Goal: Task Accomplishment & Management: Complete application form

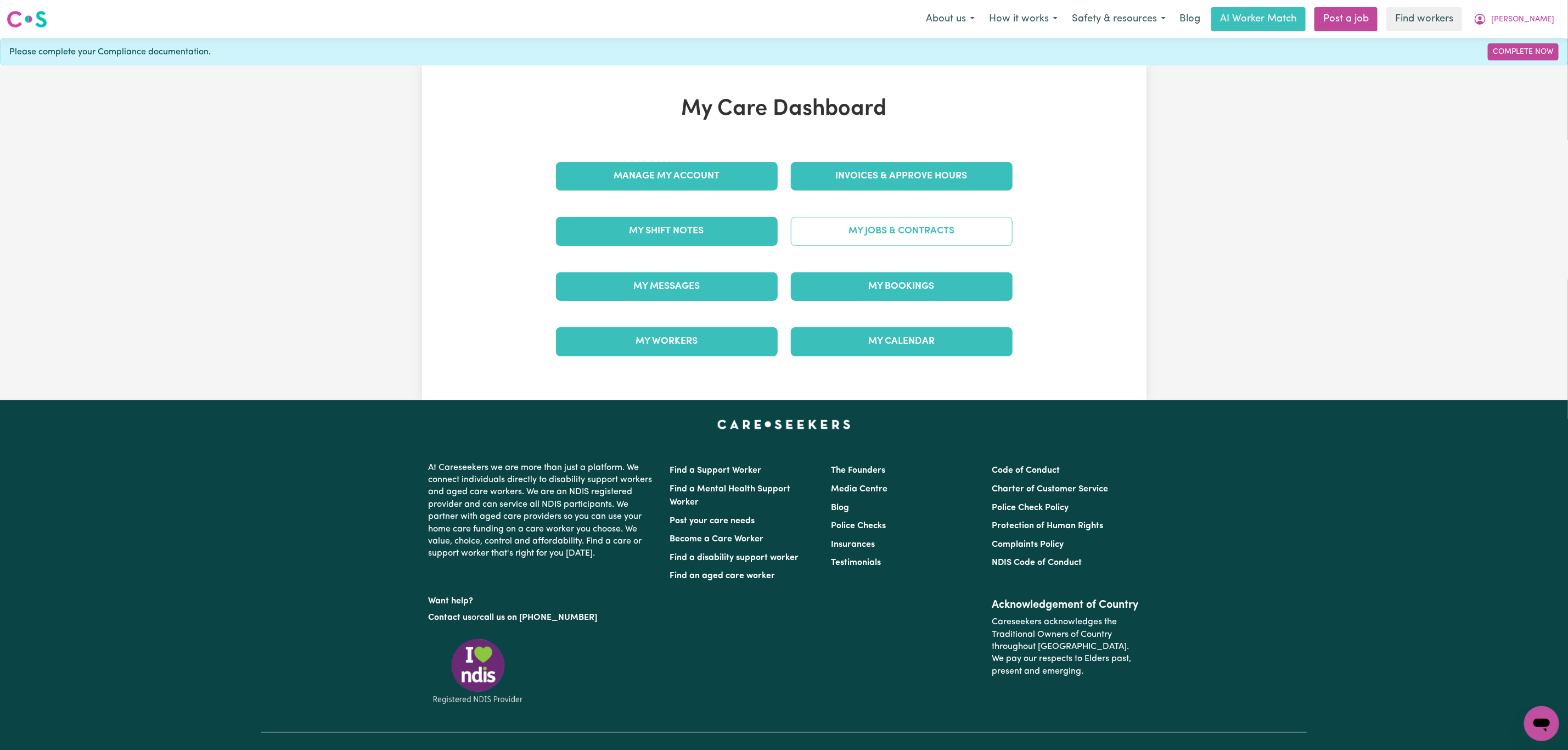
click at [867, 226] on link "My Jobs & Contracts" at bounding box center [902, 231] width 222 height 29
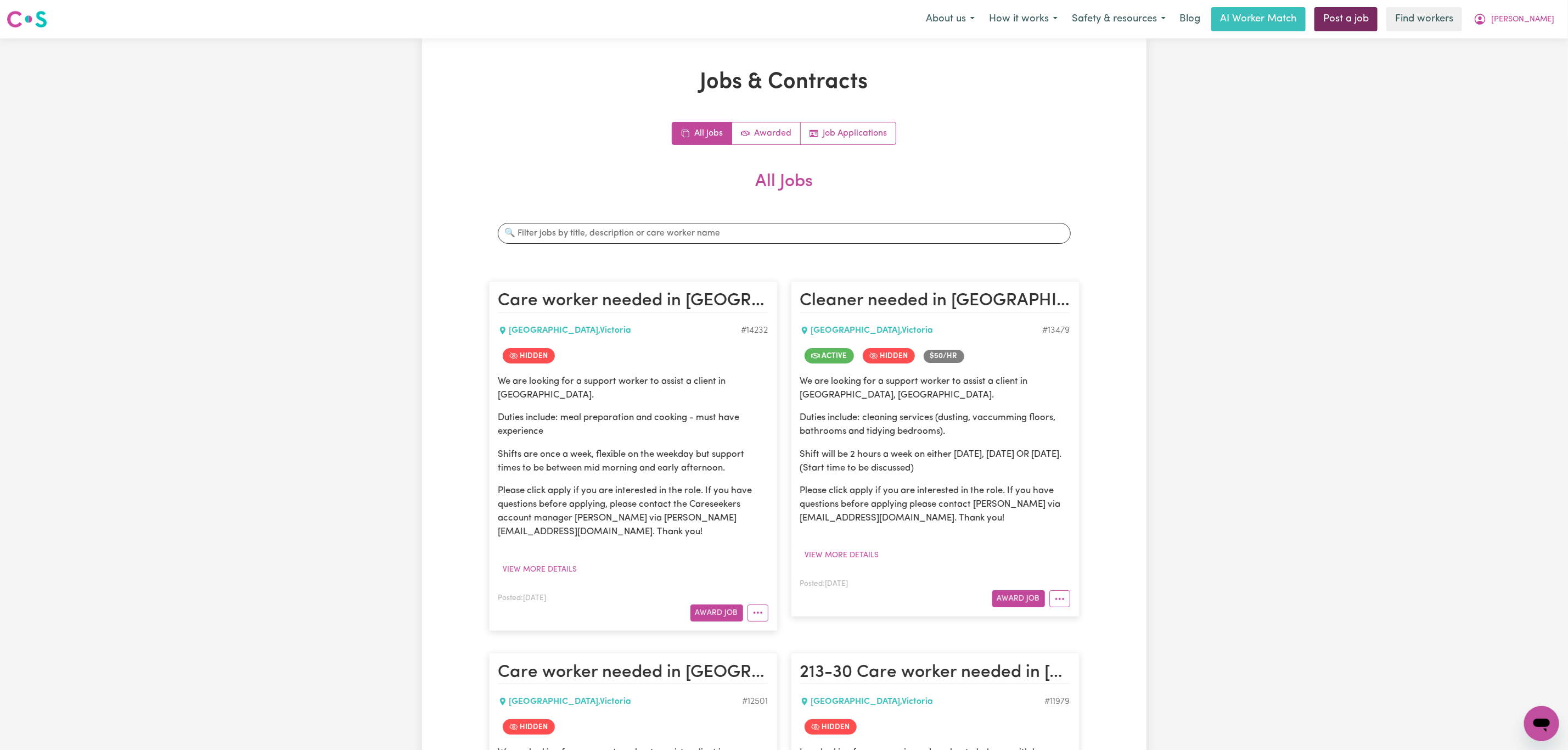
click at [1370, 18] on link "Post a job" at bounding box center [1346, 19] width 63 height 24
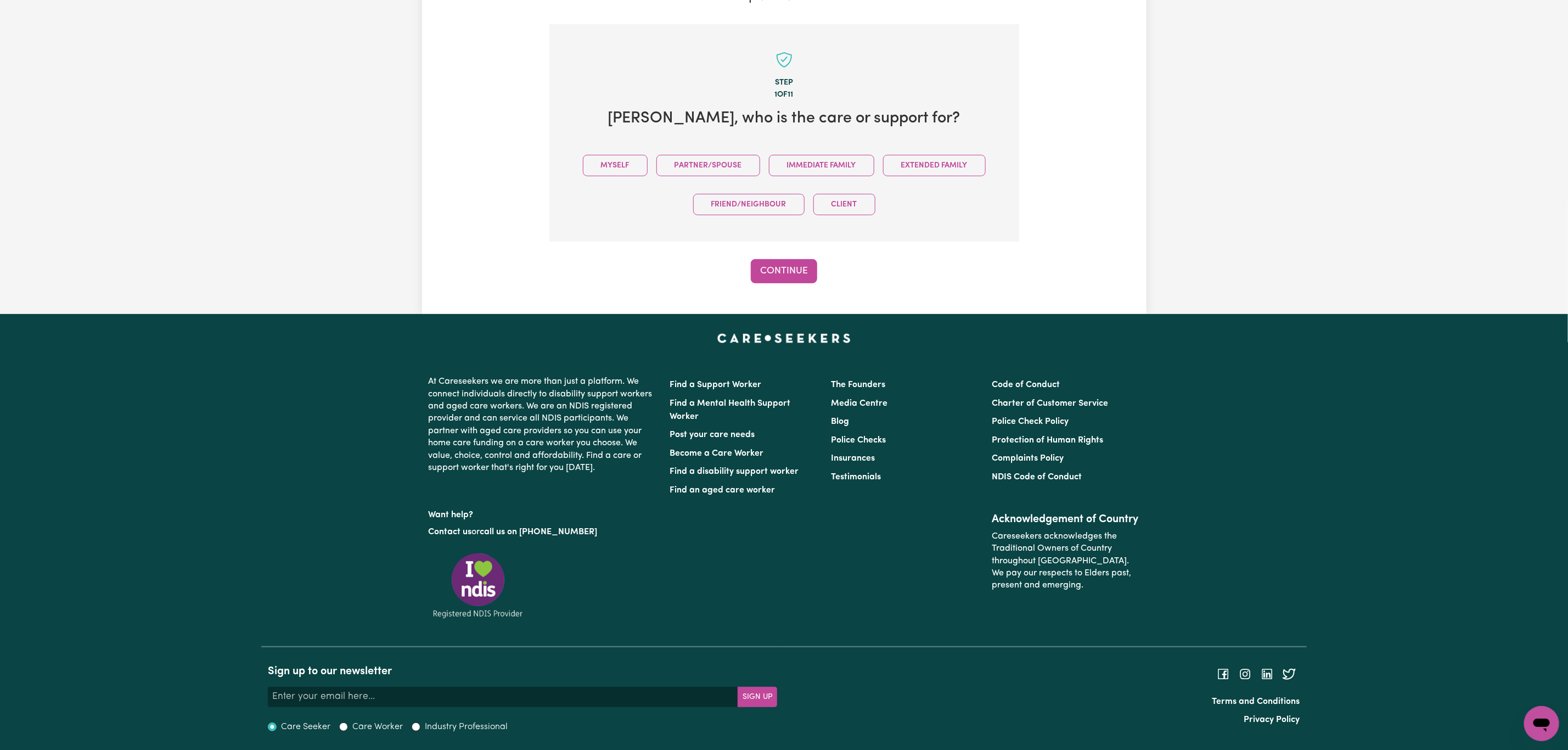
scroll to position [223, 0]
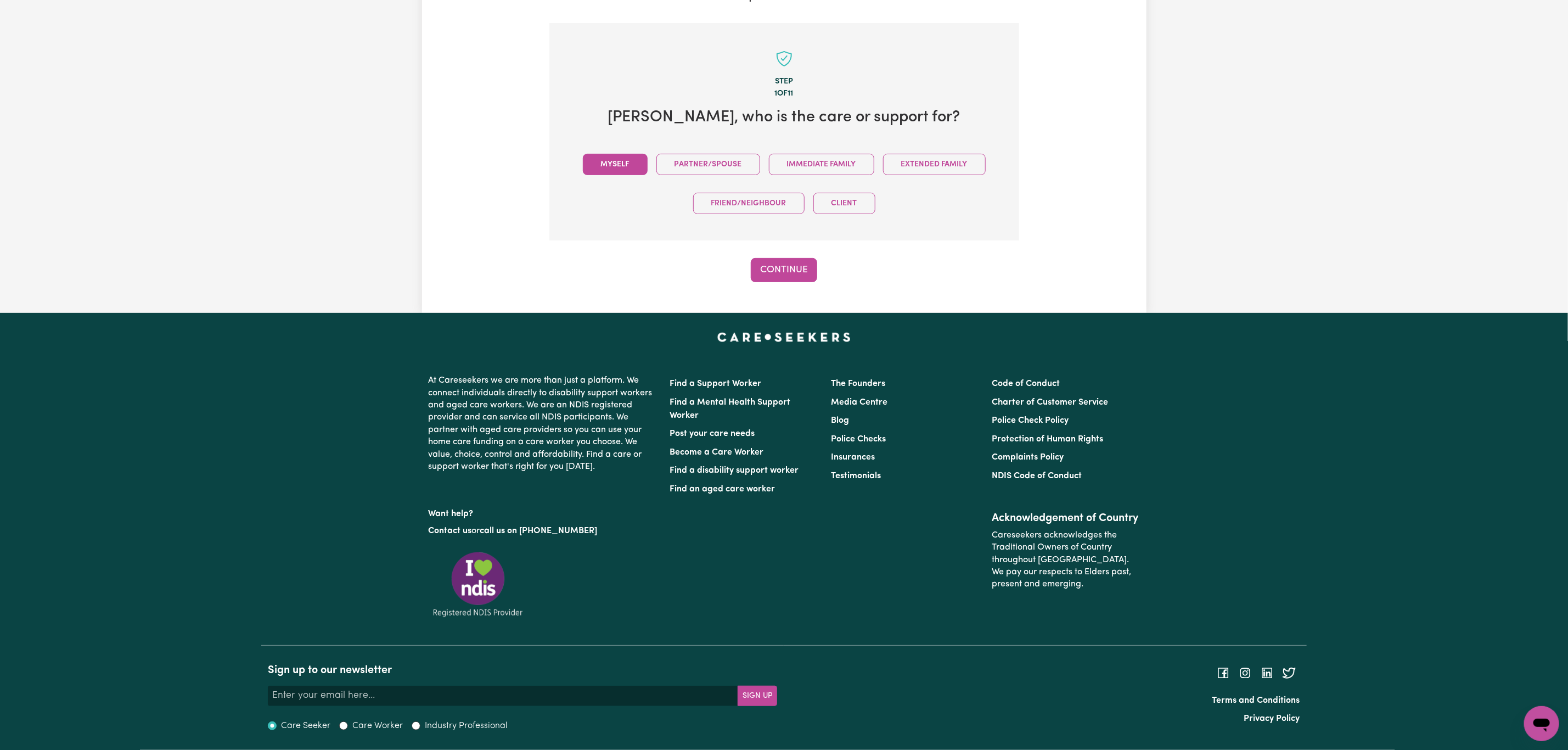
click at [611, 163] on button "Myself" at bounding box center [616, 164] width 65 height 21
click at [781, 268] on button "Continue" at bounding box center [784, 269] width 66 height 24
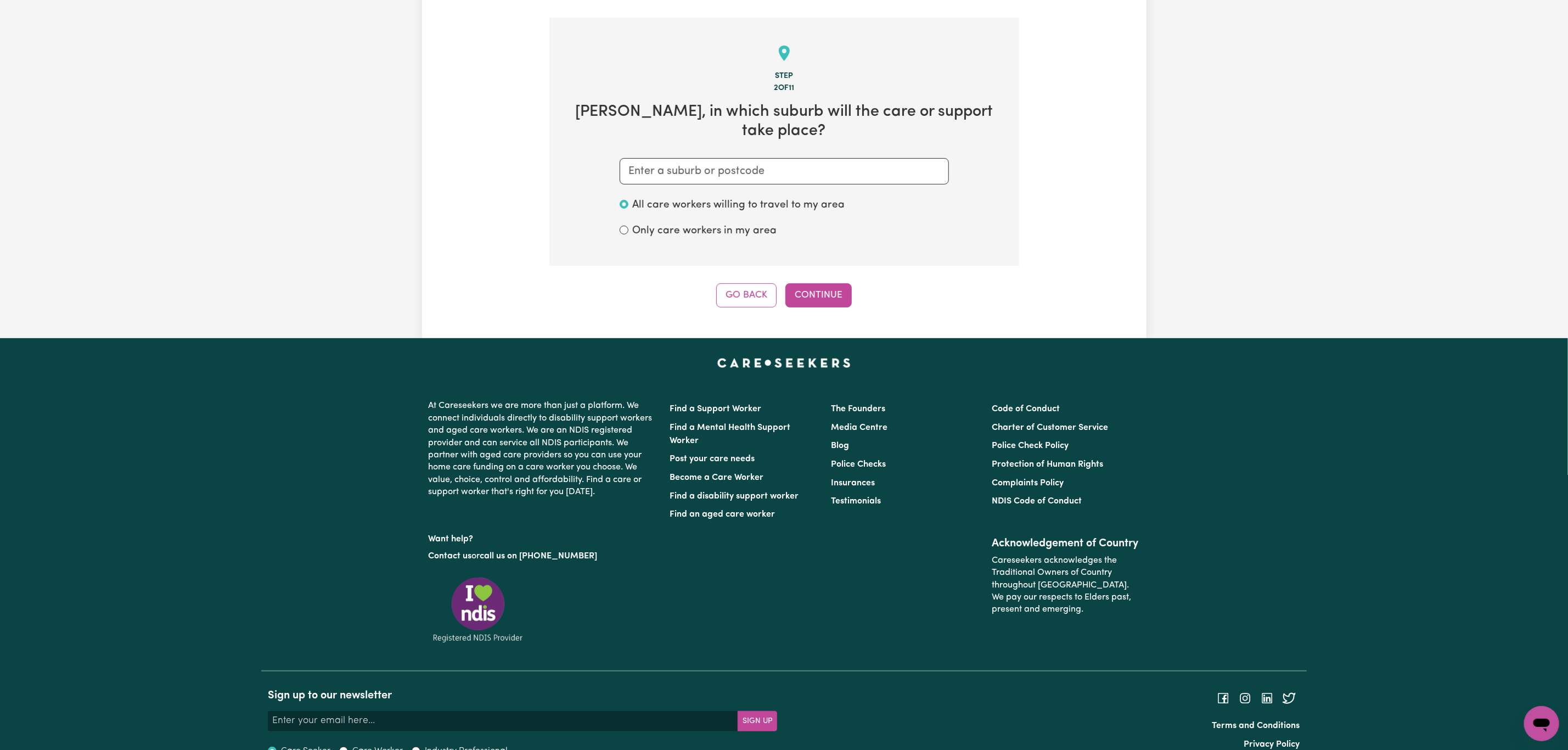
scroll to position [234, 0]
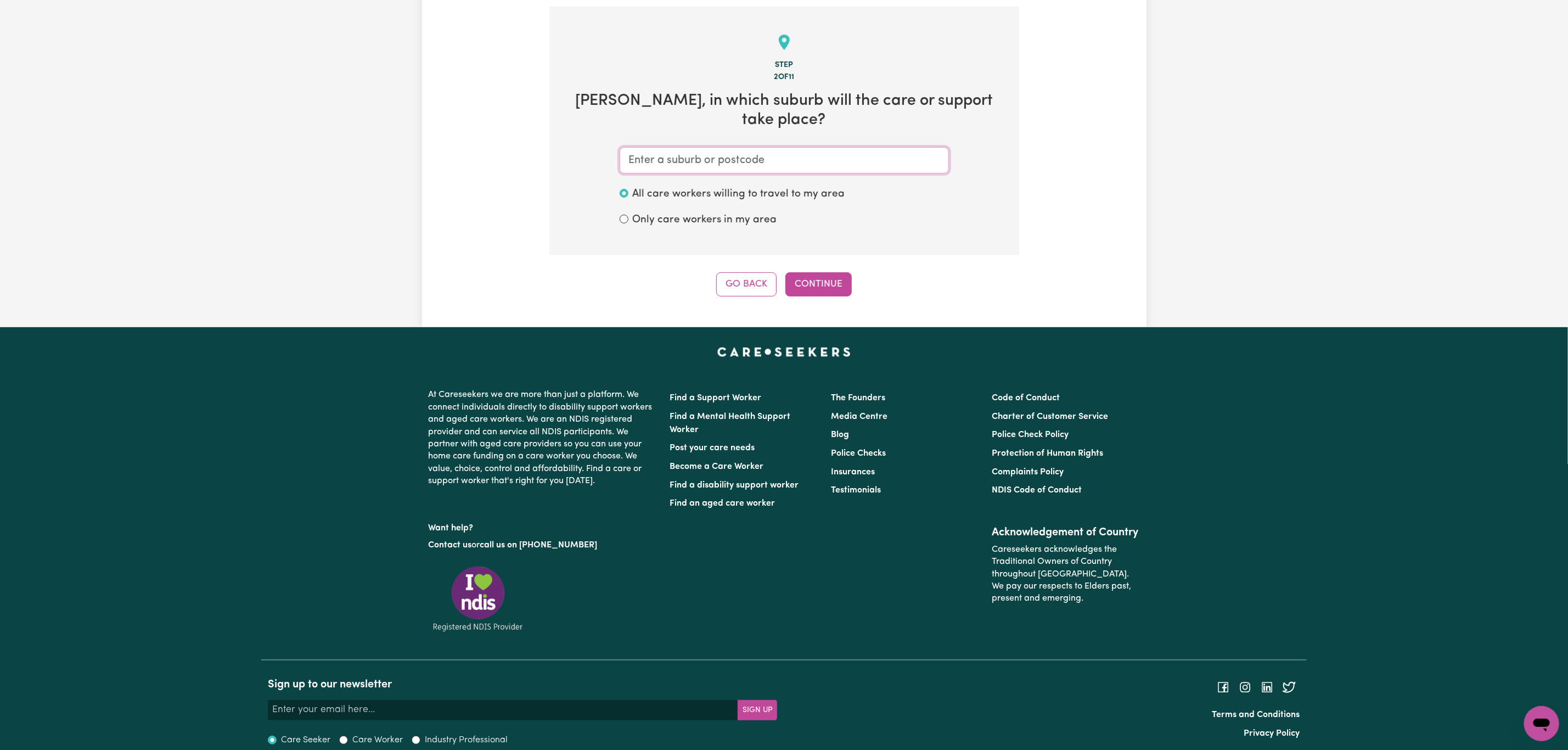
click at [706, 147] on input "text" at bounding box center [784, 160] width 330 height 26
type input "melb"
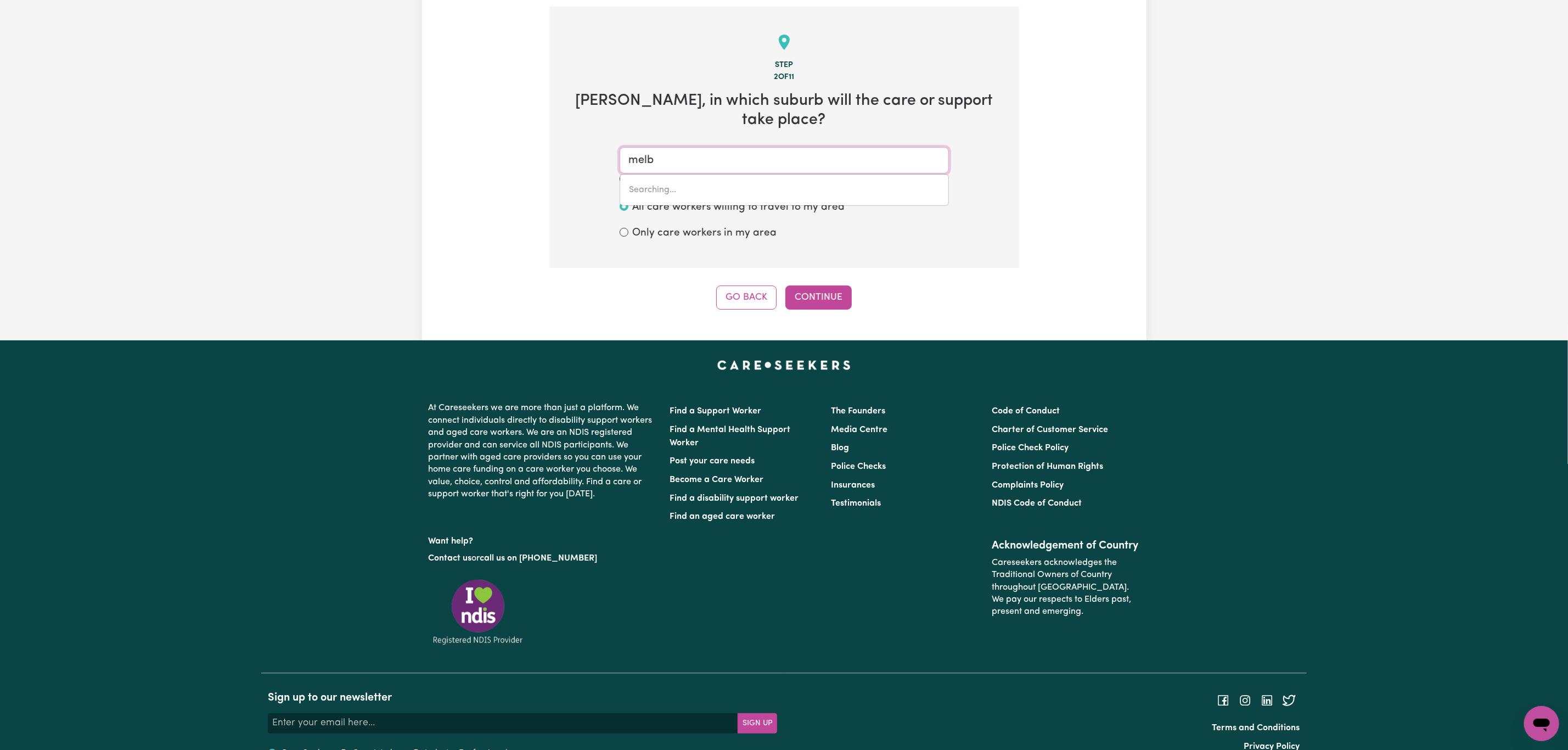
type input "melbA, Australian Capital Territory, 2615"
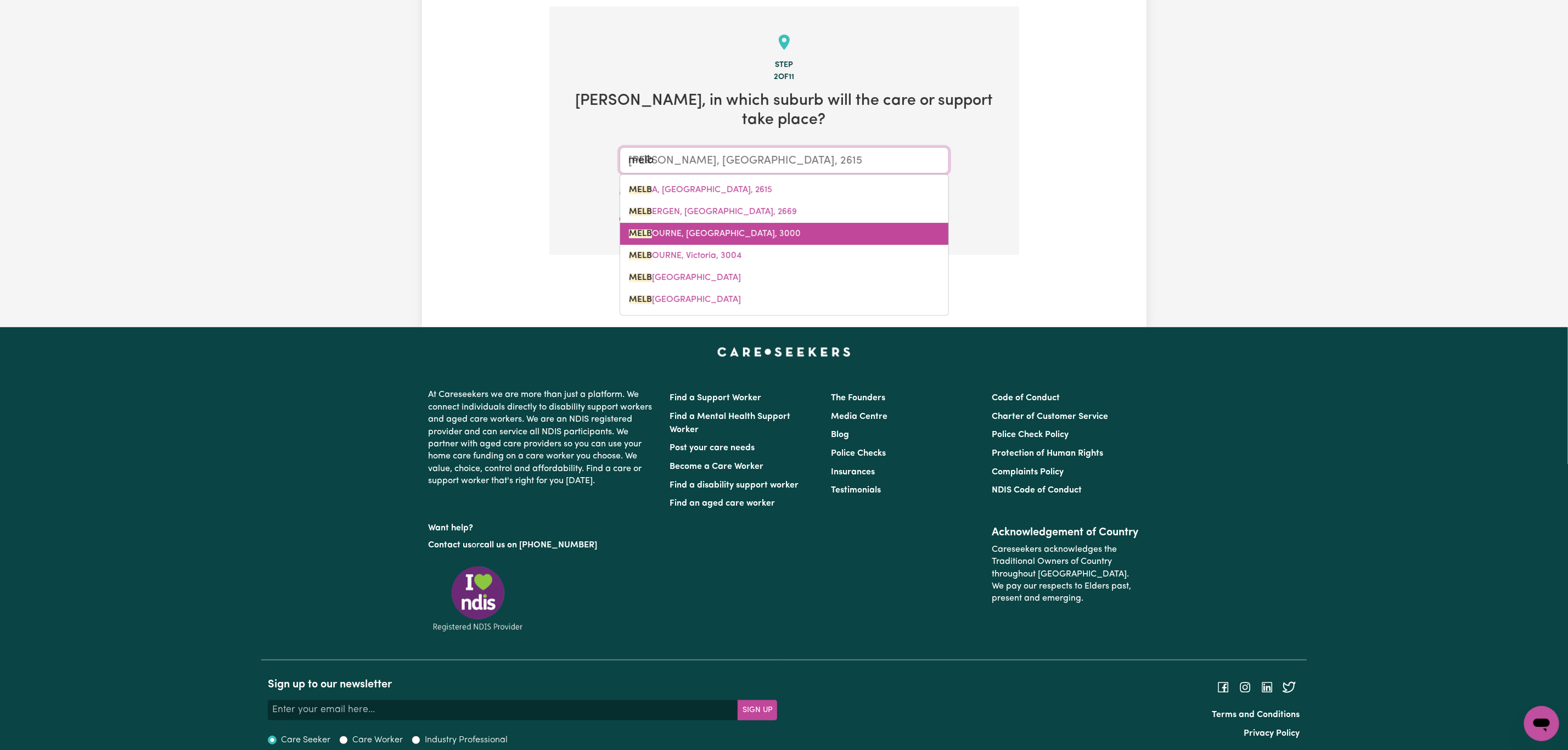
click at [712, 224] on link "MELB OURNE, Victoria, 3000" at bounding box center [784, 234] width 328 height 22
type input "MELBOURNE, Victoria, 3000"
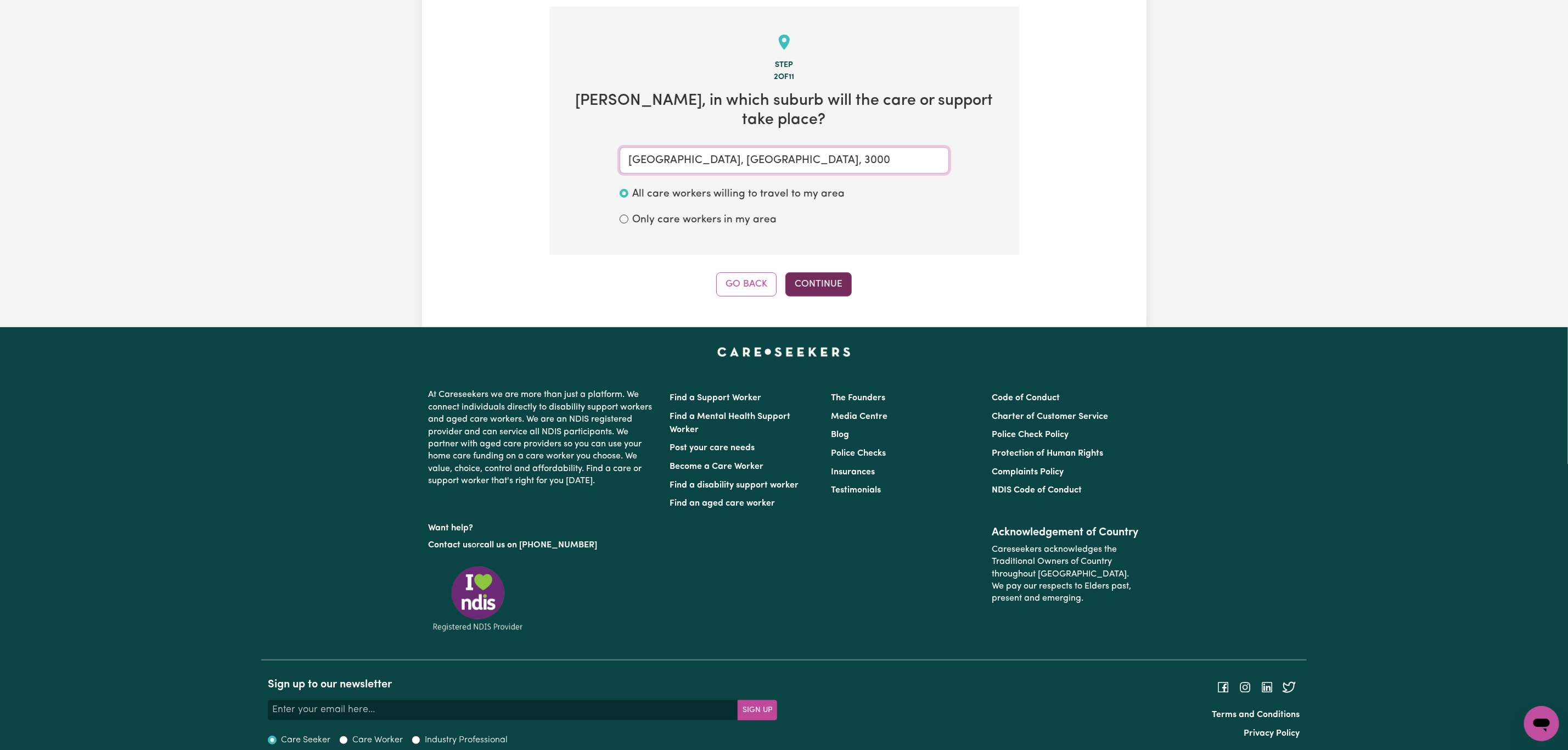
type input "MELBOURNE, Victoria, 3000"
click at [825, 273] on button "Continue" at bounding box center [819, 284] width 66 height 24
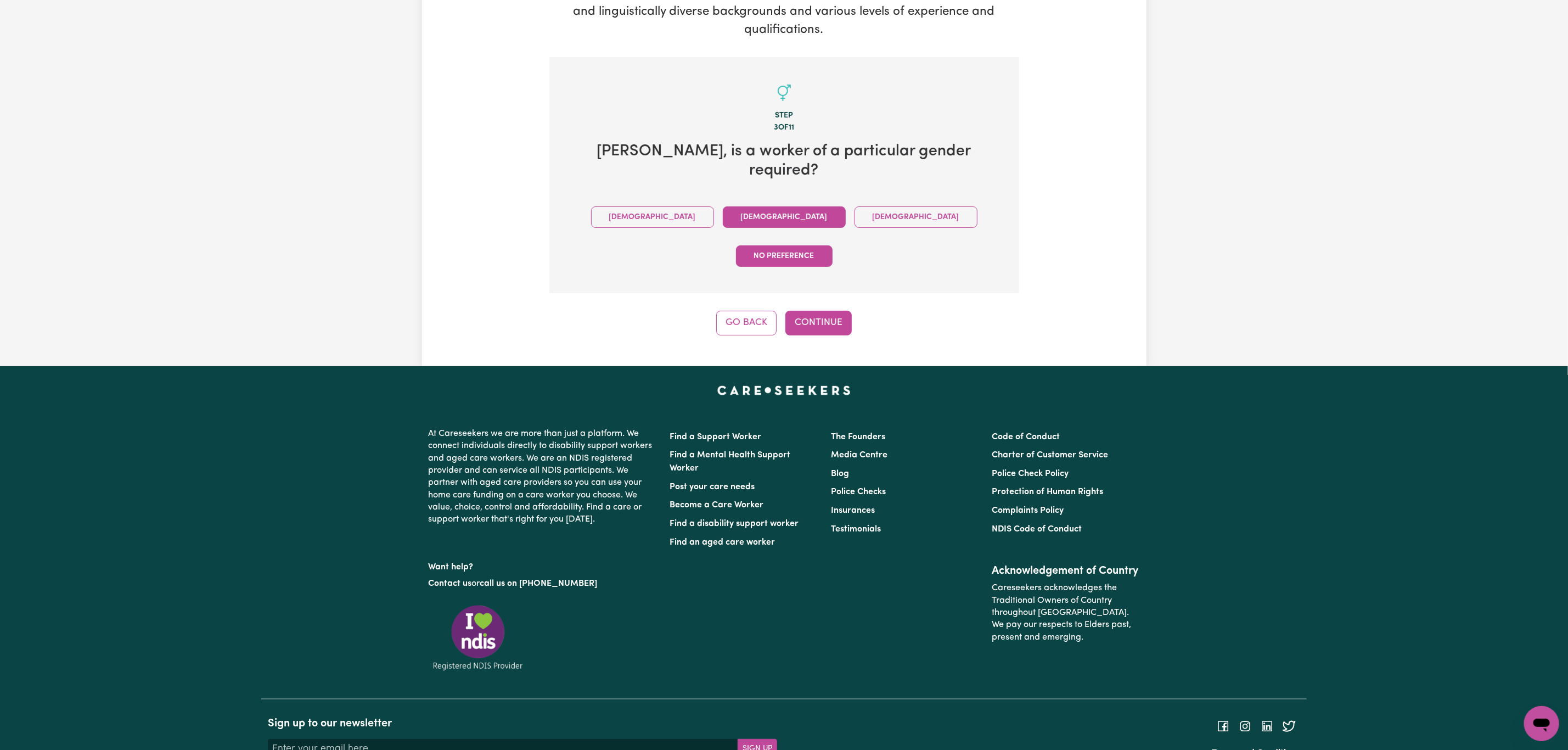
click at [723, 206] on button "Female" at bounding box center [784, 217] width 123 height 21
click at [809, 311] on button "Continue" at bounding box center [819, 322] width 66 height 24
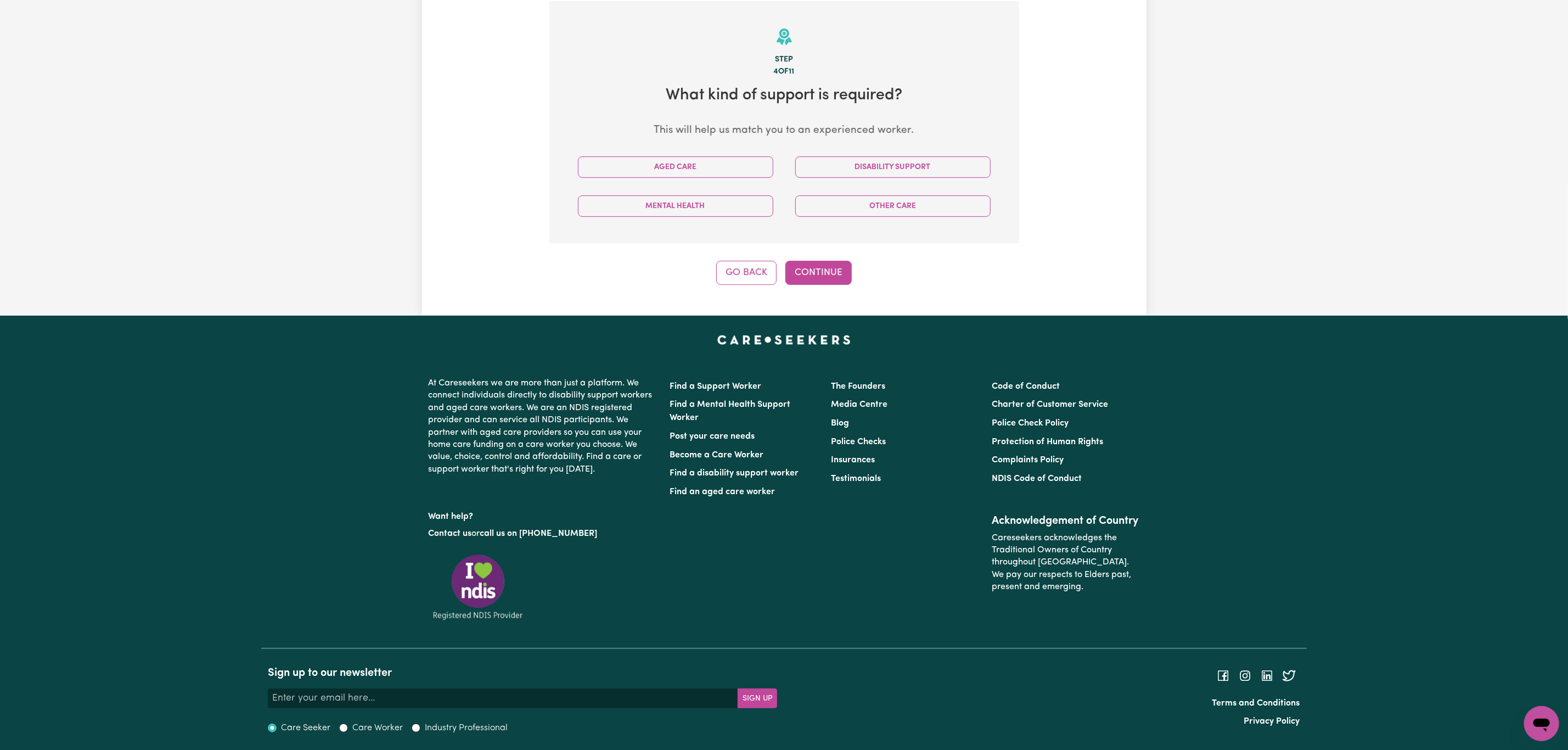
scroll to position [241, 0]
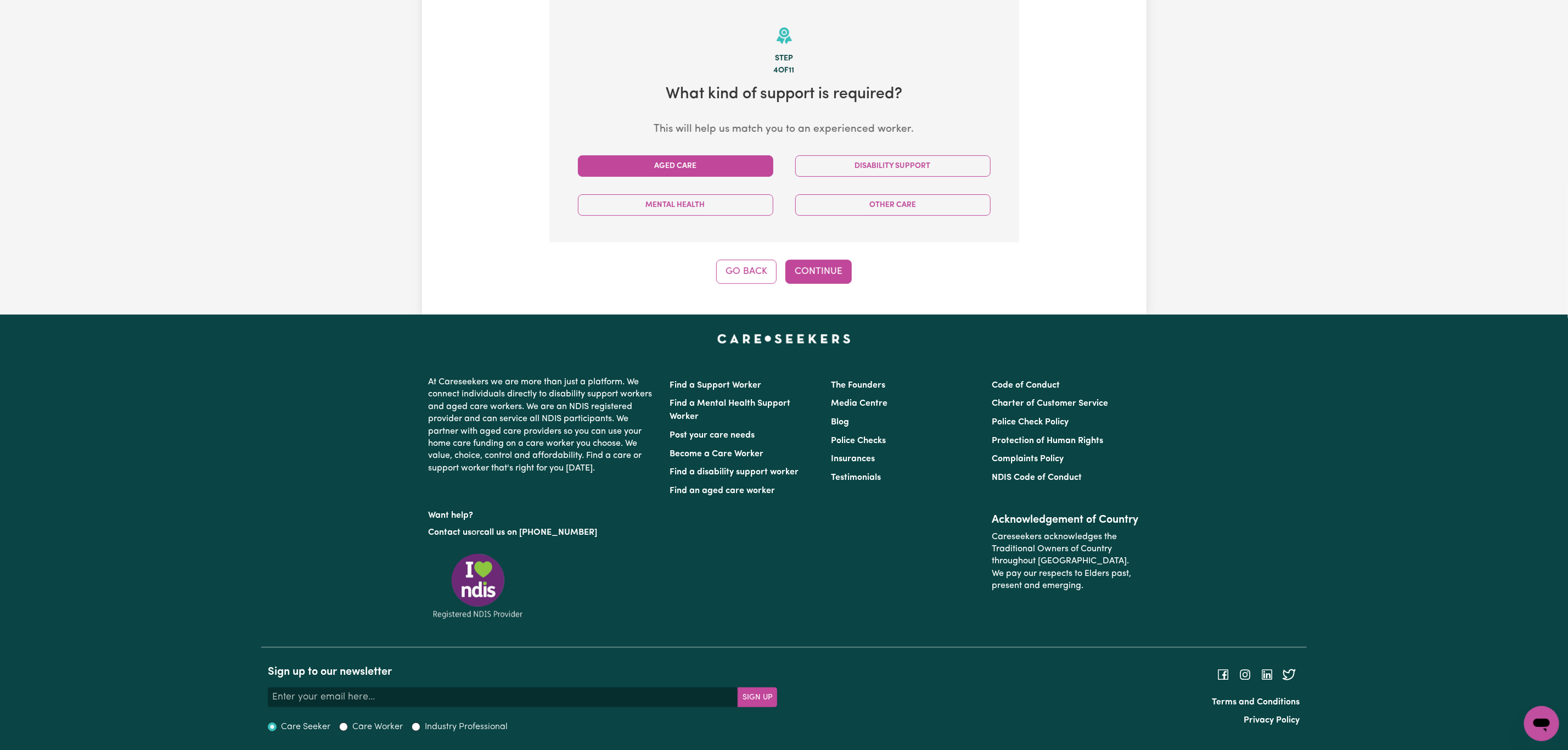
click at [719, 173] on button "Aged Care" at bounding box center [676, 166] width 195 height 21
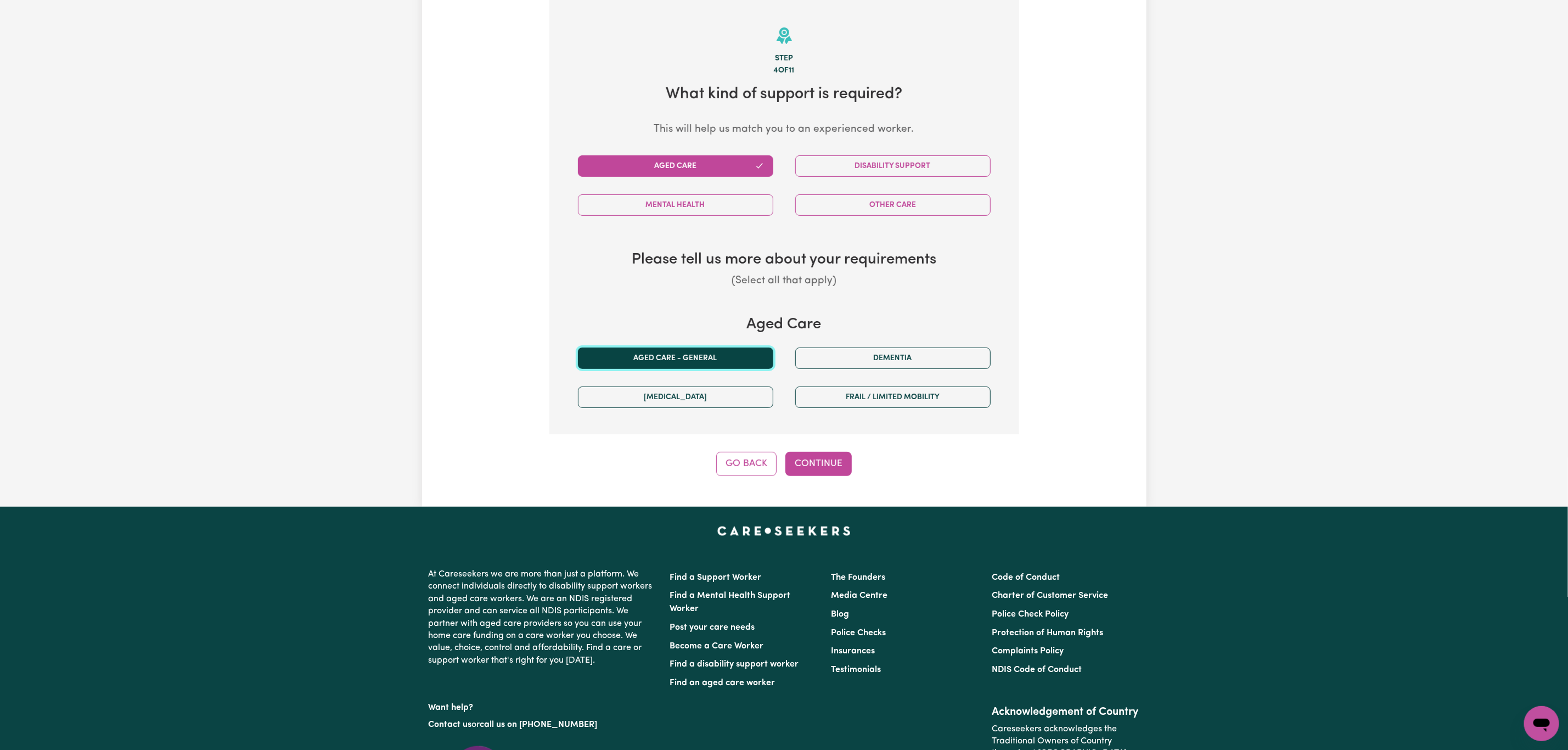
click at [689, 356] on button "Aged care - General" at bounding box center [676, 358] width 195 height 21
click at [803, 465] on button "Continue" at bounding box center [819, 463] width 66 height 24
select select "AGED_HOME_CARE"
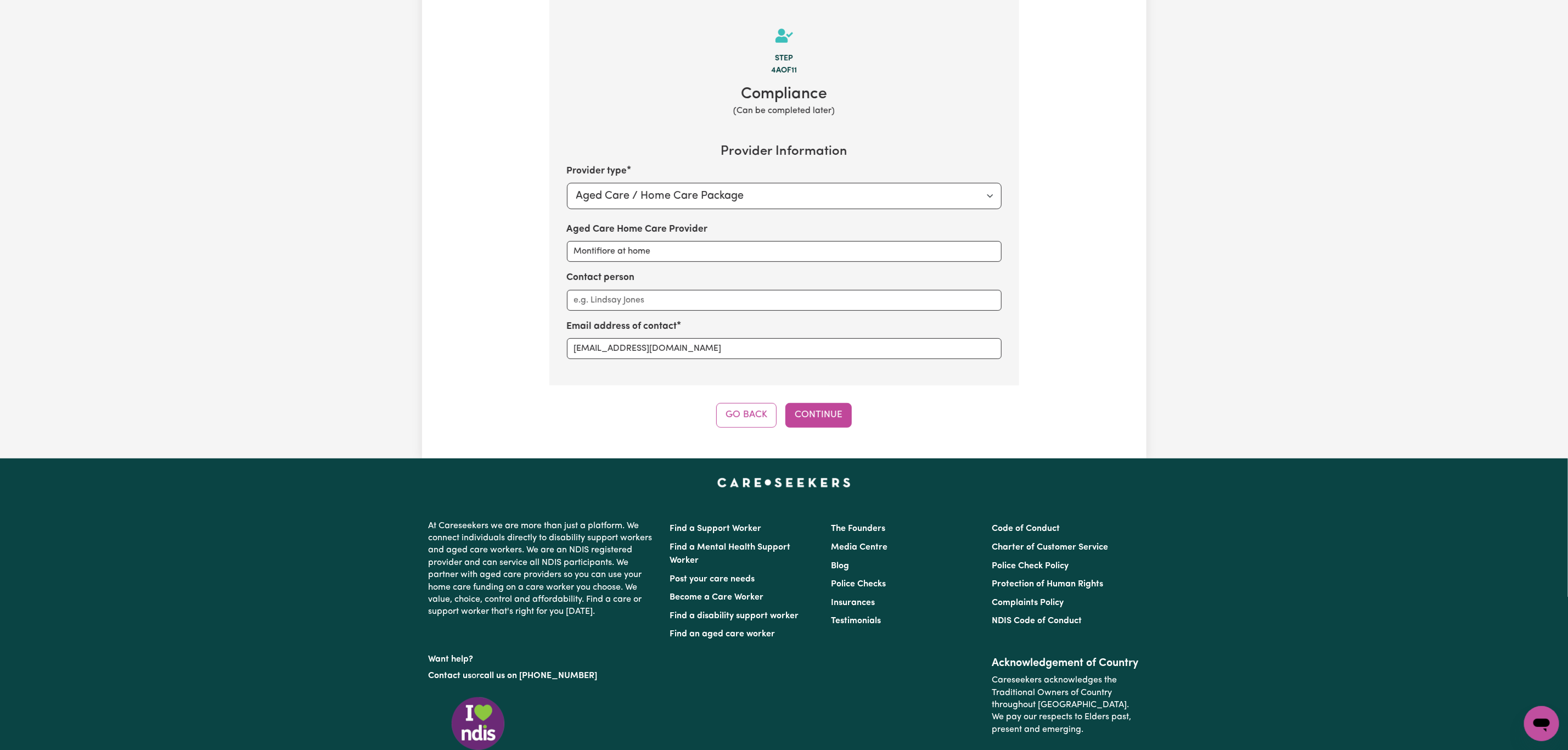
click at [804, 452] on div "Tell us your care and support requirements Welcome to Careseekers. We are excit…" at bounding box center [784, 128] width 725 height 660
click at [821, 419] on button "Continue" at bounding box center [819, 415] width 66 height 24
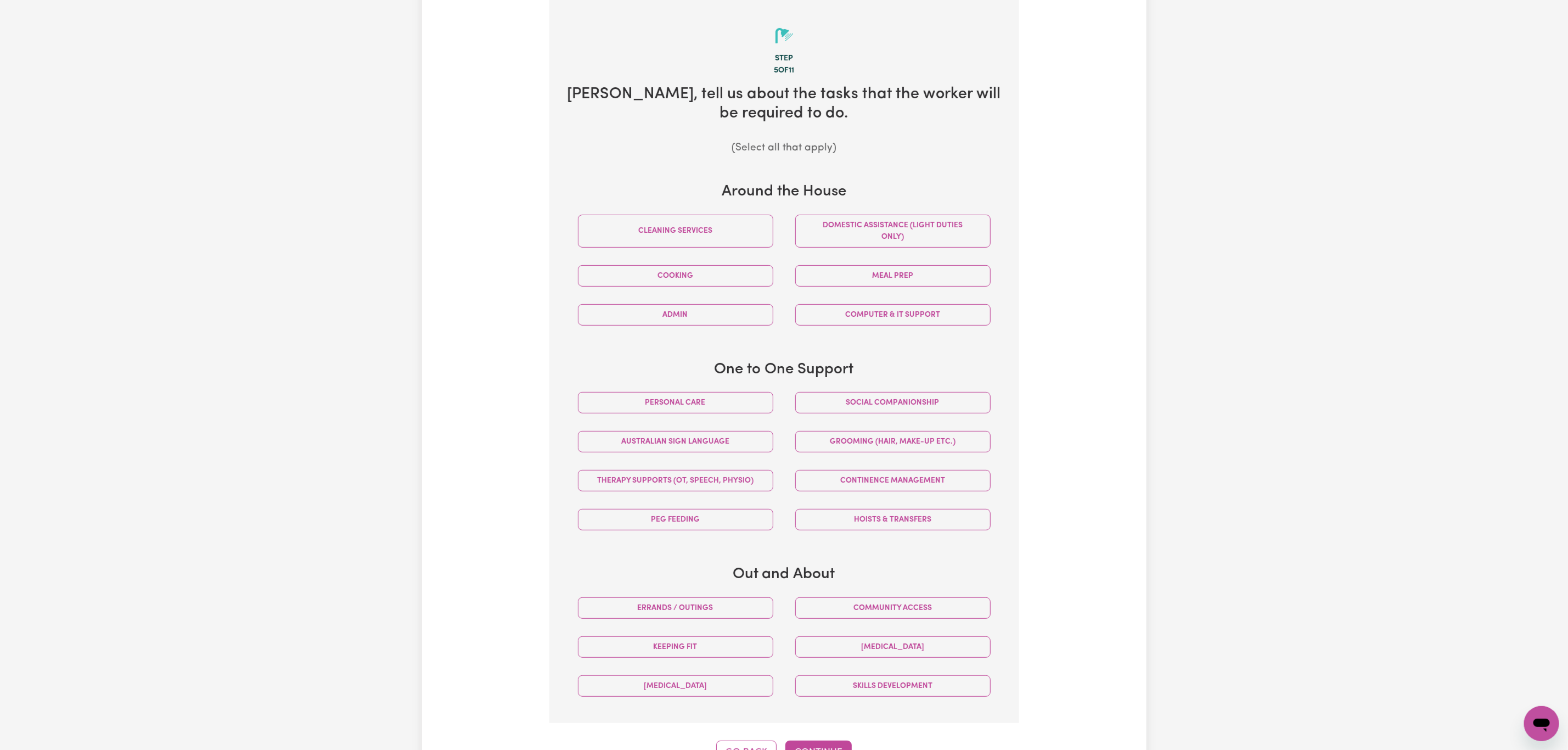
click at [707, 209] on div "Cleaning services" at bounding box center [676, 231] width 217 height 50
drag, startPoint x: 711, startPoint y: 229, endPoint x: 720, endPoint y: 234, distance: 10.3
click at [714, 230] on button "Cleaning services" at bounding box center [676, 231] width 195 height 33
click at [855, 213] on div "Domestic assistance (light duties only)" at bounding box center [893, 231] width 217 height 50
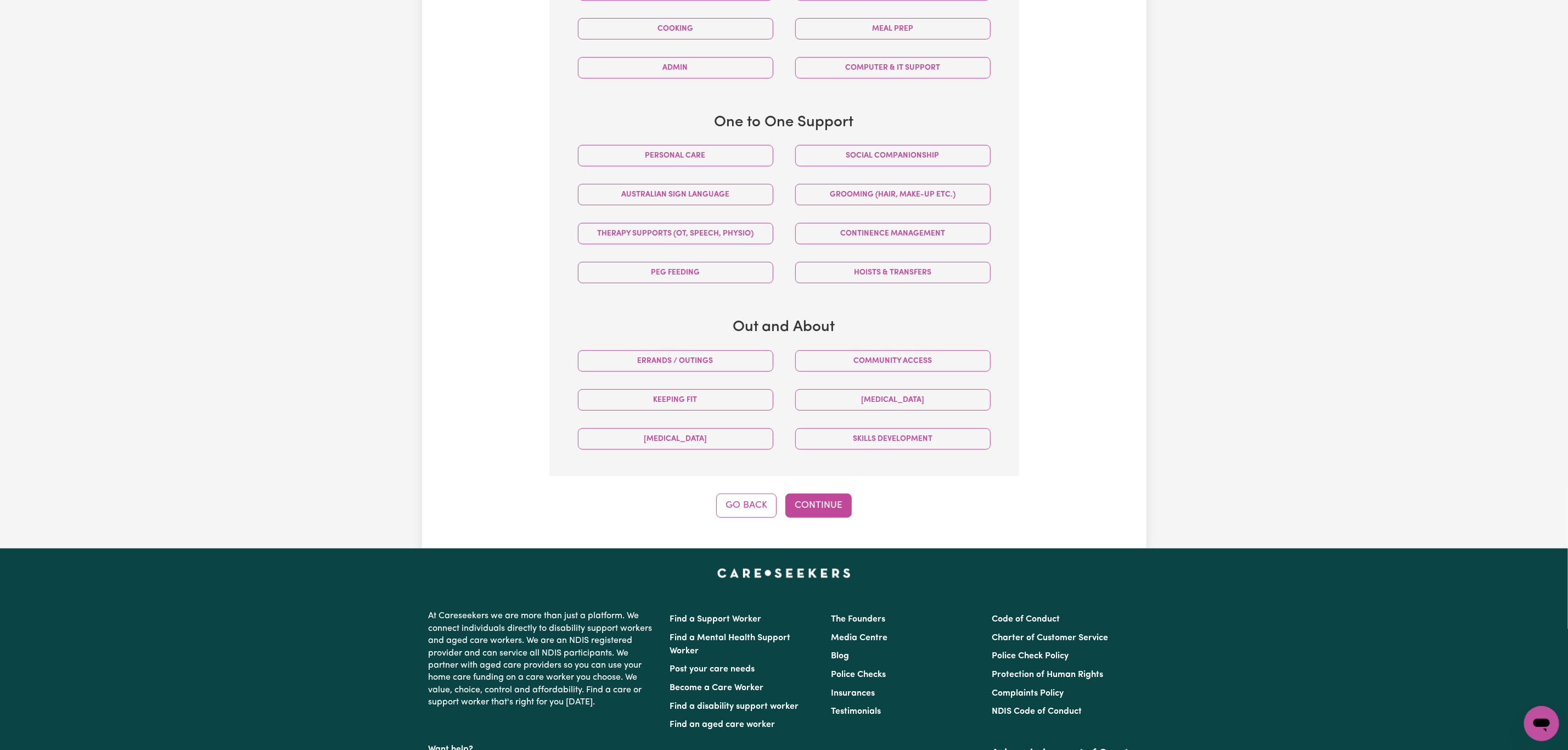
scroll to position [405, 0]
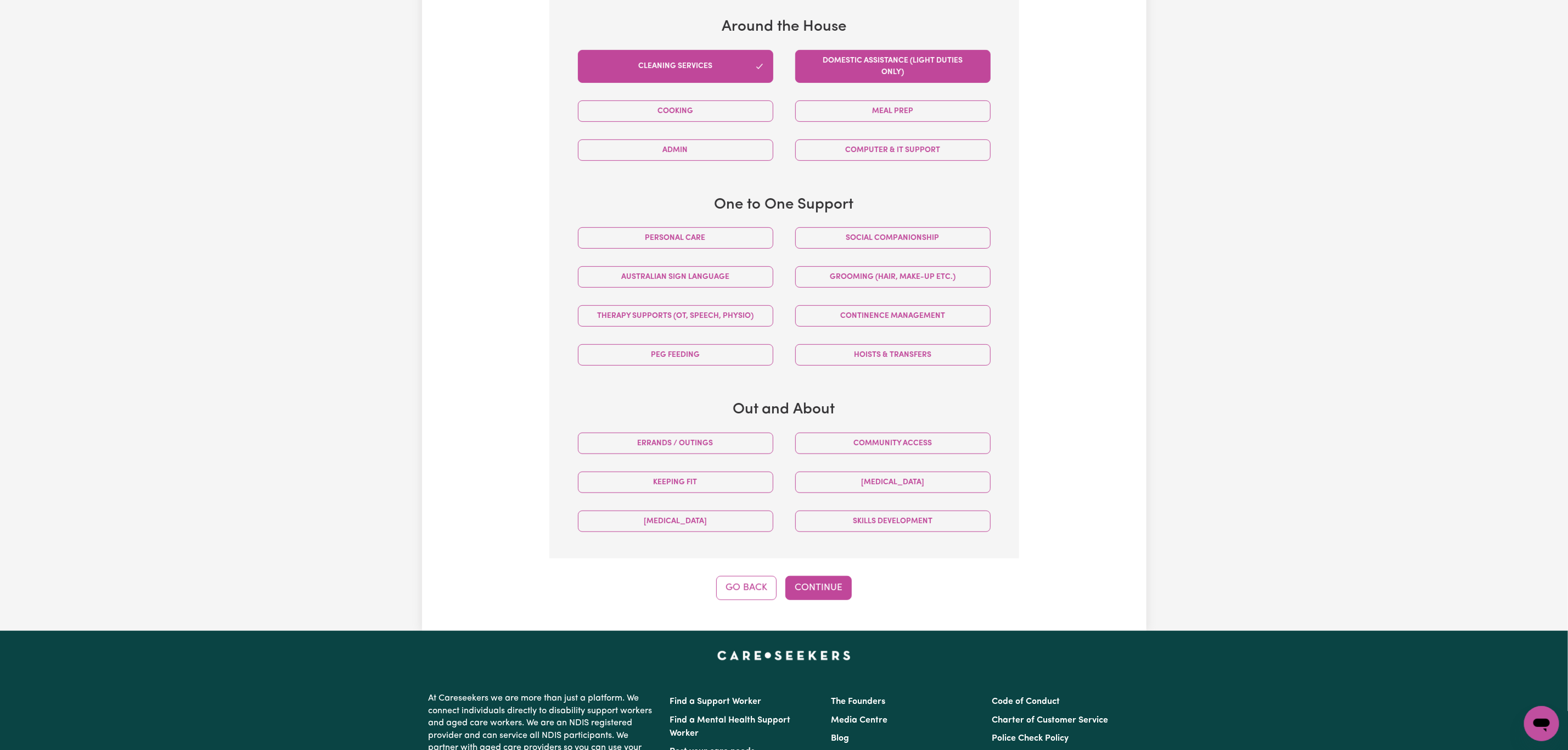
click at [887, 66] on button "Domestic assistance (light duties only)" at bounding box center [893, 66] width 195 height 33
click at [798, 586] on button "Continue" at bounding box center [819, 587] width 66 height 24
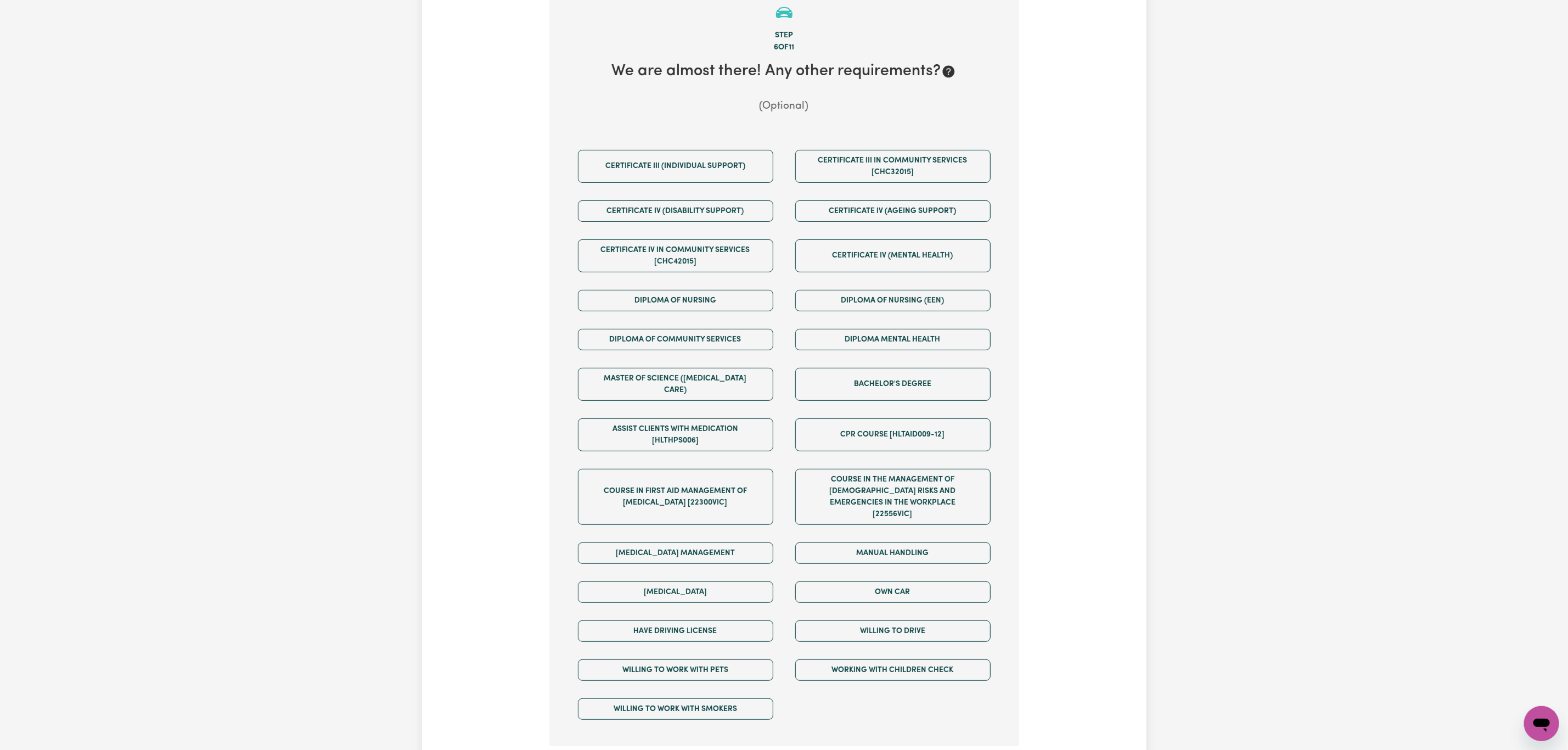
scroll to position [241, 0]
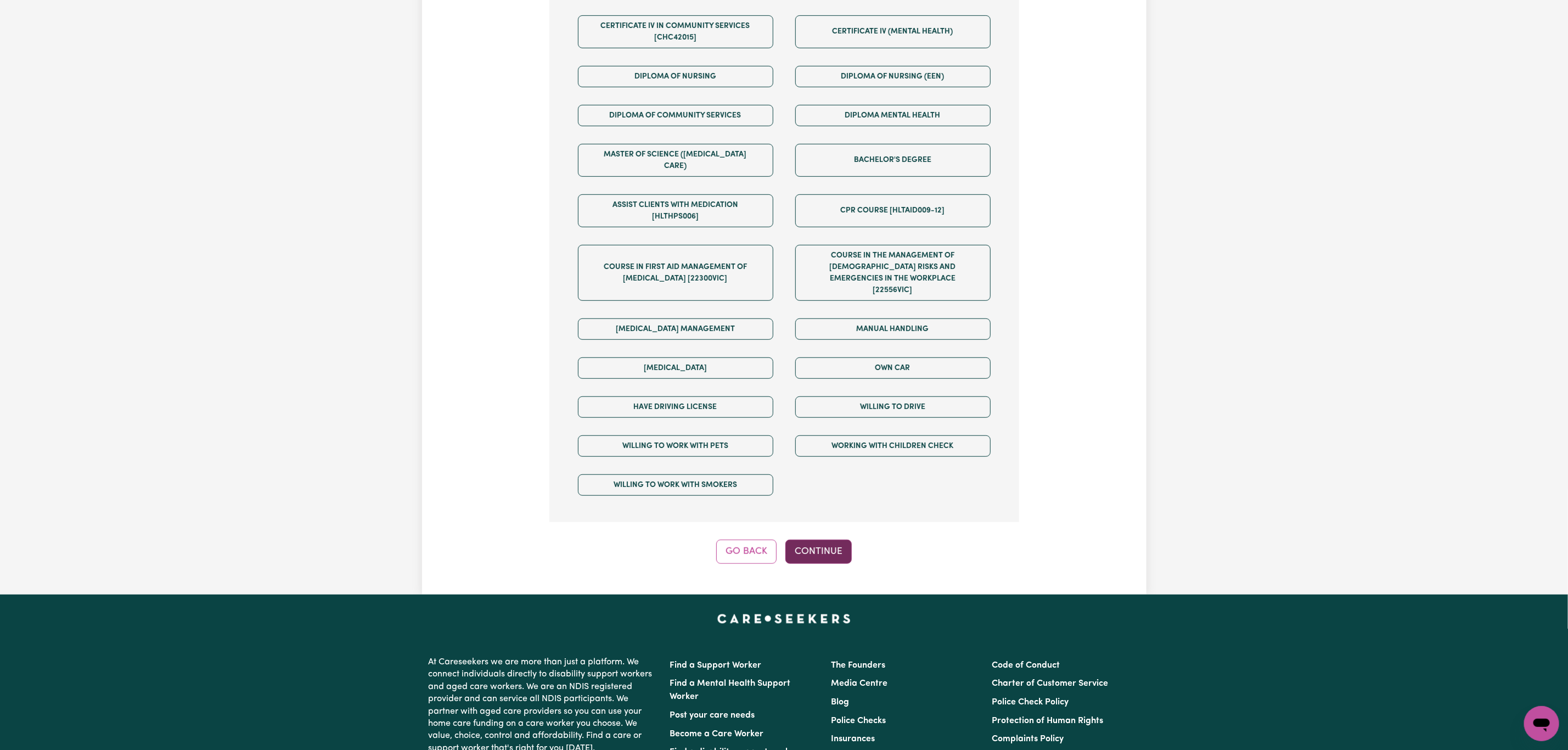
click at [814, 539] on button "Continue" at bounding box center [819, 551] width 66 height 24
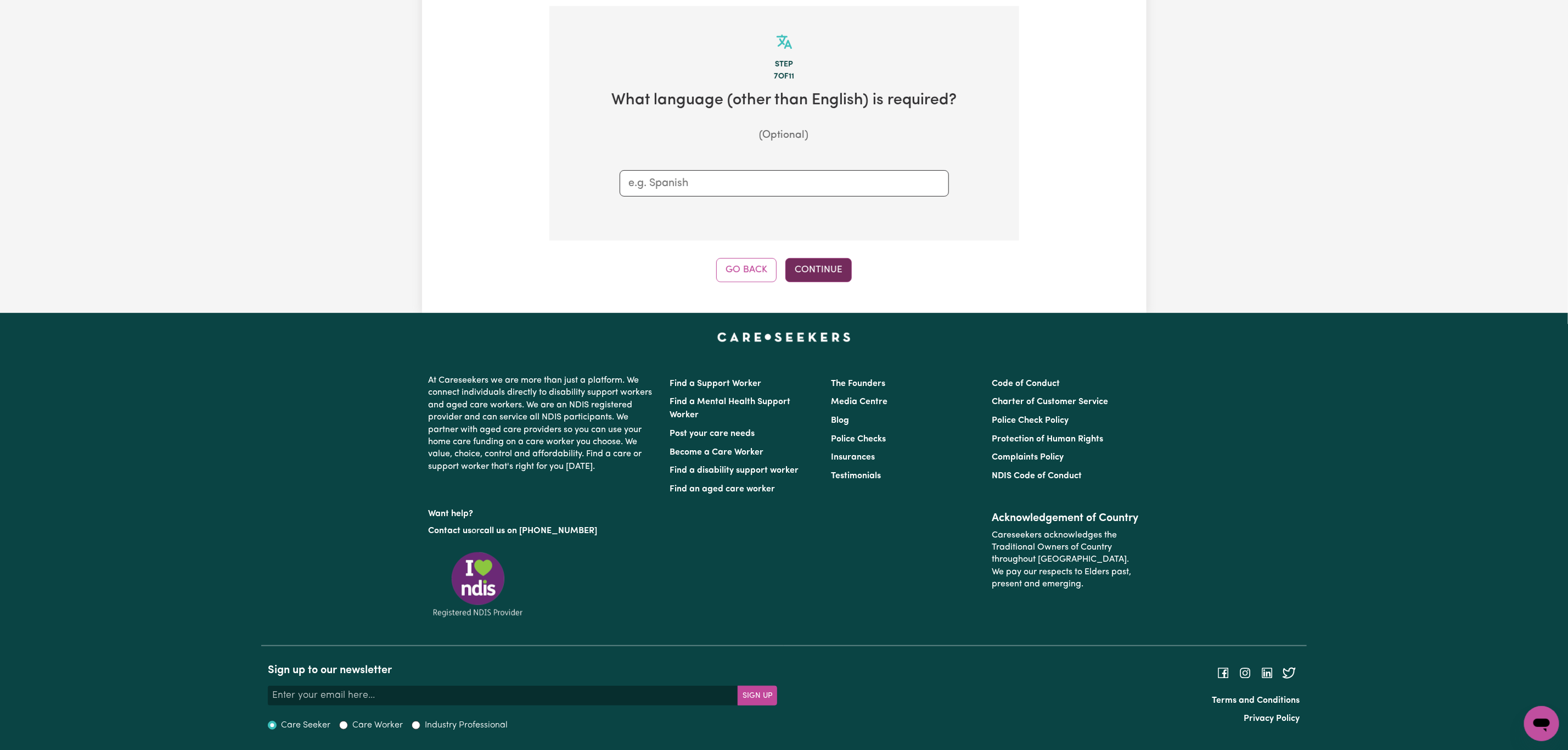
click at [804, 258] on button "Continue" at bounding box center [819, 269] width 66 height 24
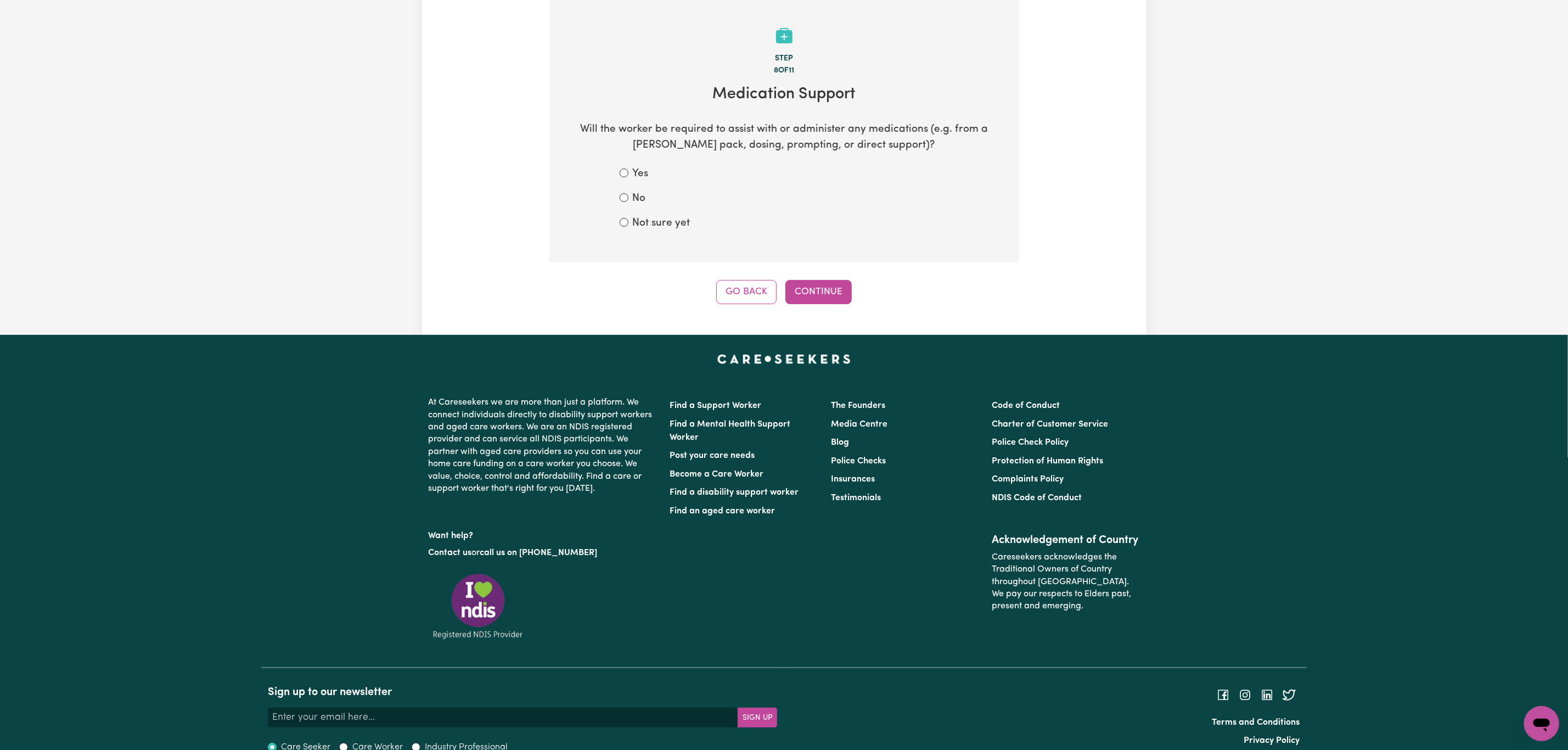
click at [634, 199] on label "No" at bounding box center [639, 199] width 13 height 16
click at [628, 199] on input "No" at bounding box center [624, 198] width 9 height 9
radio input "true"
click at [807, 288] on button "Continue" at bounding box center [819, 292] width 66 height 24
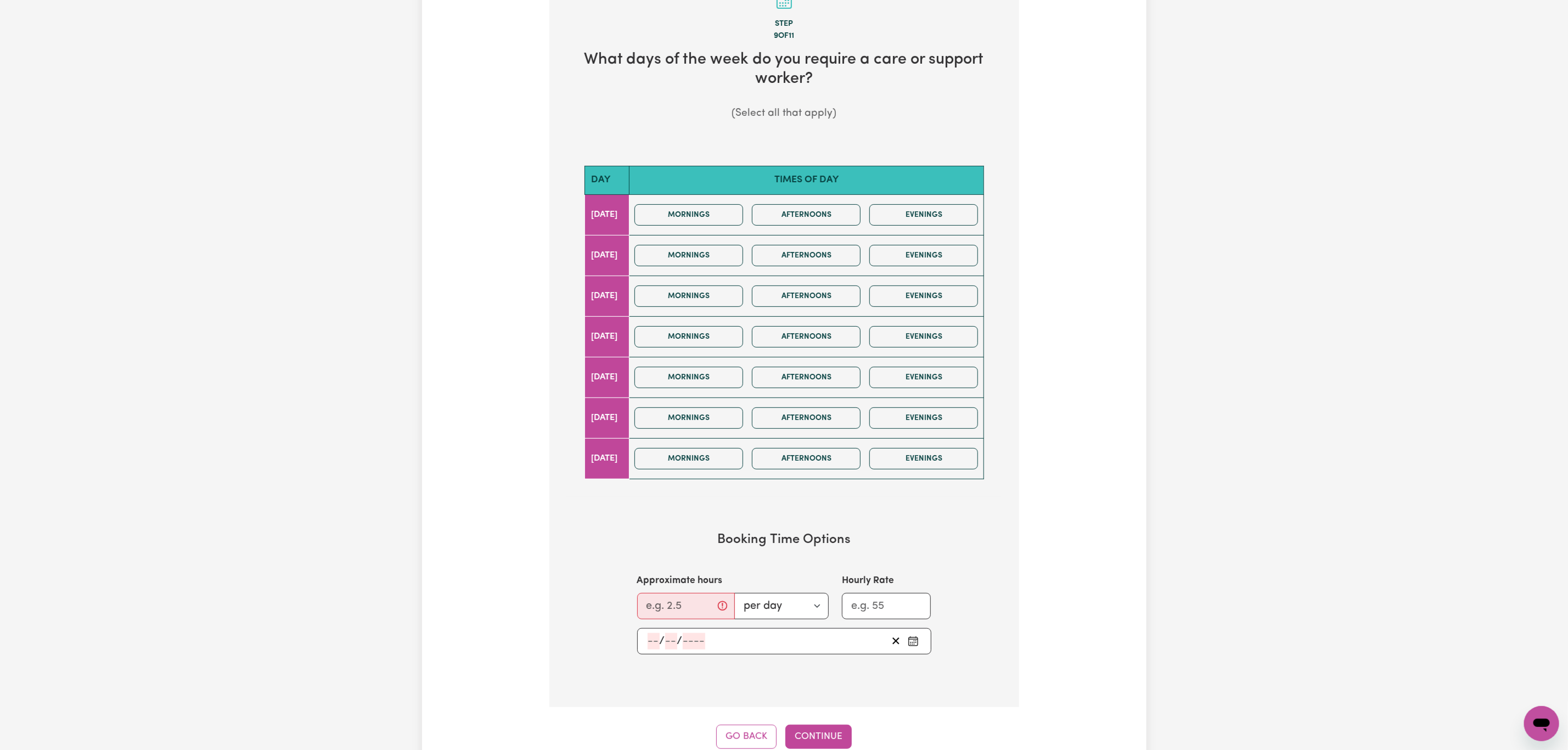
scroll to position [330, 0]
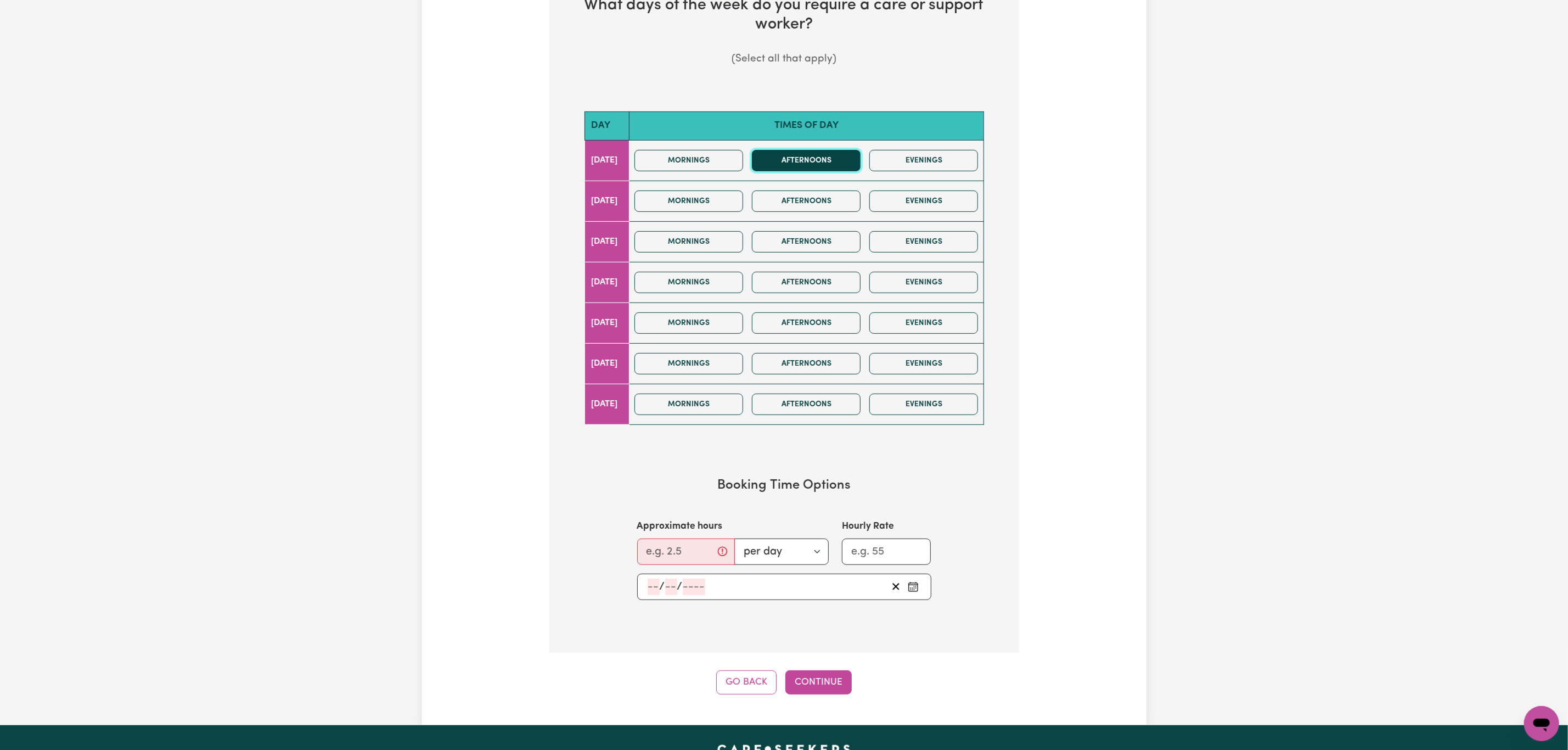
click at [796, 157] on button "Afternoons" at bounding box center [806, 160] width 109 height 21
drag, startPoint x: 733, startPoint y: 157, endPoint x: 732, endPoint y: 215, distance: 58.0
click at [733, 158] on button "Mornings" at bounding box center [689, 160] width 109 height 21
click at [732, 215] on div "Mornings Afternoons Evenings" at bounding box center [806, 201] width 352 height 39
click at [743, 203] on button "Mornings" at bounding box center [689, 201] width 109 height 21
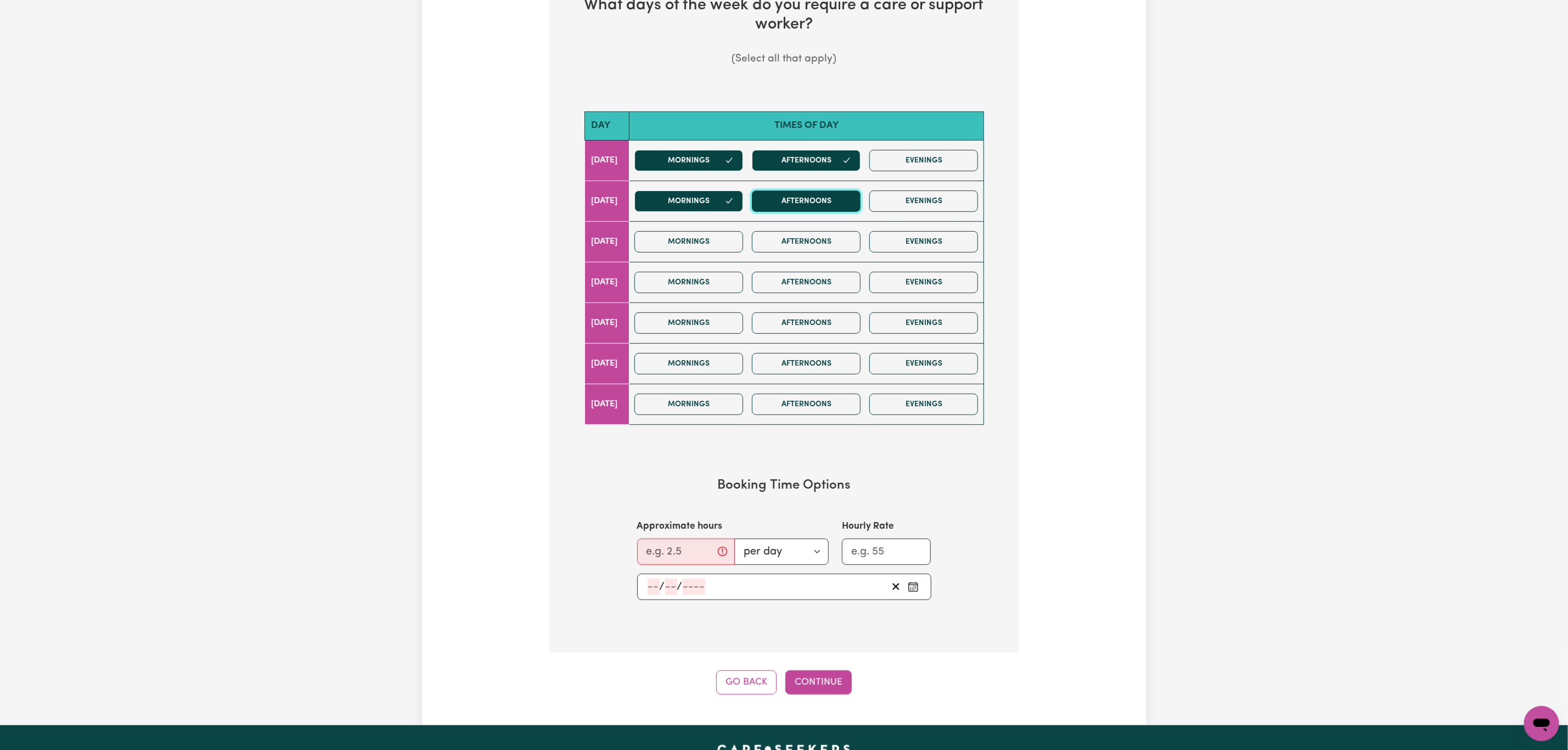
click at [856, 206] on button "Afternoons" at bounding box center [806, 201] width 109 height 21
drag, startPoint x: 736, startPoint y: 236, endPoint x: 766, endPoint y: 242, distance: 30.6
click at [738, 236] on button "Mornings" at bounding box center [689, 242] width 109 height 21
click at [848, 244] on button "Afternoons" at bounding box center [806, 242] width 109 height 21
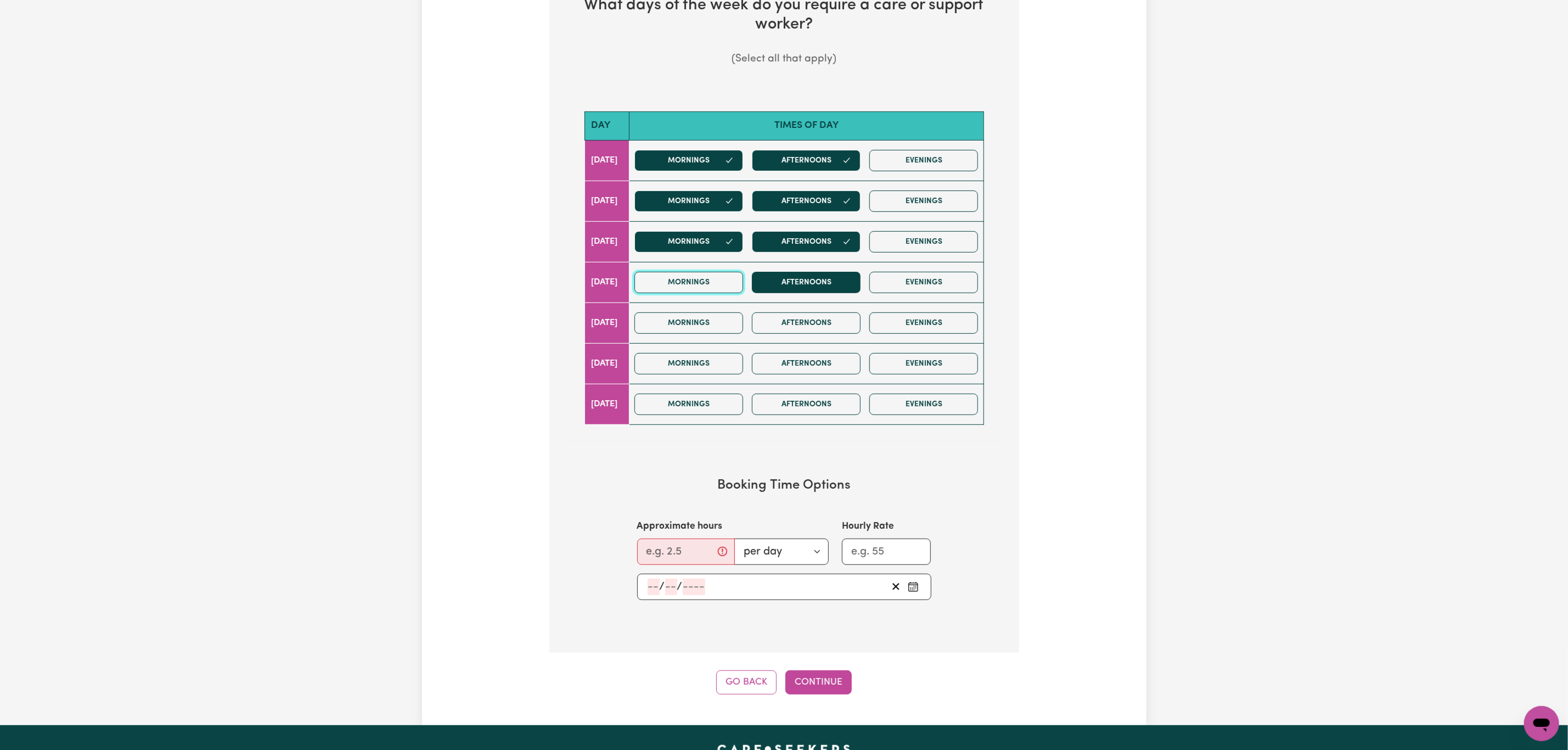
drag, startPoint x: 693, startPoint y: 284, endPoint x: 843, endPoint y: 288, distance: 150.1
click at [700, 285] on button "Mornings" at bounding box center [689, 282] width 109 height 21
drag, startPoint x: 852, startPoint y: 288, endPoint x: 757, endPoint y: 320, distance: 100.2
click at [852, 290] on button "Afternoons" at bounding box center [806, 282] width 109 height 21
drag, startPoint x: 720, startPoint y: 331, endPoint x: 859, endPoint y: 345, distance: 139.7
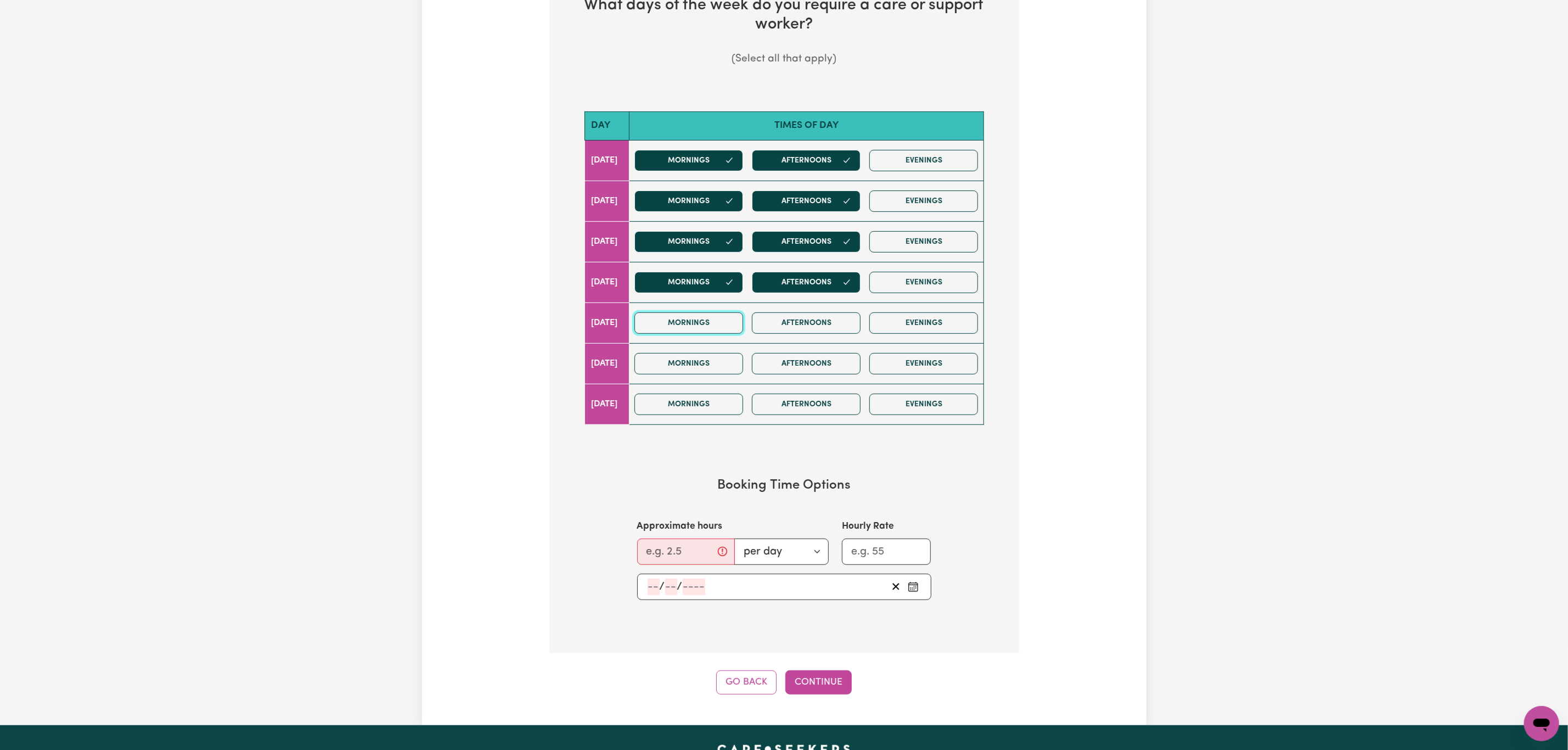
click at [736, 338] on div "Mornings Afternoons Evenings" at bounding box center [806, 323] width 352 height 39
click at [859, 342] on div "Mornings Afternoons Evenings" at bounding box center [806, 323] width 352 height 39
drag, startPoint x: 828, startPoint y: 331, endPoint x: 715, endPoint y: 333, distance: 113.0
click at [822, 331] on button "Afternoons" at bounding box center [806, 323] width 109 height 21
click at [680, 333] on button "Mornings" at bounding box center [689, 323] width 109 height 21
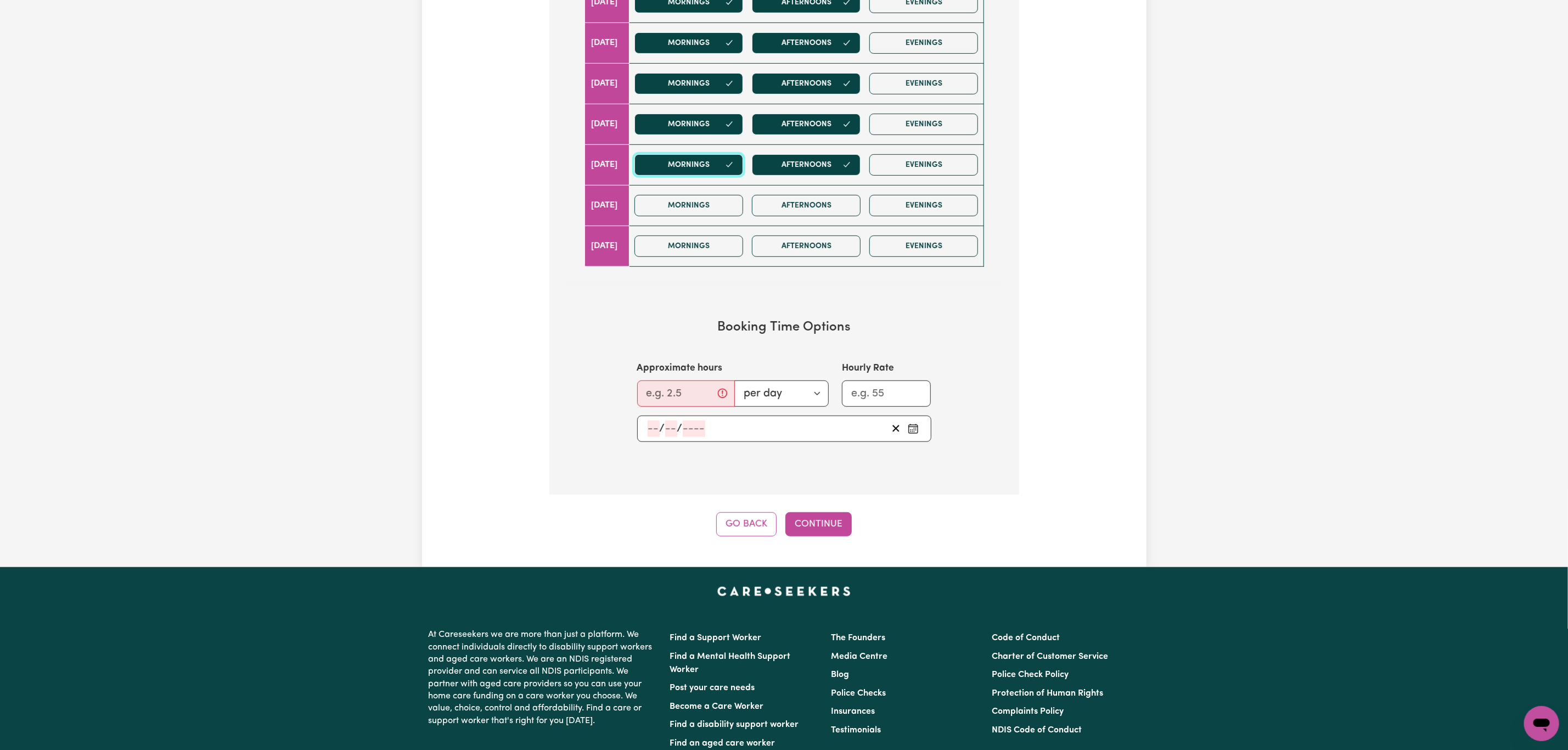
scroll to position [494, 0]
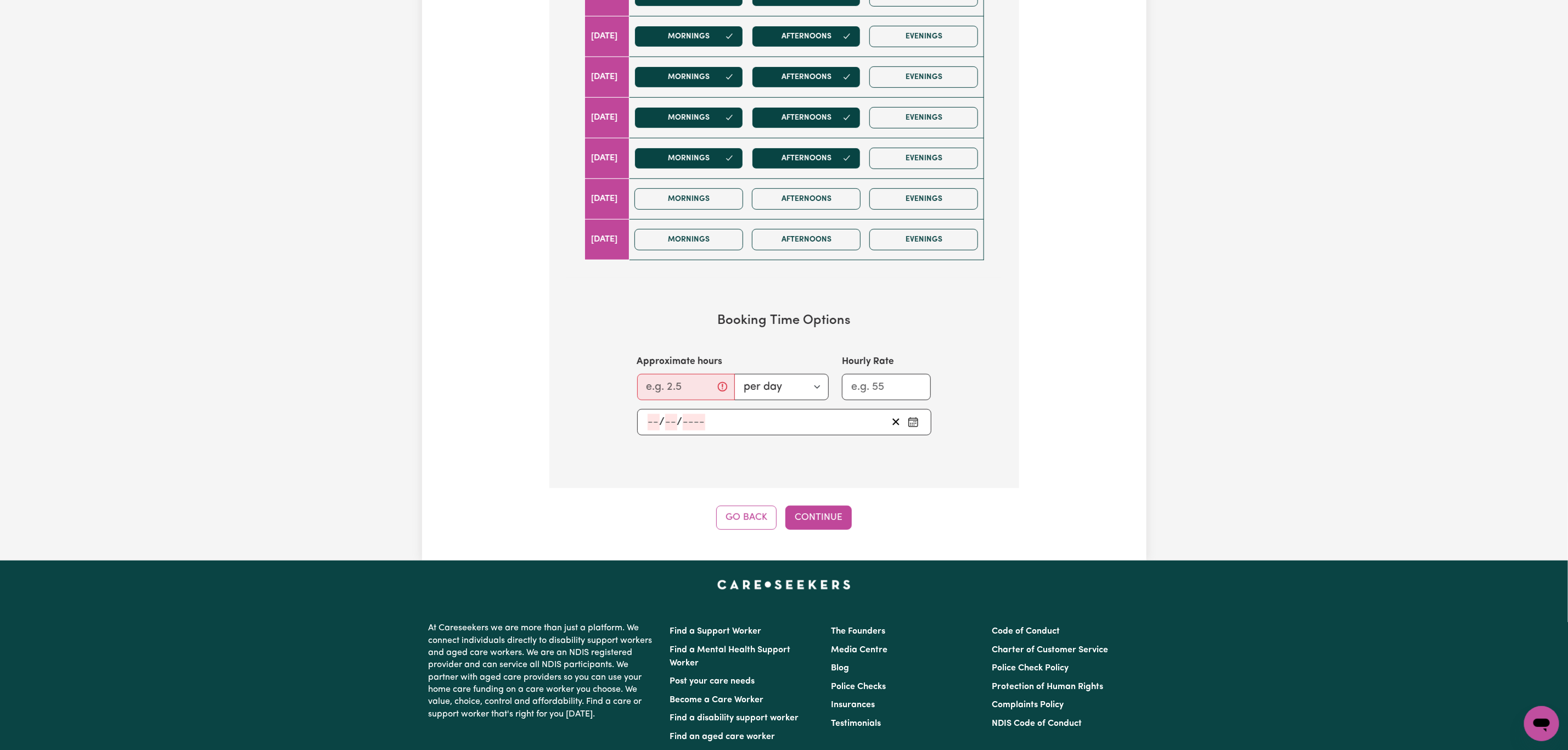
click at [851, 422] on div "/ /" at bounding box center [767, 422] width 241 height 17
click at [684, 325] on button "2" at bounding box center [679, 320] width 28 height 20
type input "2025-09-02"
type input "2"
type input "9"
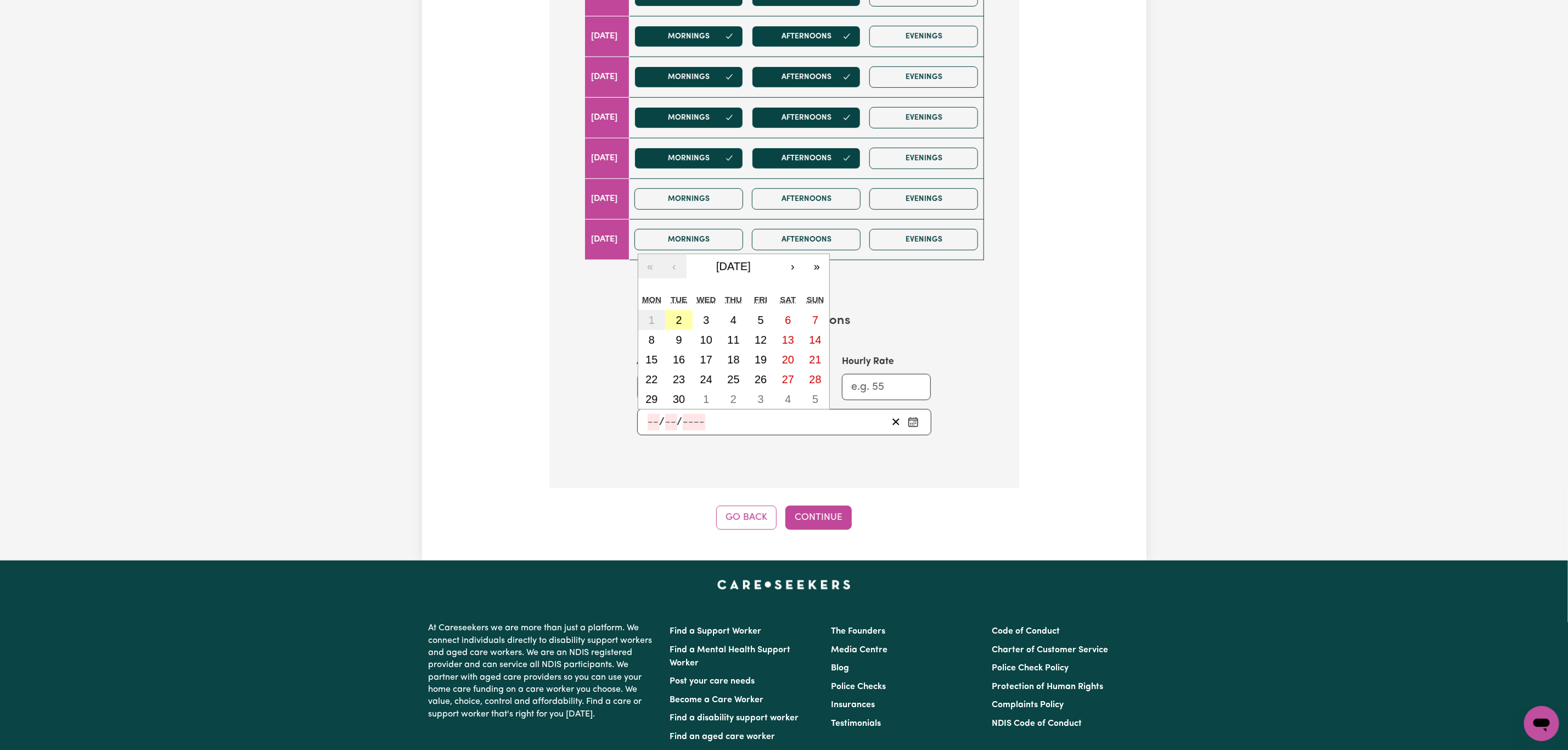
type input "2025"
click at [660, 391] on input "Approximate hours" at bounding box center [686, 387] width 98 height 26
type input "2"
click at [830, 529] on button "Continue" at bounding box center [819, 517] width 66 height 24
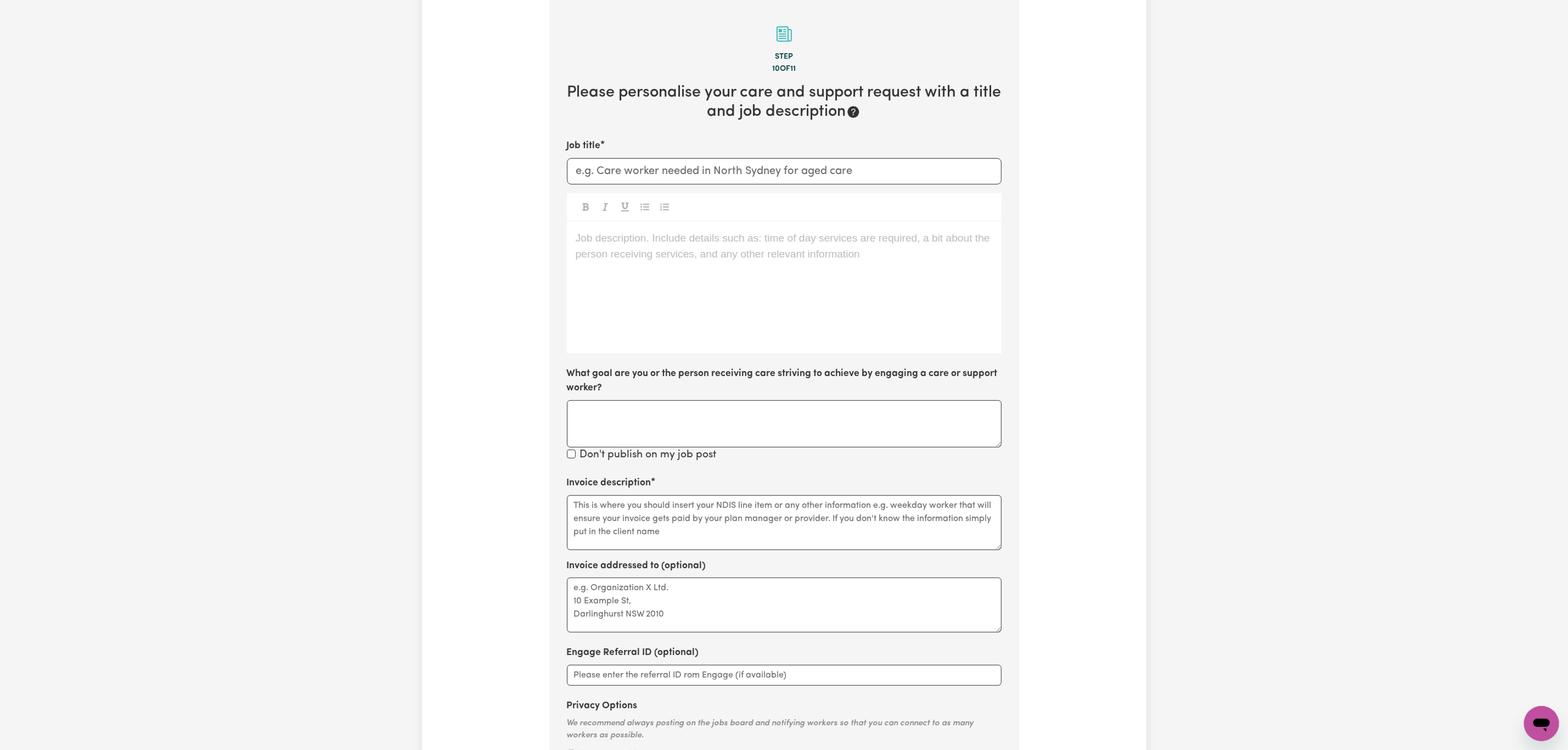
scroll to position [241, 0]
click at [673, 180] on input "Job title" at bounding box center [784, 172] width 434 height 26
type input "Cleaner in Melbourne CBD"
click at [652, 263] on div "Job description. Include details such as: time of day services are required, a …" at bounding box center [784, 289] width 434 height 132
click at [751, 242] on span "We are looking for a cleaner to assist in Melbourne CBD" at bounding box center [724, 239] width 297 height 12
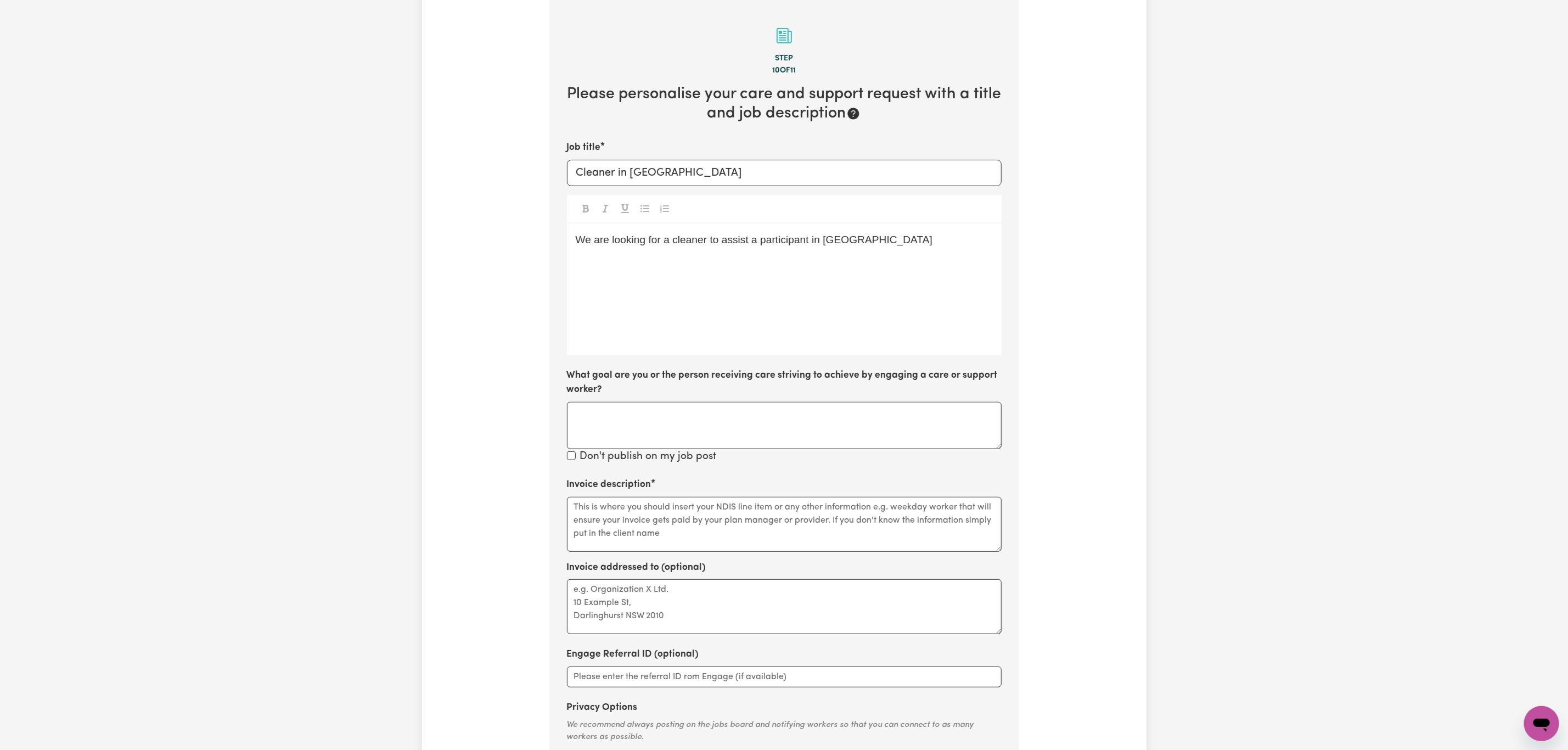
click at [922, 237] on p "We are looking for a cleaner to assist a participant in Melbourne CBD" at bounding box center [784, 240] width 417 height 16
click at [861, 247] on p "We are looking for a cleaner to assist a participant in Melbourne CBD." at bounding box center [784, 240] width 417 height 16
click at [929, 250] on div "We are looking for a cleaner to assist a participant in Melbourne CBD." at bounding box center [784, 289] width 434 height 132
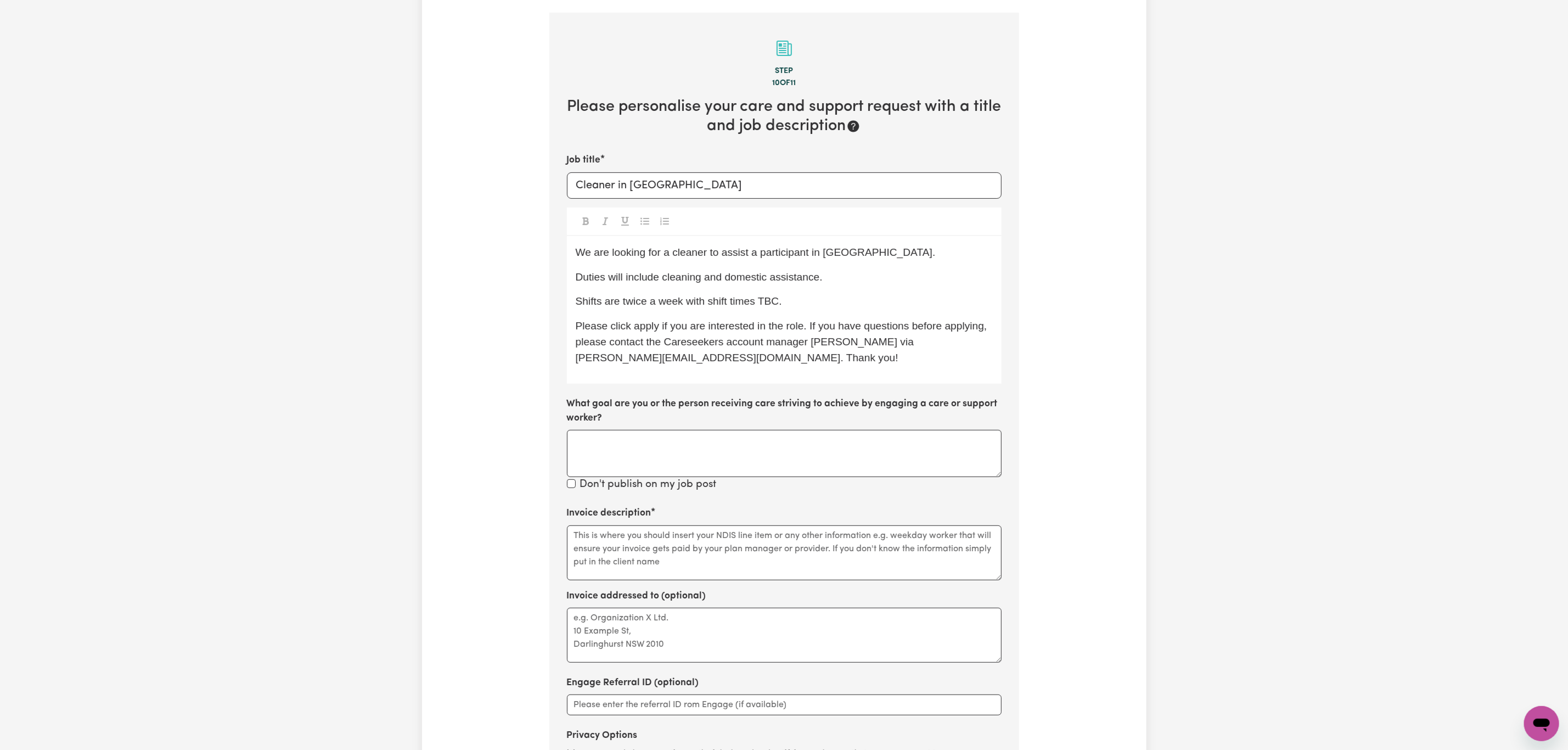
scroll to position [330, 0]
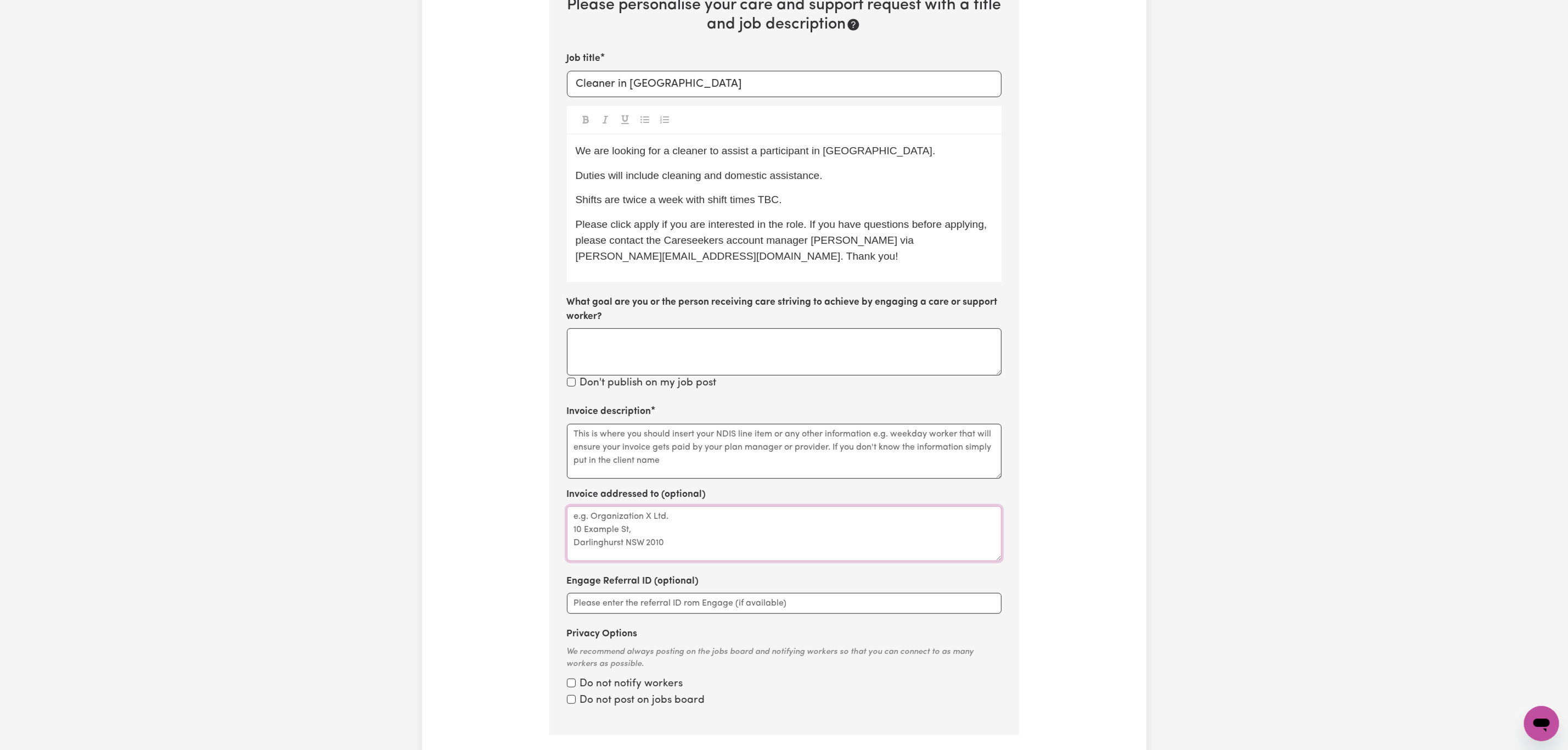
click at [652, 538] on textarea "Invoice addressed to (optional)" at bounding box center [784, 533] width 434 height 55
paste textarea "Domestic support / Social support"
type textarea "Domestic support / Social support"
click at [727, 528] on textarea "Domestic support / Social support" at bounding box center [784, 533] width 434 height 55
click at [726, 528] on textarea "Domestic support / Social support" at bounding box center [784, 533] width 434 height 55
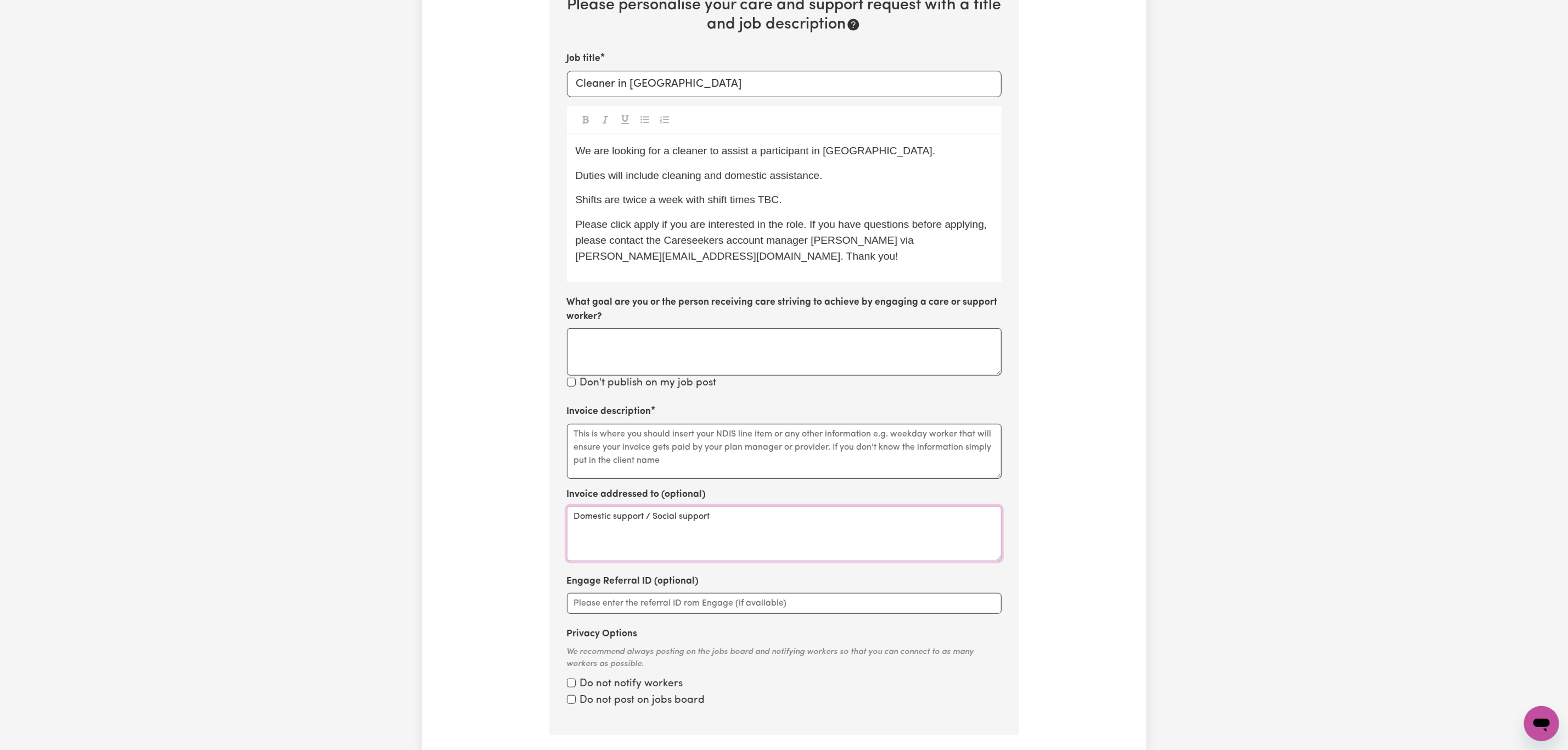
click at [726, 528] on textarea "Domestic support / Social support" at bounding box center [784, 533] width 434 height 55
click at [724, 517] on textarea "Domestic support / Social support" at bounding box center [784, 533] width 434 height 55
click at [723, 517] on textarea "Domestic support / Social support" at bounding box center [784, 533] width 434 height 55
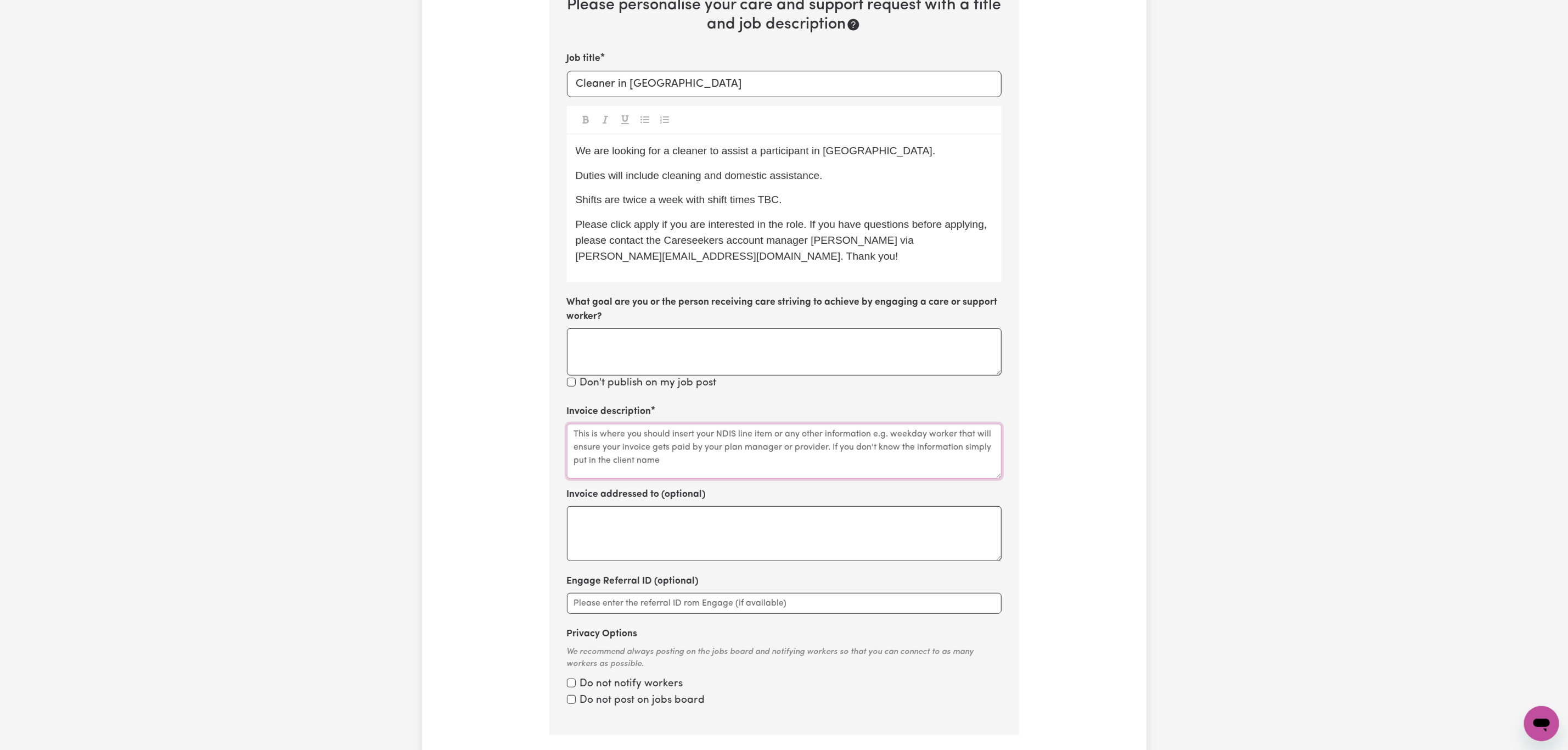
click at [682, 457] on textarea "Invoice description" at bounding box center [784, 451] width 434 height 55
paste textarea "Domestic support / Social support"
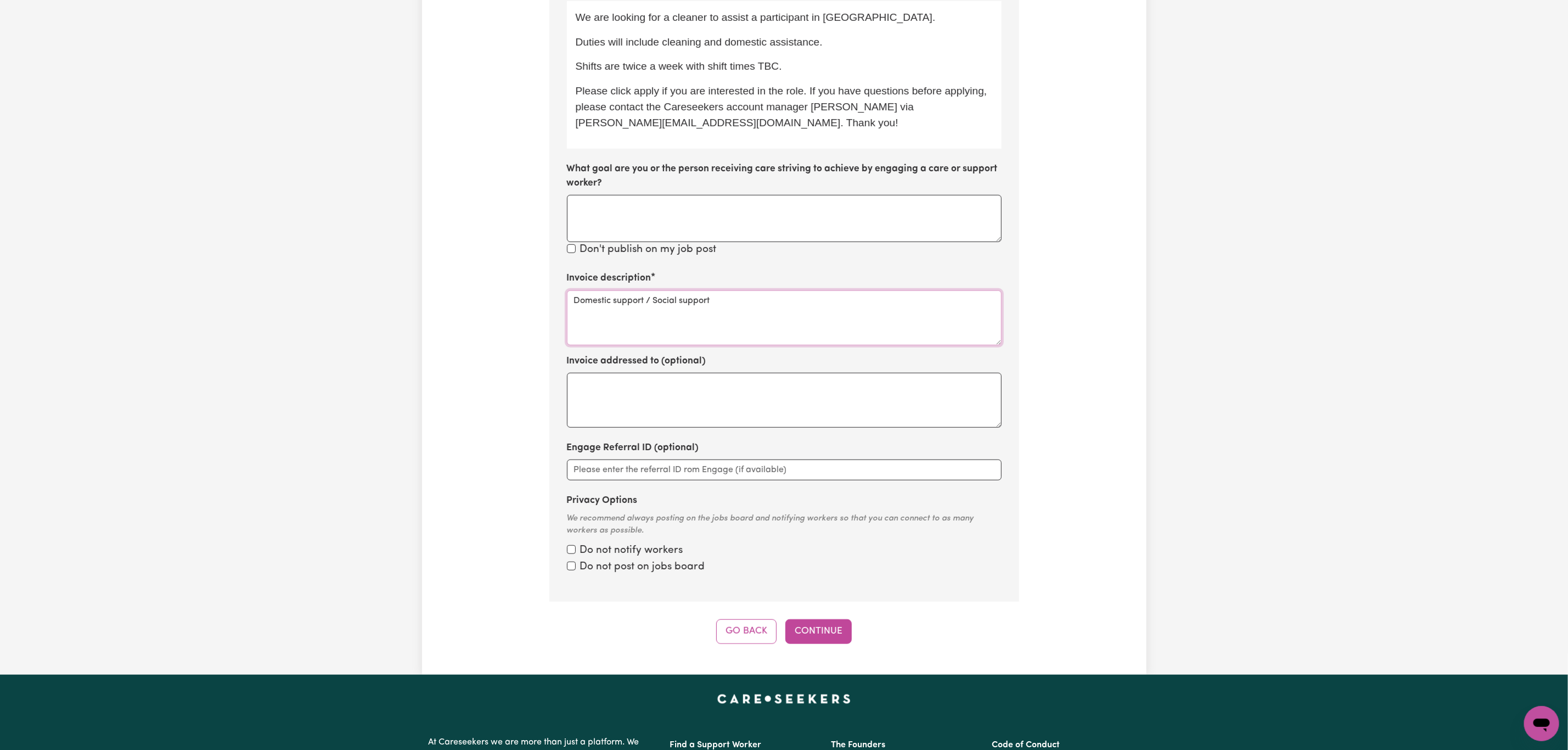
scroll to position [412, 0]
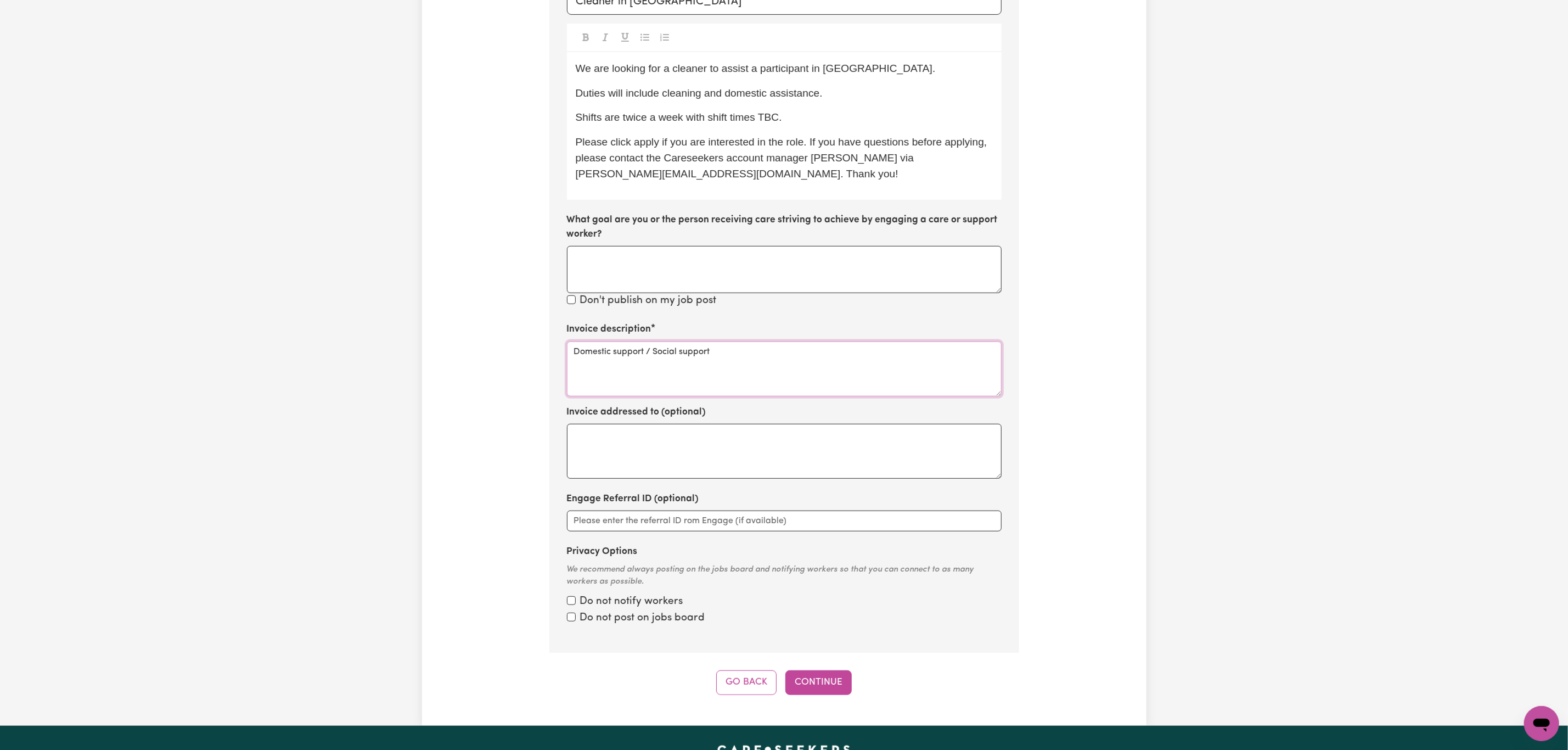
type textarea "Domestic support / Social support"
click at [685, 119] on span "Shifts are twice a week with shift times TBC." at bounding box center [679, 117] width 206 height 12
click at [840, 112] on p "Shifts are twice a week with shift times TBC." at bounding box center [784, 118] width 417 height 16
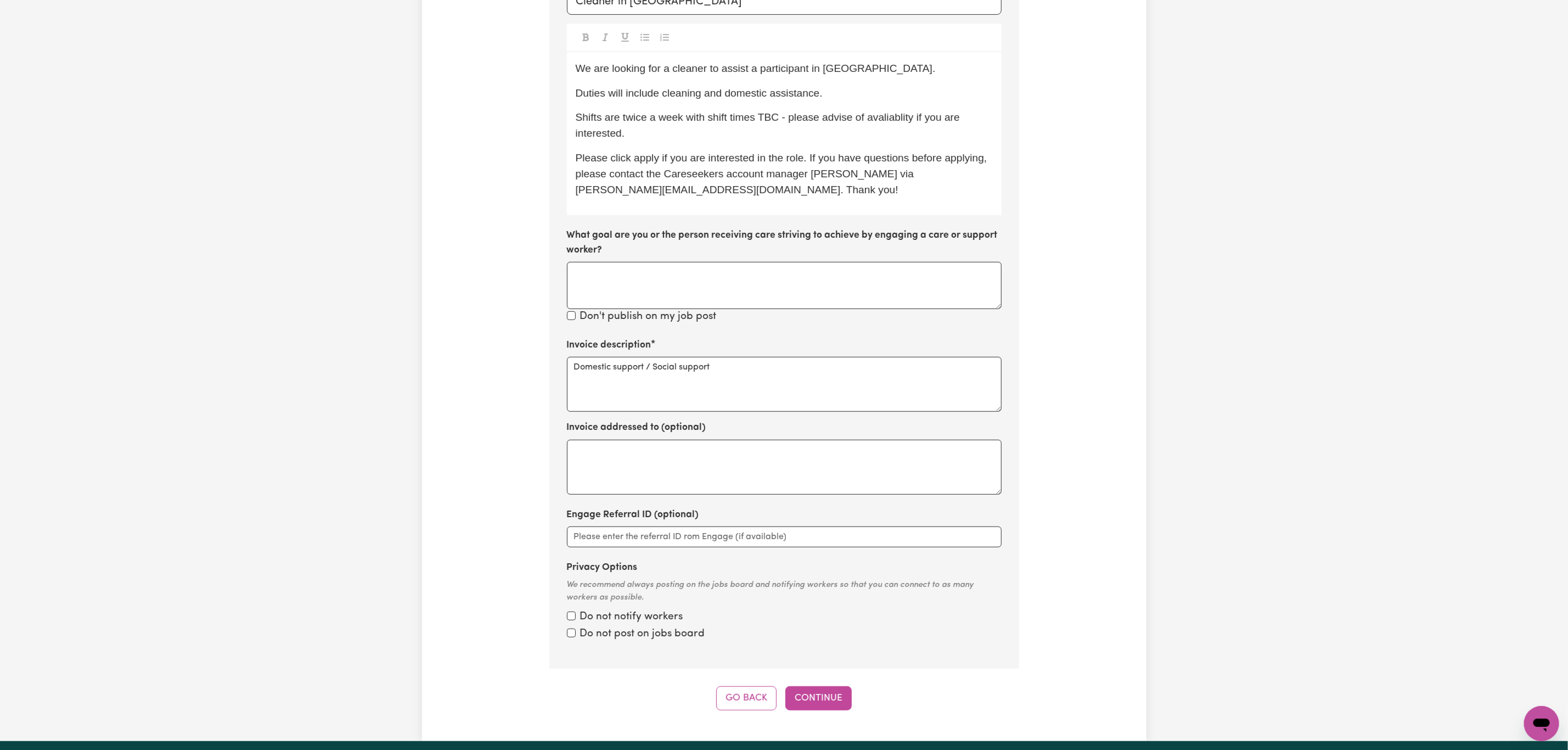
click at [893, 112] on span "Shifts are twice a week with shift times TBC - please advise of avaliablity if …" at bounding box center [769, 125] width 387 height 28
copy span "avaliablity"
click at [897, 123] on span "Shifts are twice a week with shift times TBC - please advise of avaliablity if …" at bounding box center [769, 125] width 387 height 28
click at [896, 124] on p "Shifts are twice a week with shift times TBC - please advise of avaliablity if …" at bounding box center [784, 126] width 417 height 32
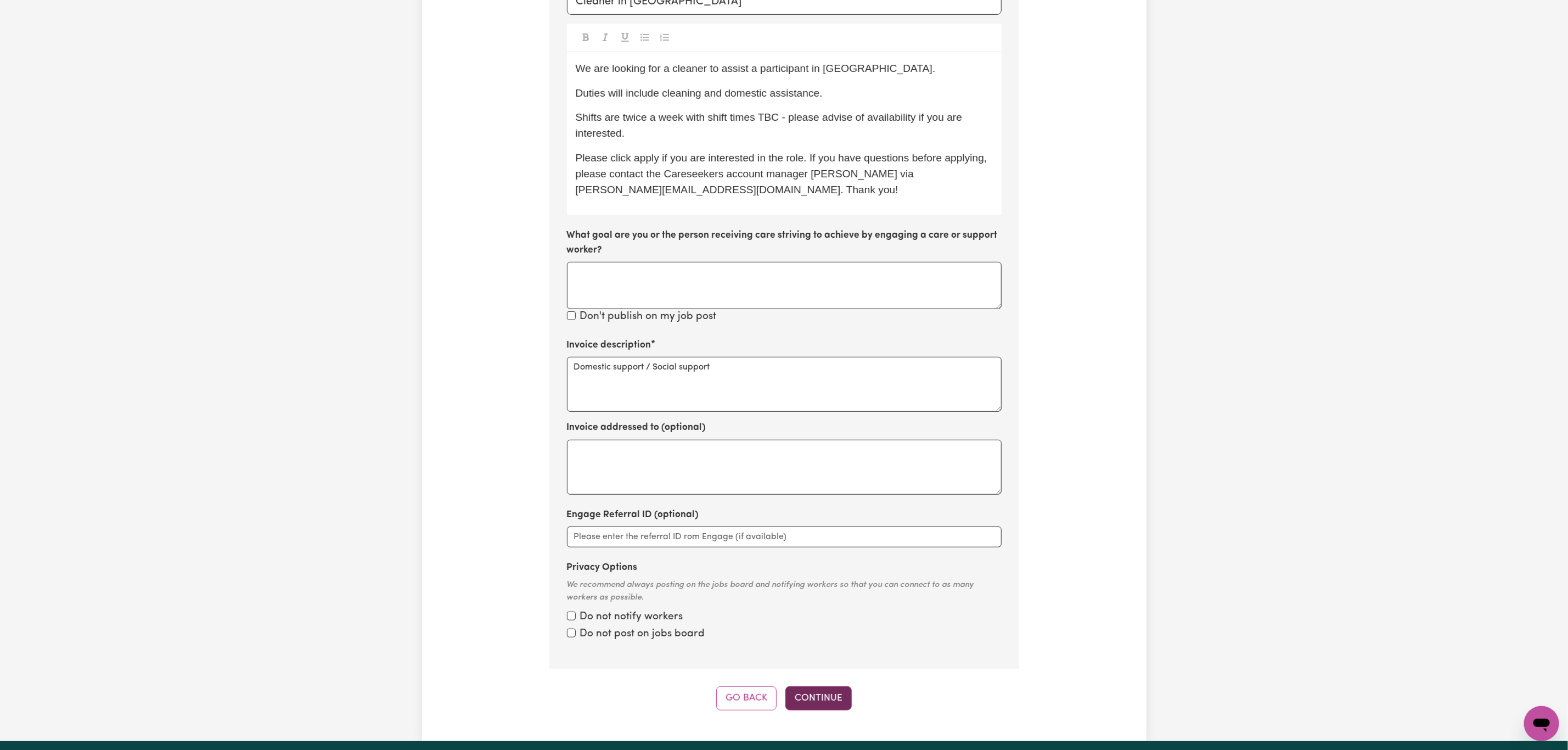
click at [802, 697] on button "Continue" at bounding box center [819, 698] width 66 height 24
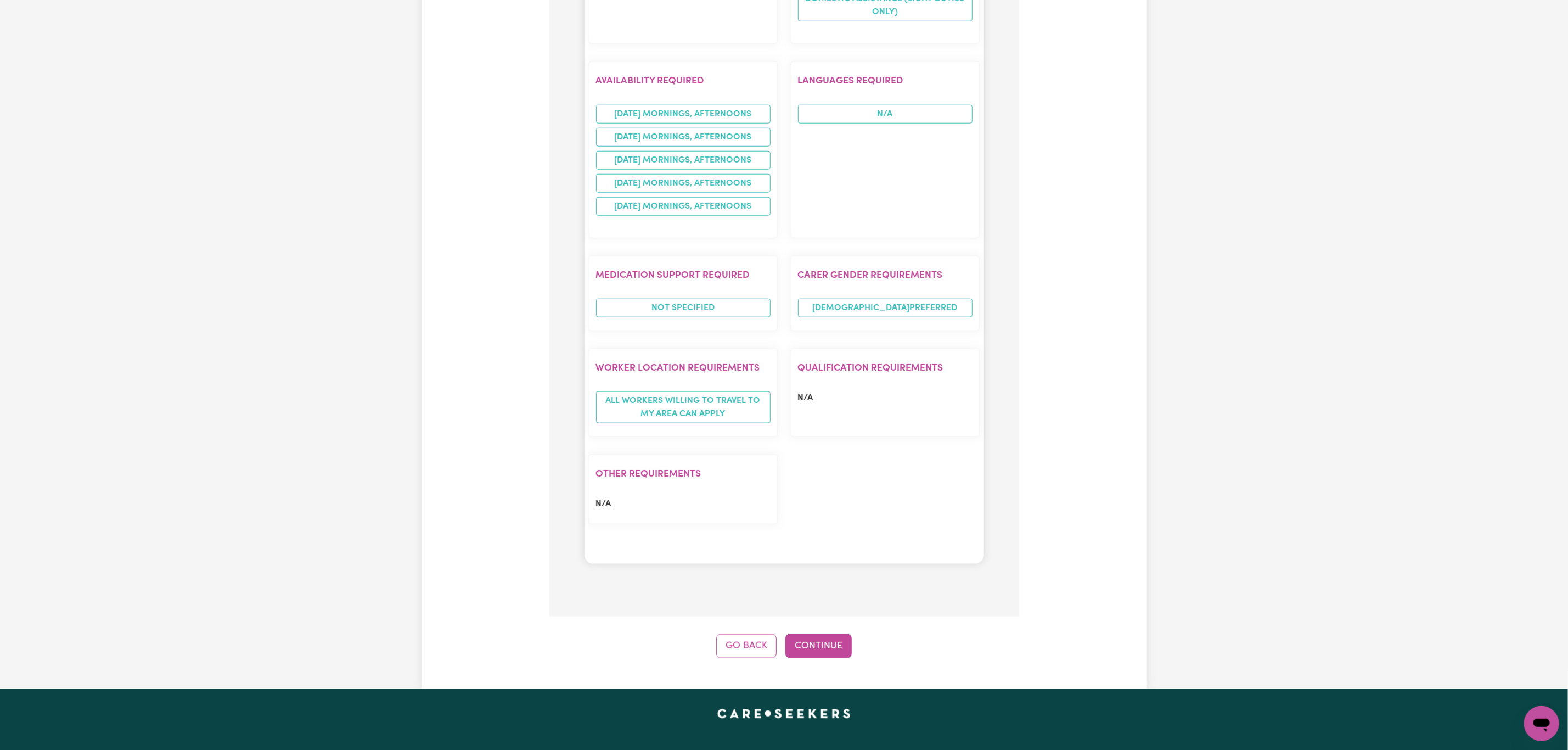
scroll to position [899, 0]
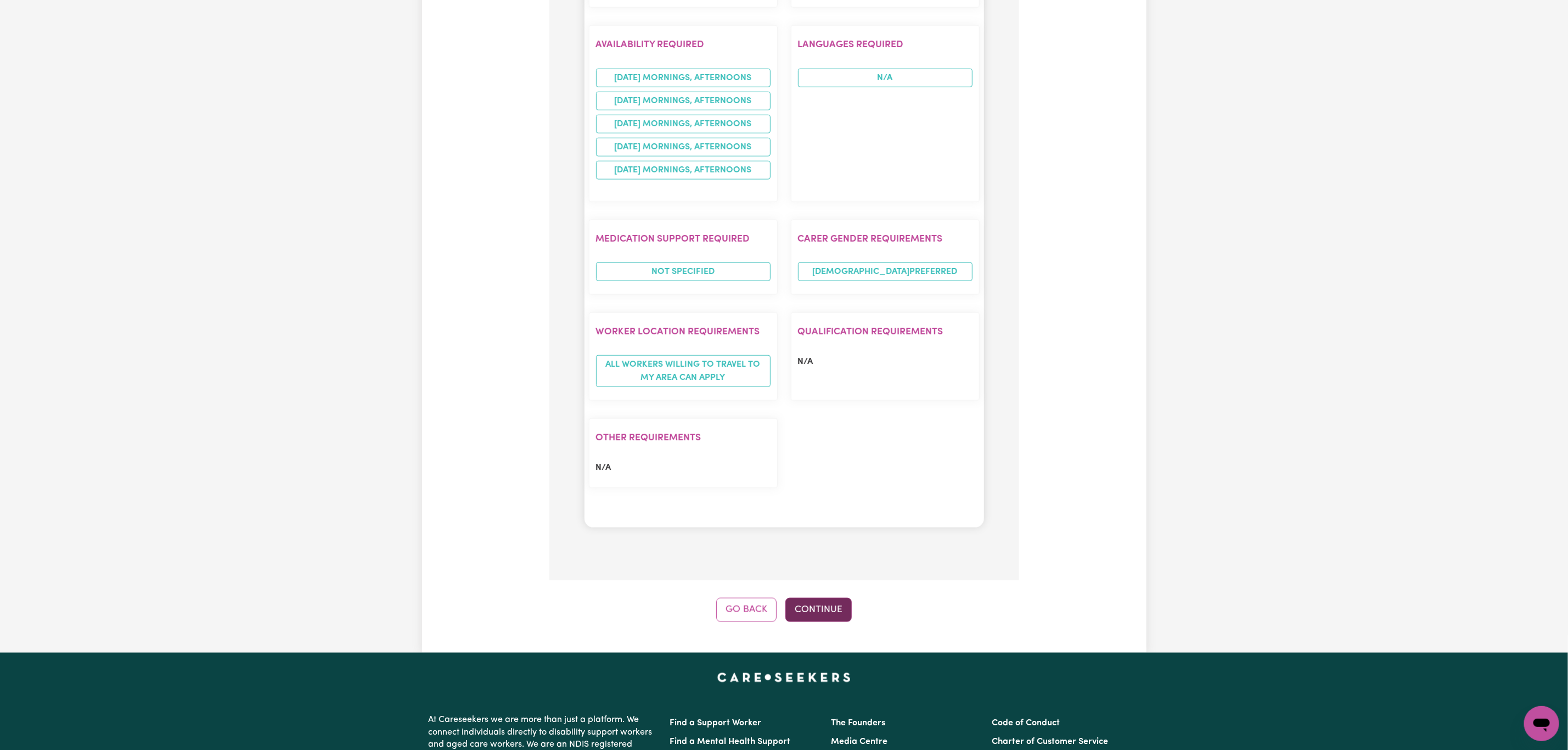
click at [835, 606] on button "Continue" at bounding box center [819, 609] width 66 height 24
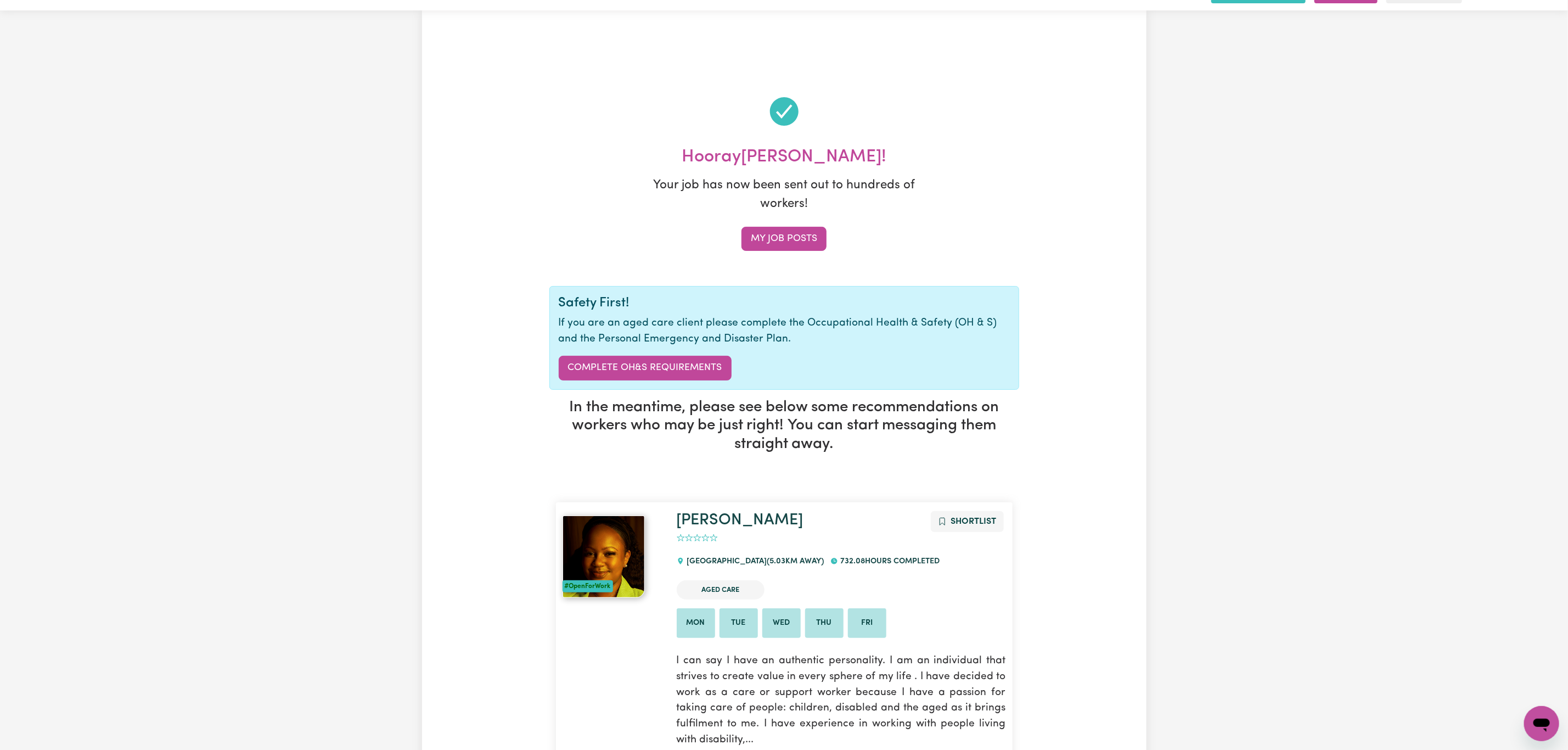
scroll to position [0, 0]
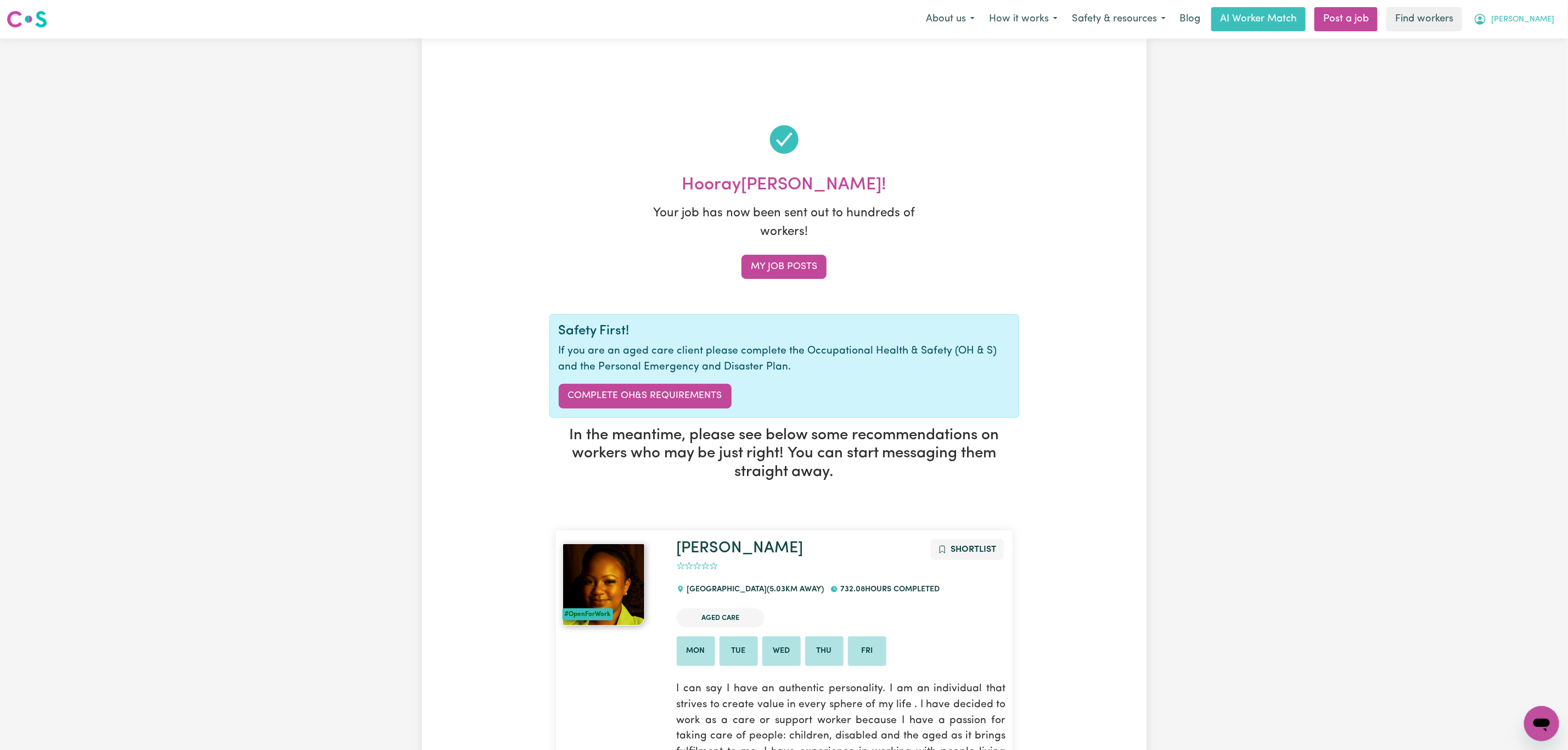
click at [1550, 25] on span "[PERSON_NAME]" at bounding box center [1523, 20] width 63 height 12
click at [1532, 36] on link "My Dashboard" at bounding box center [1517, 43] width 87 height 21
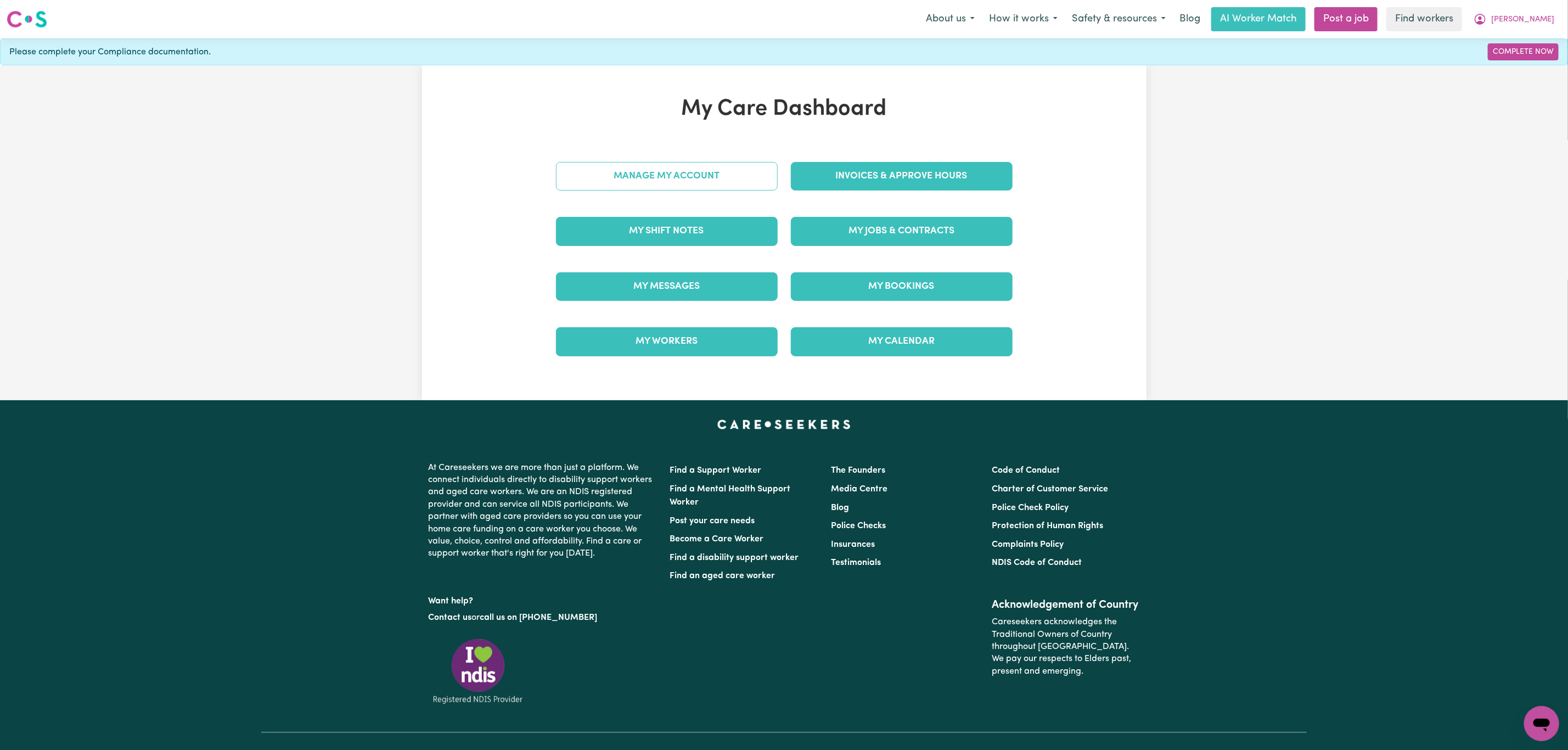
click at [677, 176] on link "Manage My Account" at bounding box center [666, 176] width 222 height 29
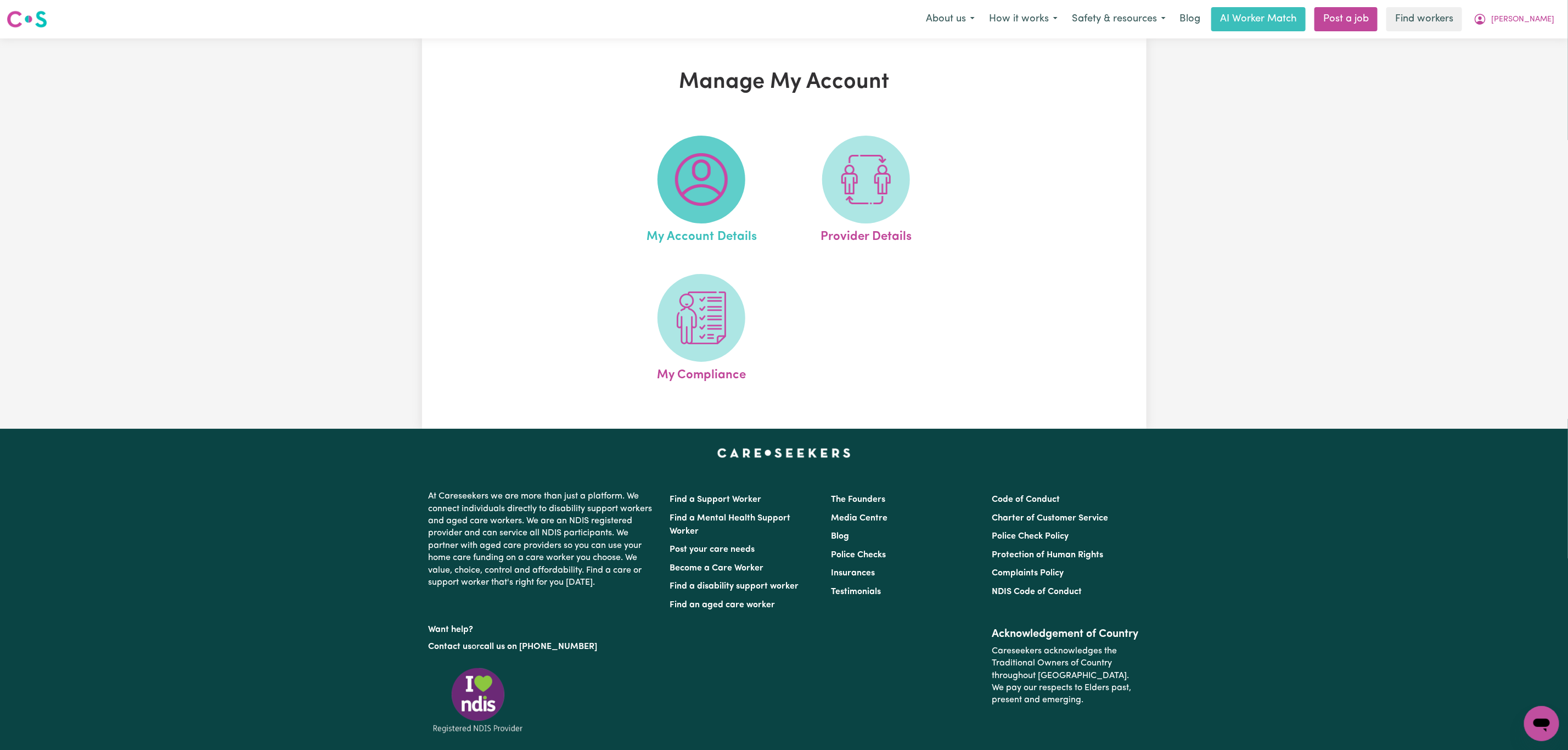
click at [700, 164] on img at bounding box center [701, 180] width 53 height 53
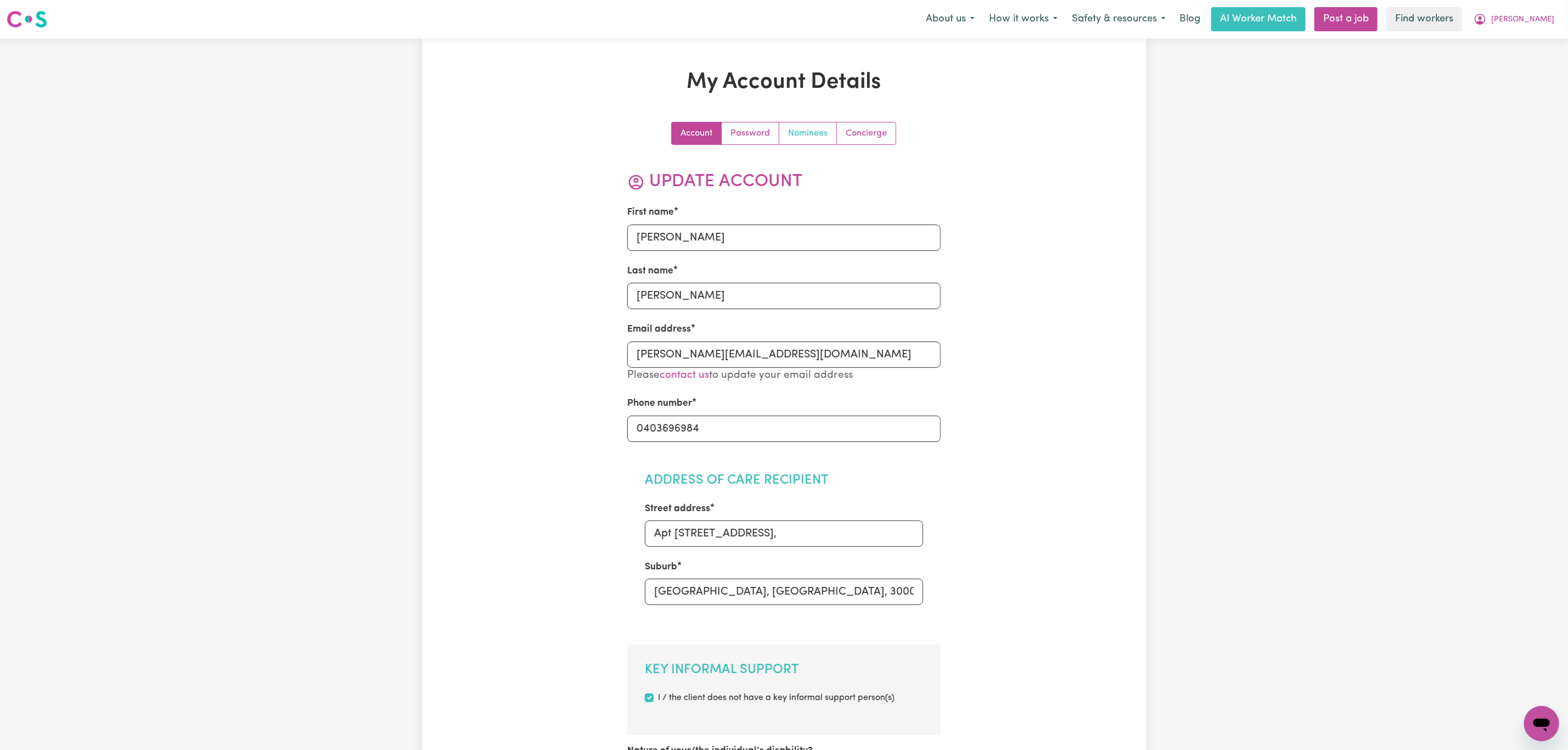
click at [801, 141] on link "Nominees" at bounding box center [808, 133] width 58 height 22
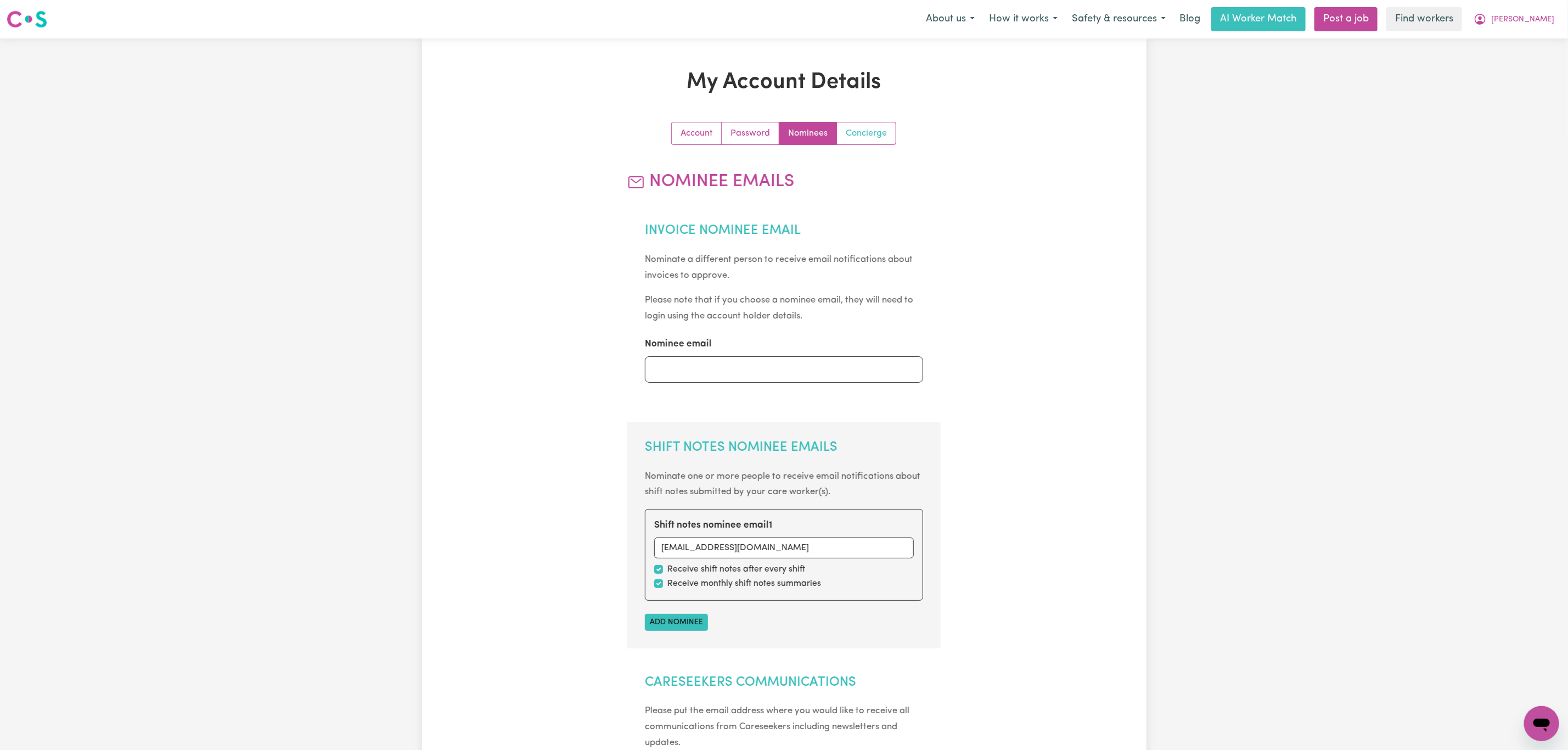
click at [873, 128] on link "Concierge" at bounding box center [867, 133] width 59 height 22
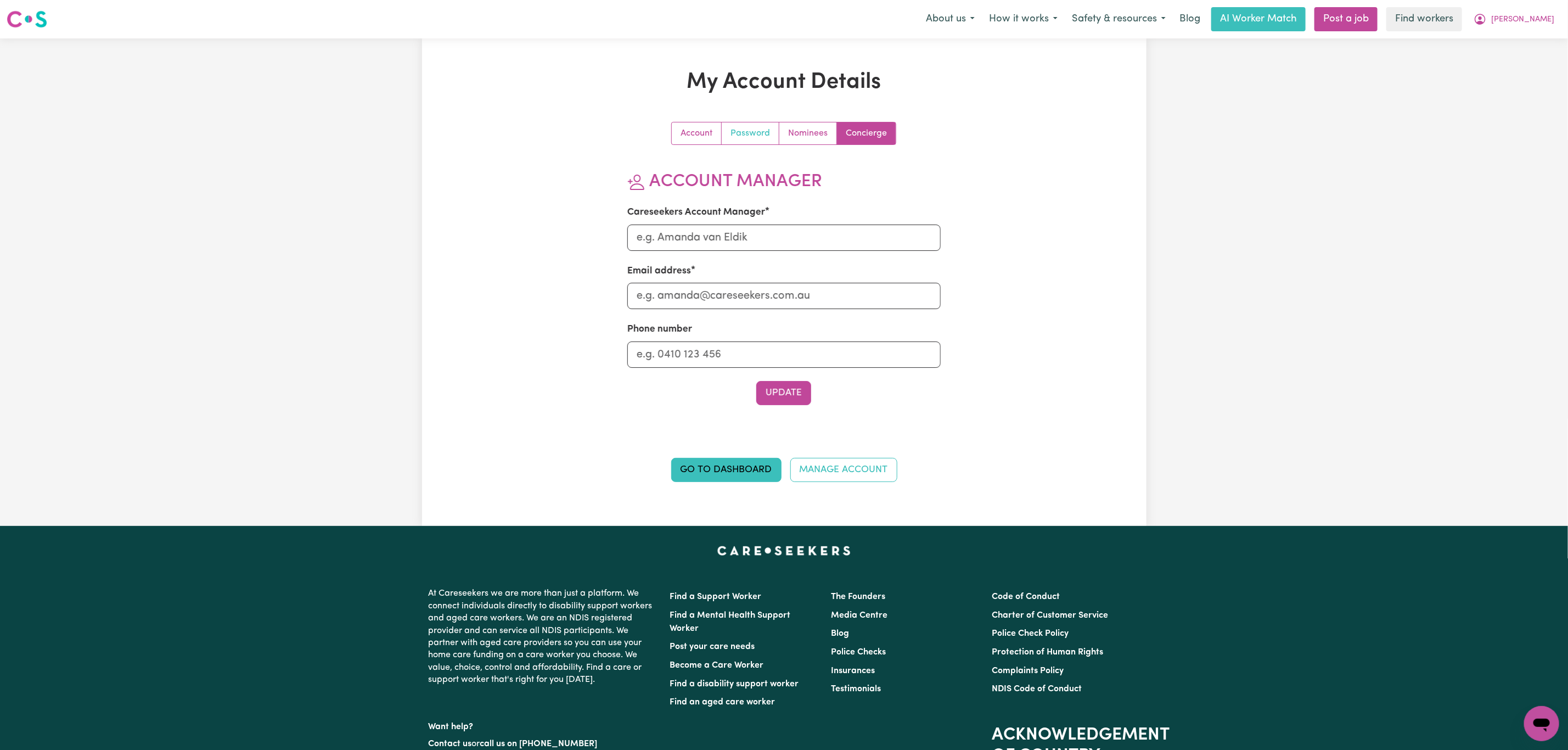
click at [758, 133] on link "Password" at bounding box center [751, 133] width 58 height 22
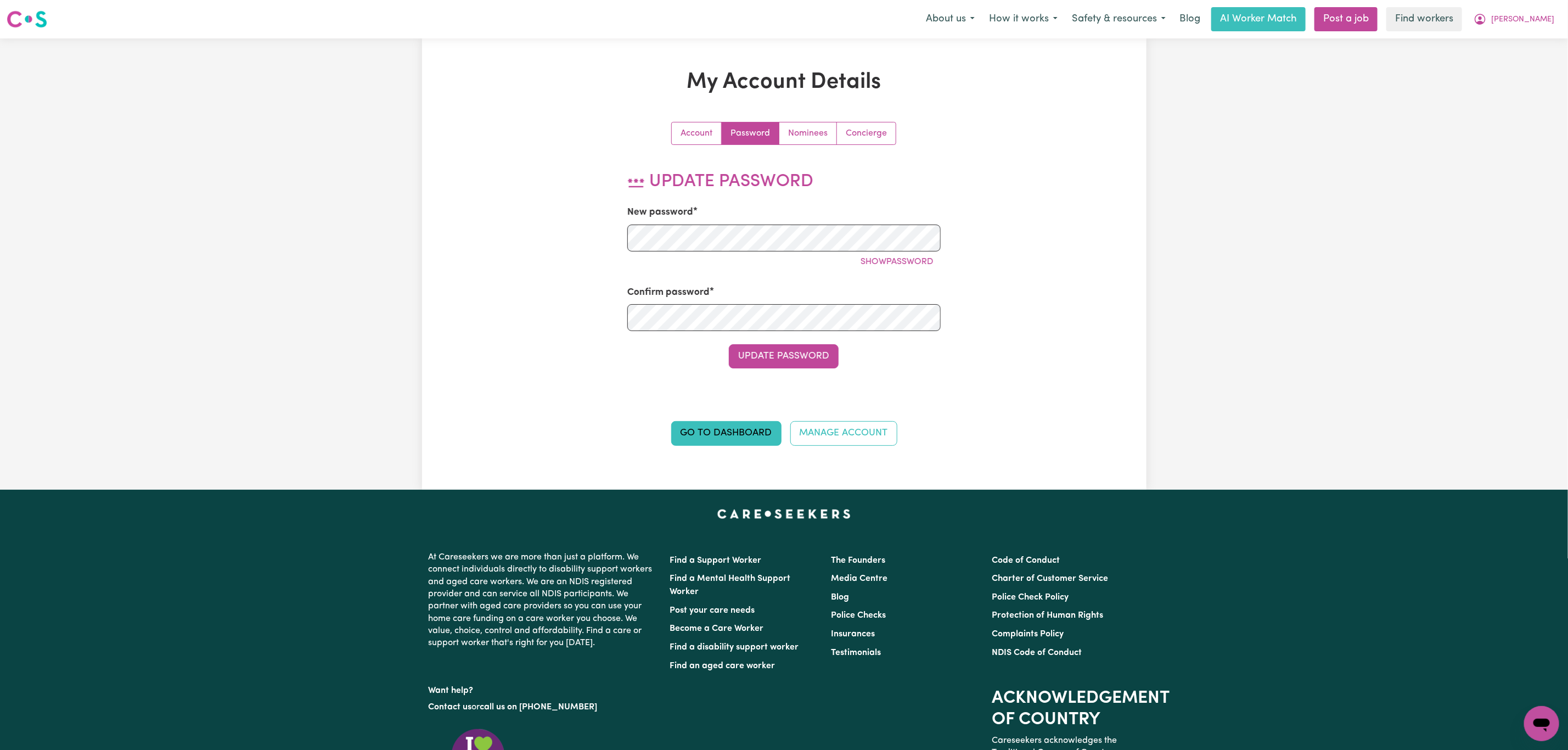
click at [885, 118] on div "My Account Details Account Password Nominees Concierge Update Password New pass…" at bounding box center [784, 264] width 483 height 390
click at [863, 133] on link "Concierge" at bounding box center [867, 133] width 59 height 22
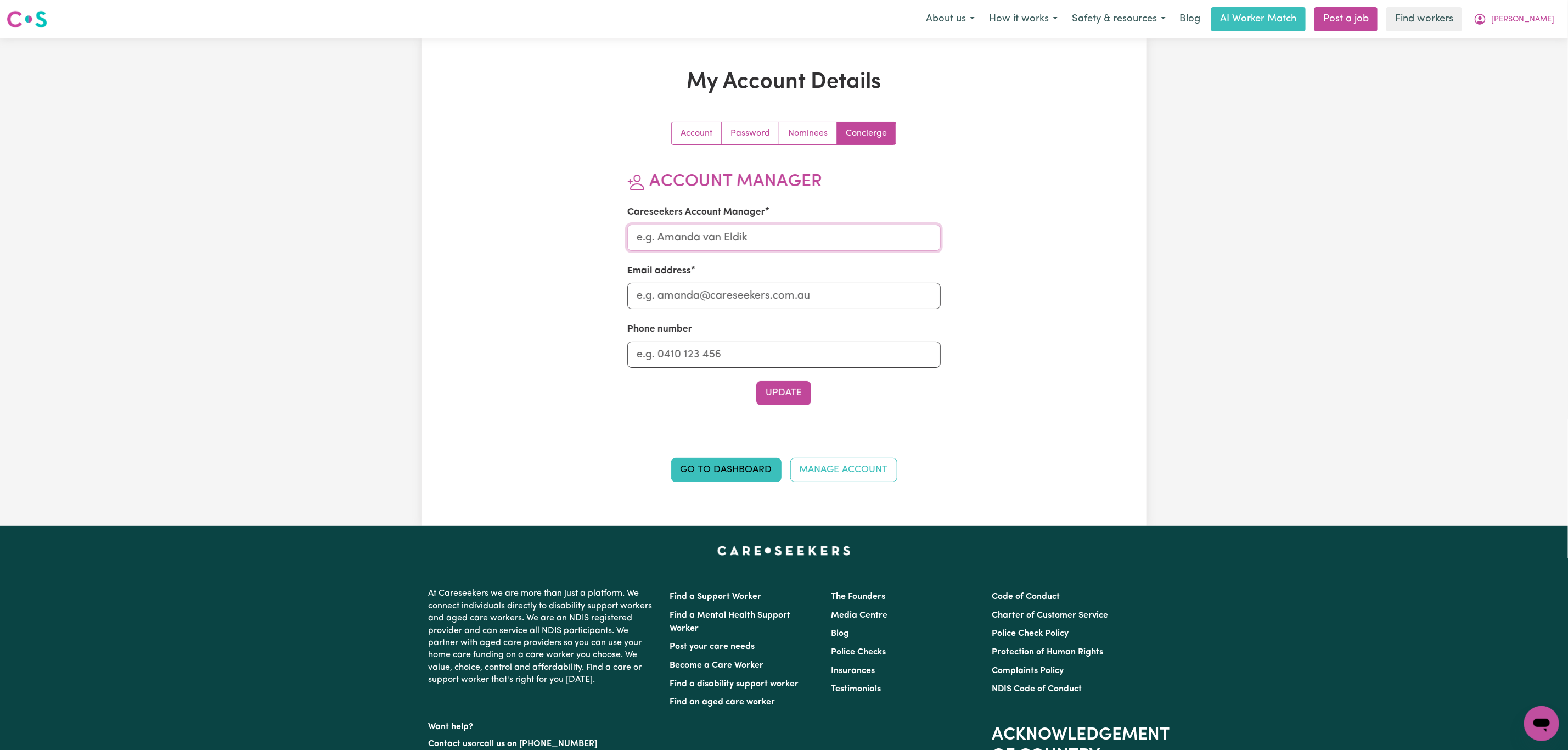
drag, startPoint x: 705, startPoint y: 245, endPoint x: 705, endPoint y: 254, distance: 9.0
click at [705, 245] on input "Careseekers Account Manager" at bounding box center [784, 238] width 314 height 26
type input "Mikayla"
drag, startPoint x: 709, startPoint y: 299, endPoint x: 718, endPoint y: 311, distance: 15.0
click at [709, 300] on input "Email address" at bounding box center [784, 296] width 314 height 26
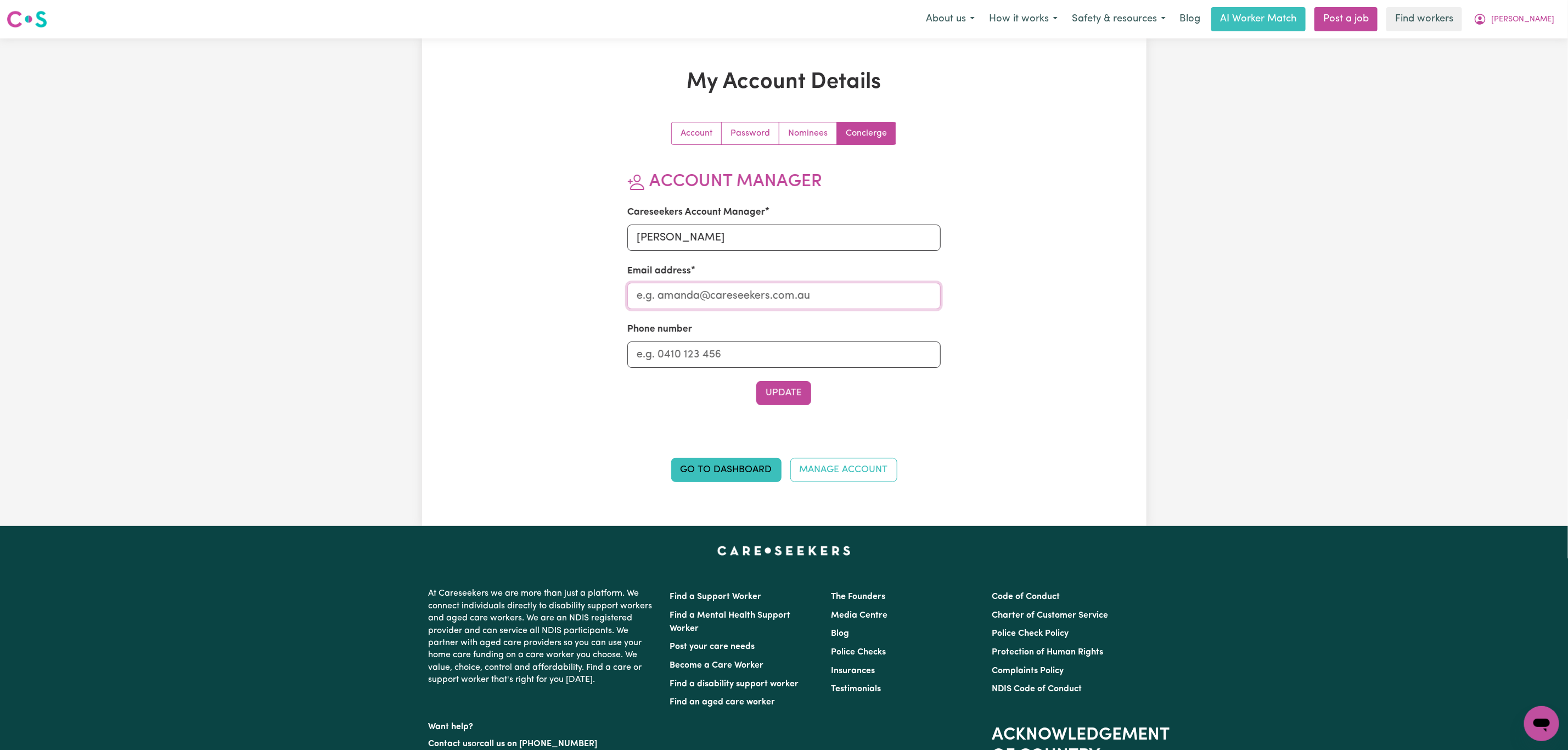
type input "mikayla@careseekers.com.au"
click at [778, 386] on button "Update" at bounding box center [784, 393] width 55 height 24
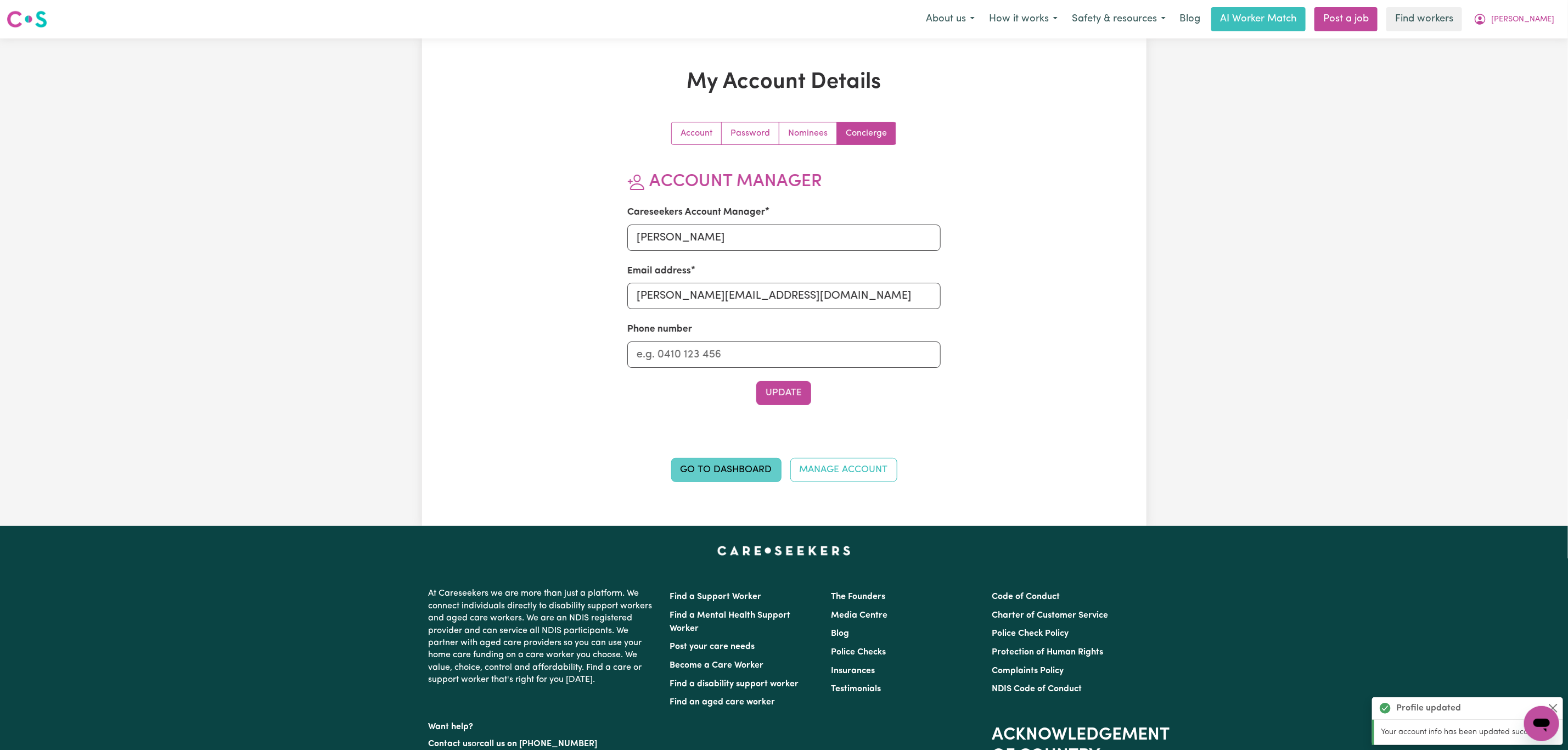
click at [733, 476] on link "Go to Dashboard" at bounding box center [727, 470] width 110 height 24
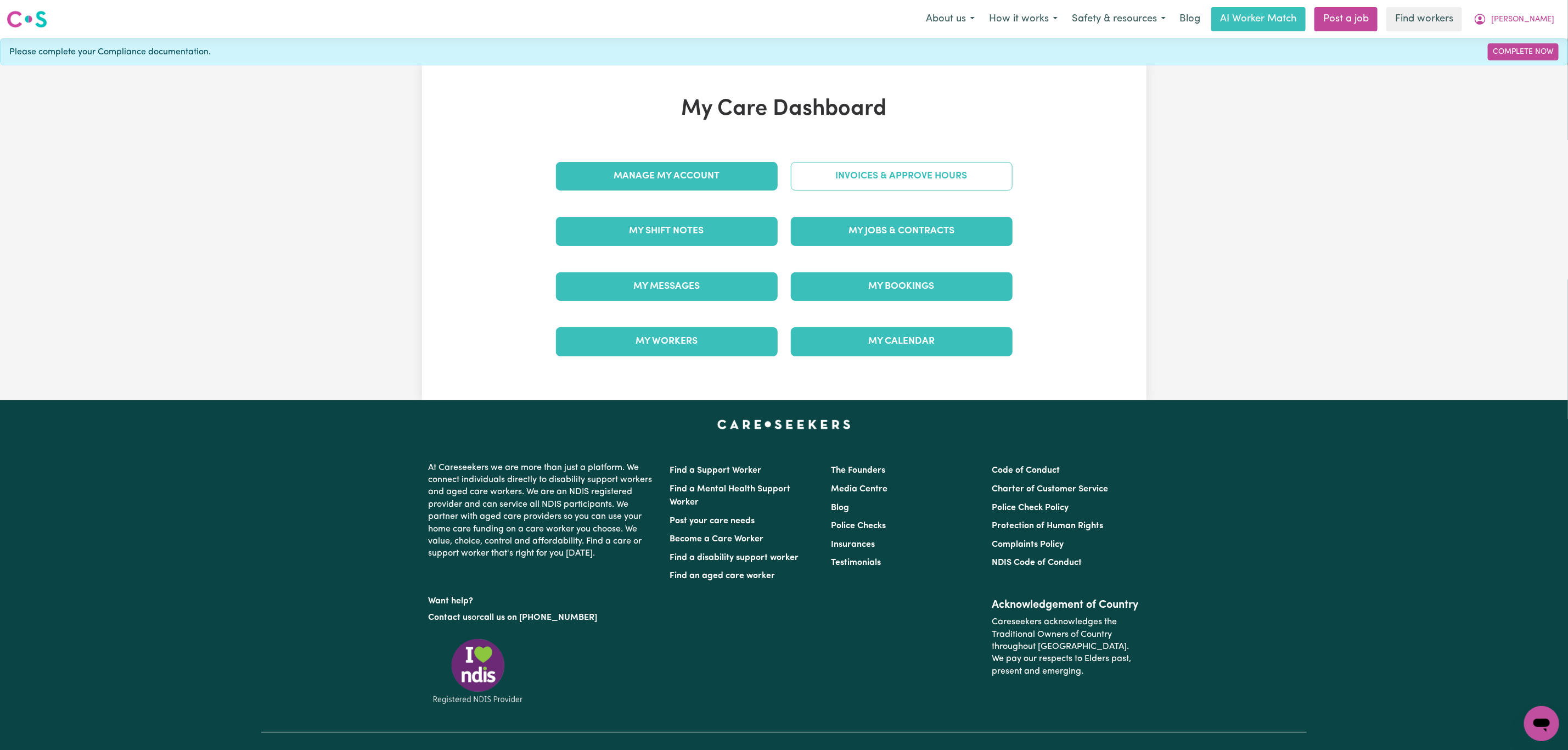
click at [882, 174] on link "Invoices & Approve Hours" at bounding box center [902, 176] width 222 height 29
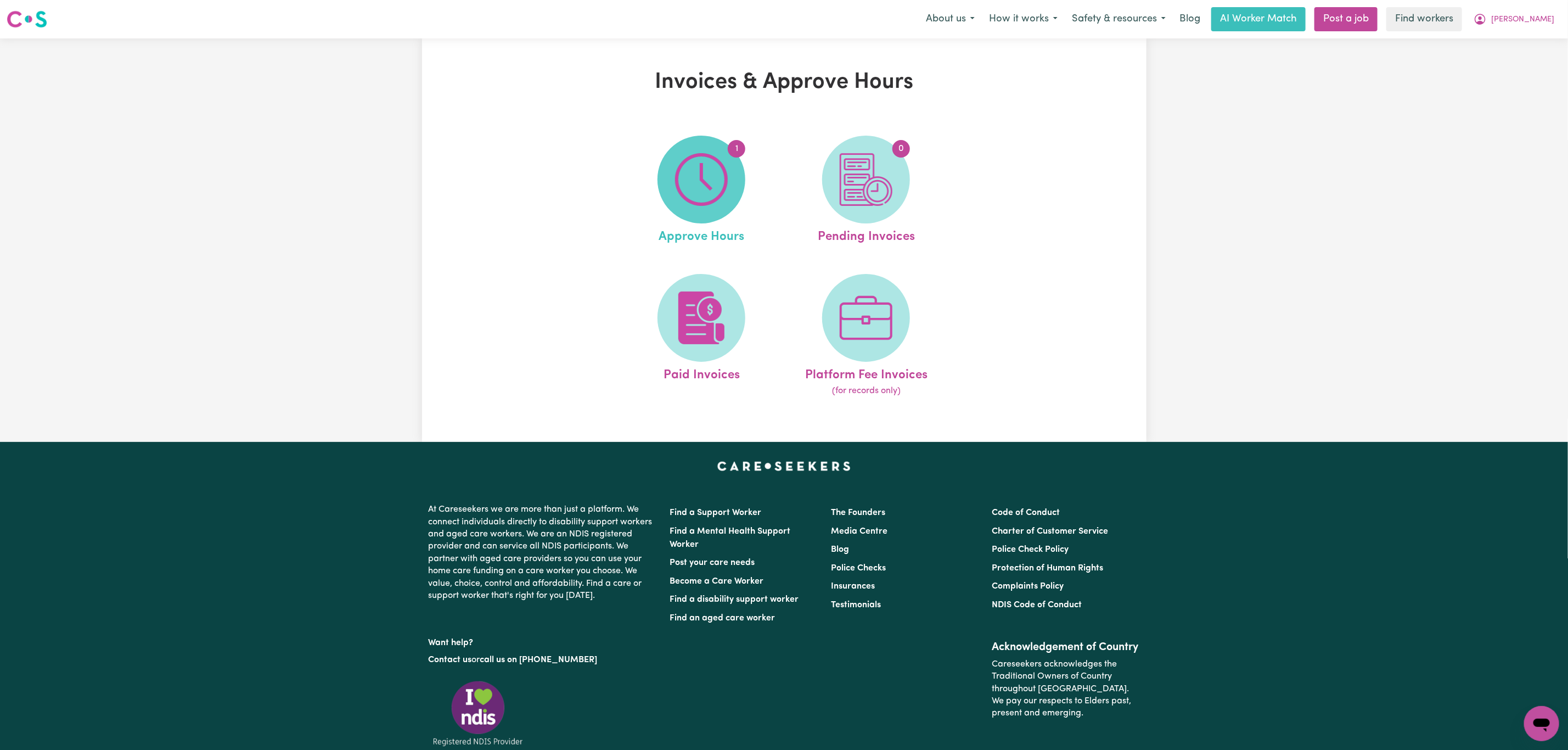
click at [705, 199] on img at bounding box center [701, 180] width 53 height 53
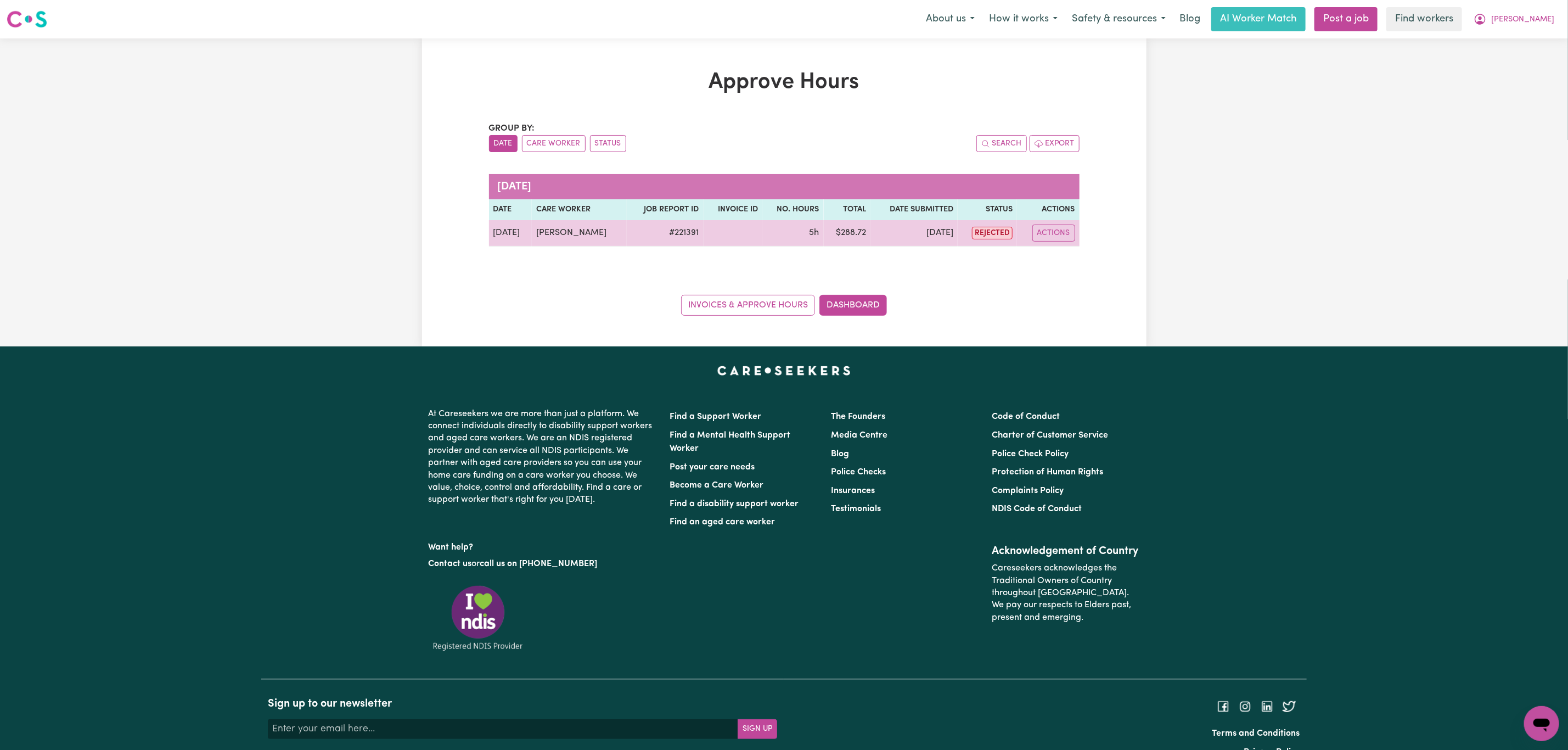
click at [674, 241] on td "# 221391" at bounding box center [665, 233] width 77 height 26
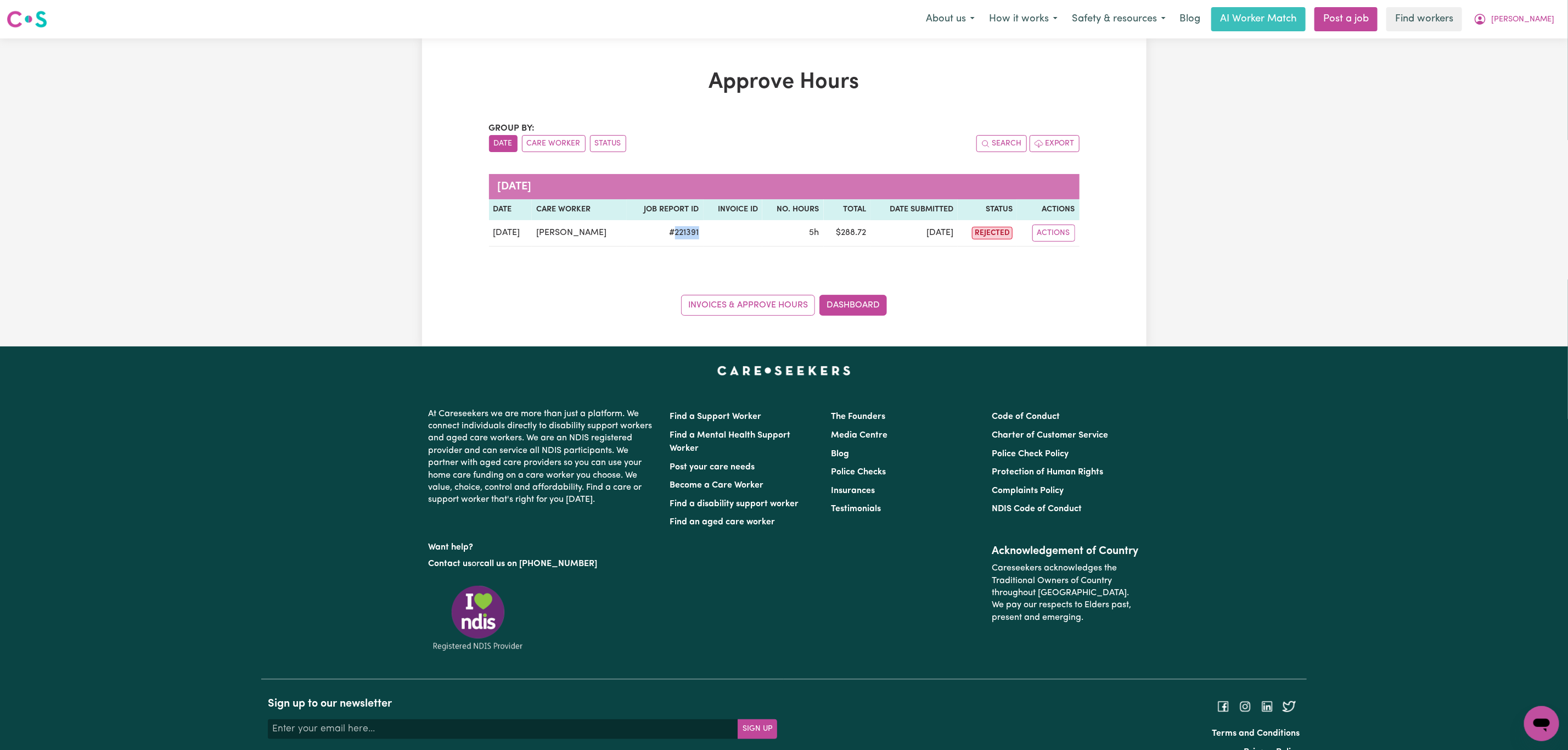
copy td "221391"
click at [798, 307] on link "Invoices & Approve Hours" at bounding box center [748, 305] width 134 height 21
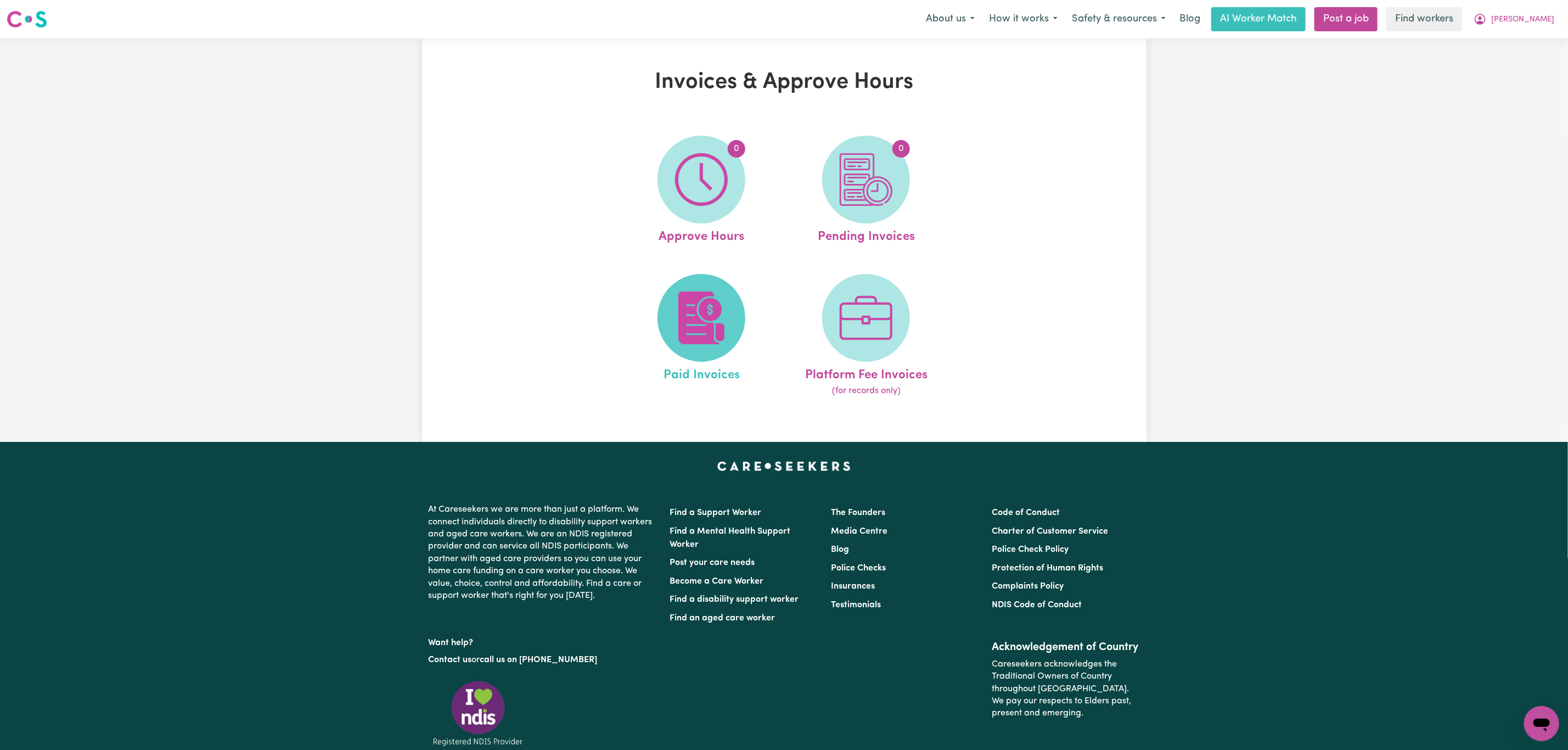
click at [687, 323] on img at bounding box center [701, 318] width 53 height 53
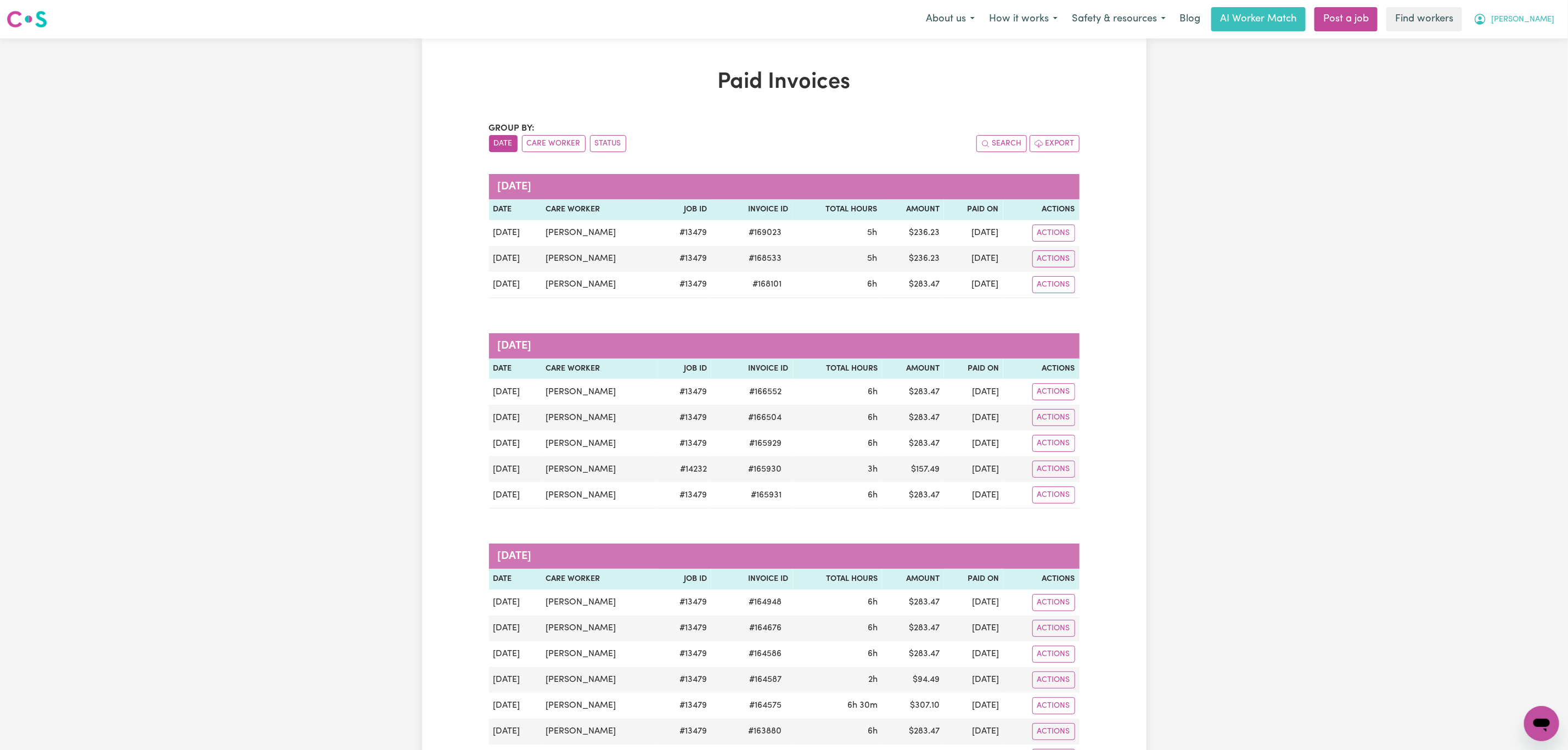
click at [1535, 15] on span "[PERSON_NAME]" at bounding box center [1523, 20] width 63 height 12
click at [1531, 38] on link "My Dashboard" at bounding box center [1517, 43] width 87 height 21
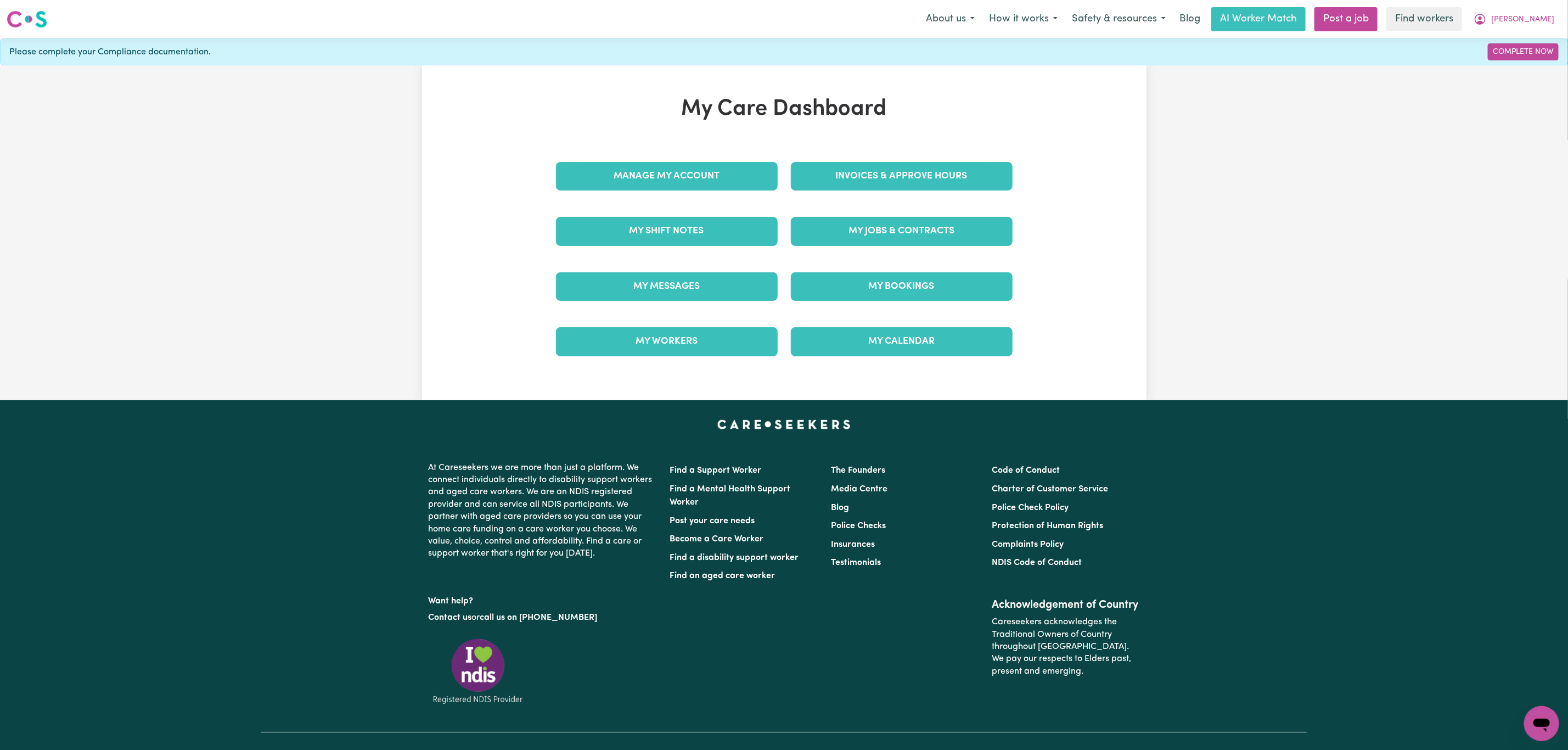
click at [925, 250] on div "My Jobs & Contracts" at bounding box center [902, 231] width 235 height 55
click at [917, 234] on link "My Jobs & Contracts" at bounding box center [902, 231] width 222 height 29
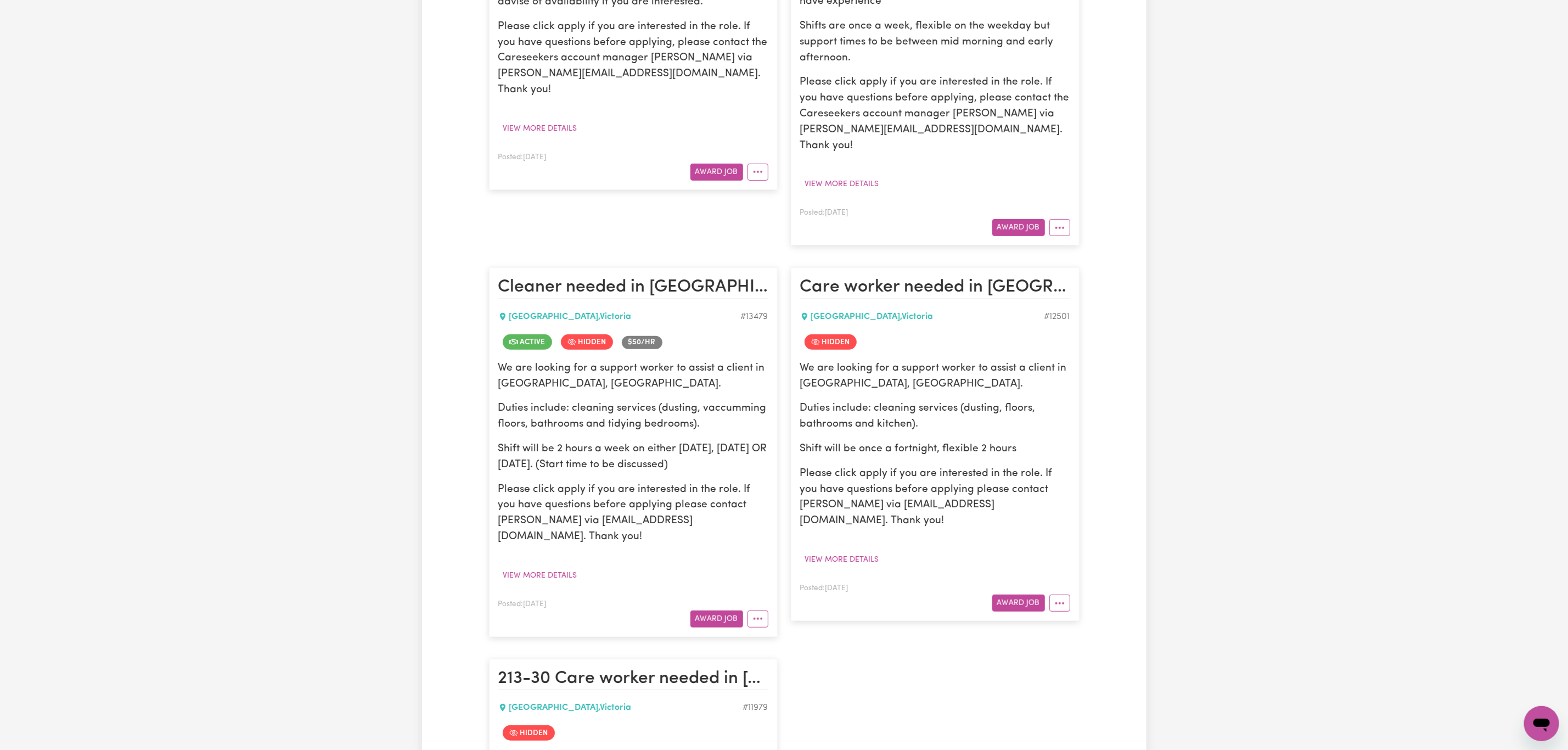
scroll to position [494, 0]
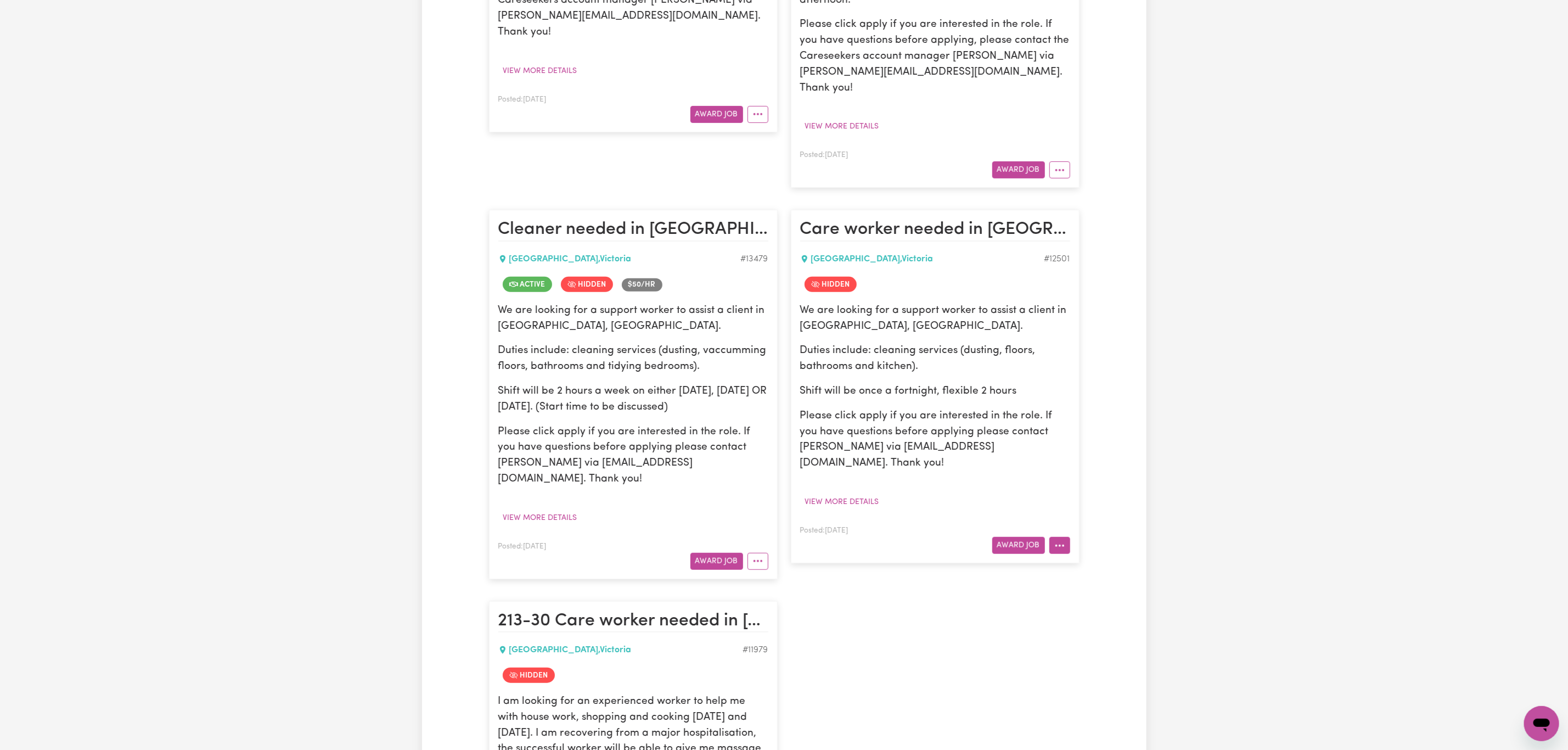
click at [1058, 540] on icon "More options" at bounding box center [1060, 546] width 11 height 11
click at [1110, 627] on link "Delete Job" at bounding box center [1092, 638] width 87 height 22
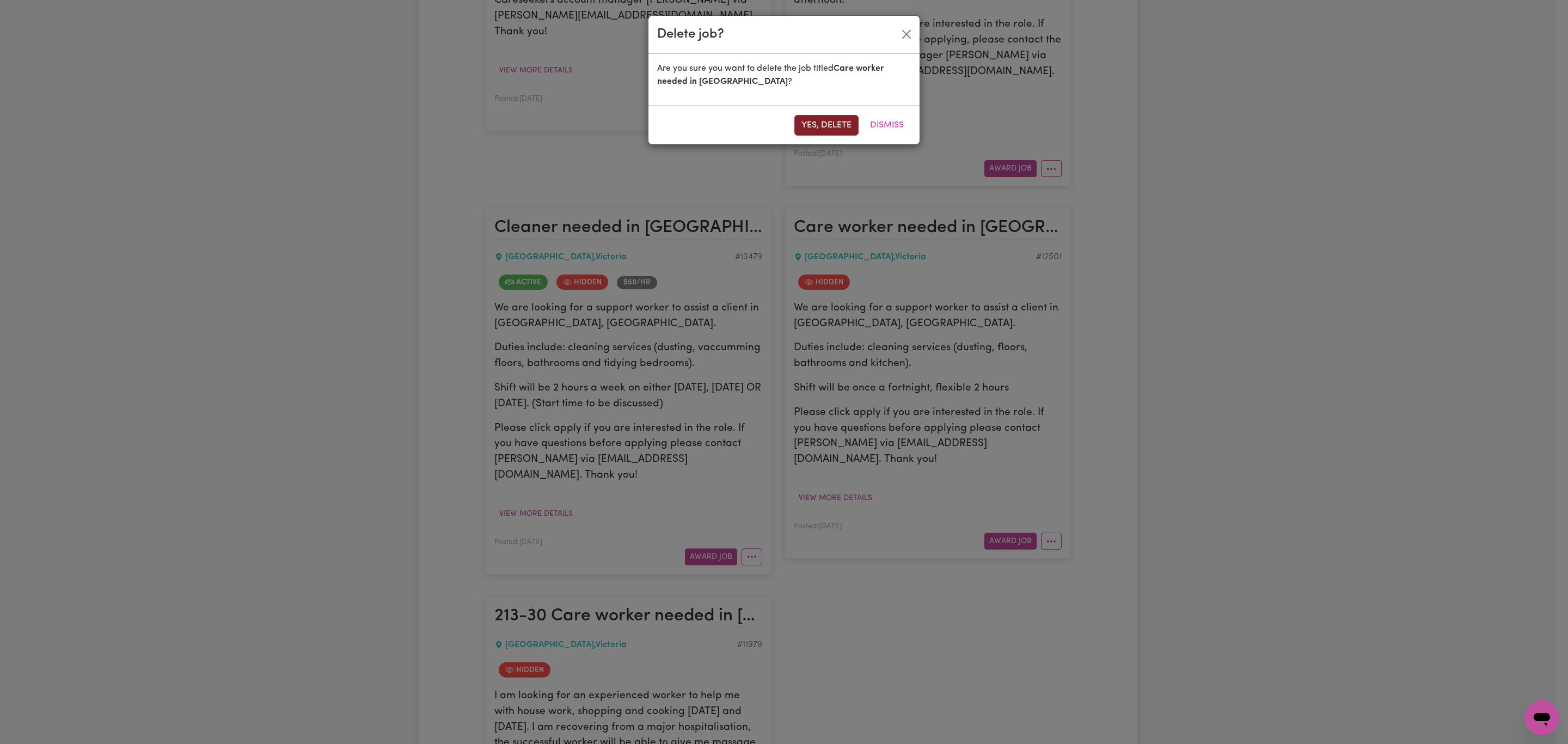
click at [830, 132] on button "Yes, delete" at bounding box center [827, 125] width 65 height 21
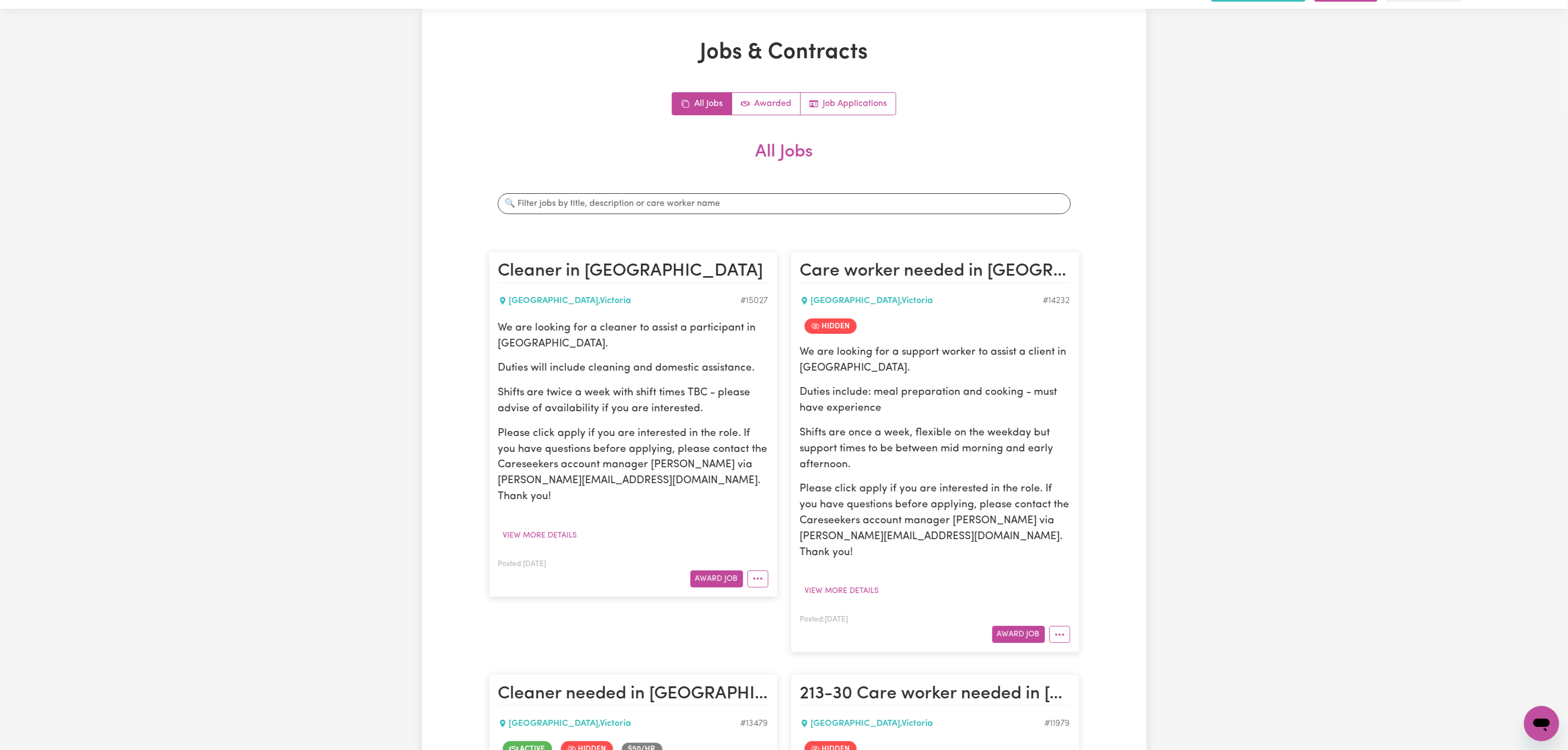
scroll to position [0, 0]
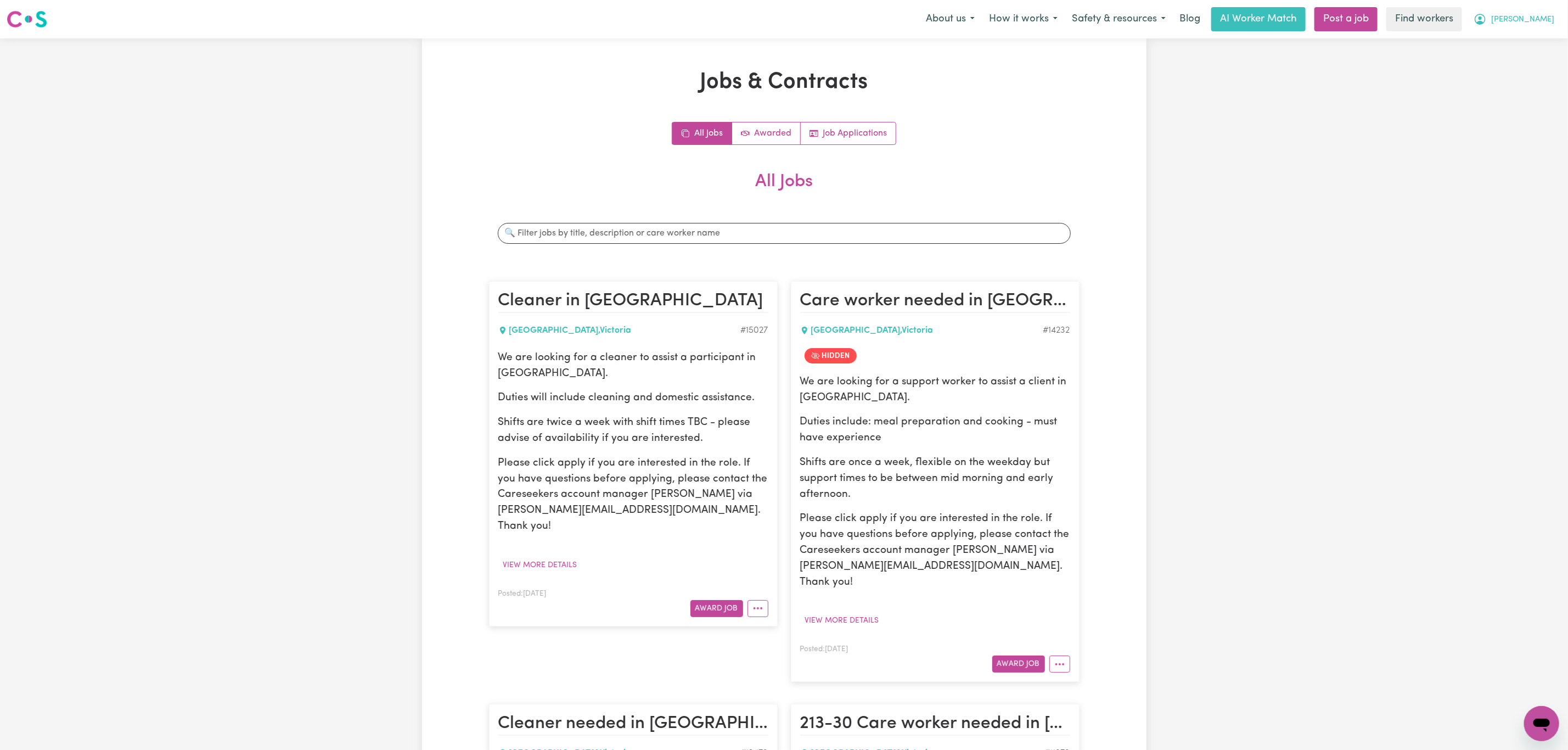
click at [1540, 23] on span "[PERSON_NAME]" at bounding box center [1523, 20] width 63 height 12
click at [1532, 63] on link "Logout" at bounding box center [1517, 63] width 87 height 21
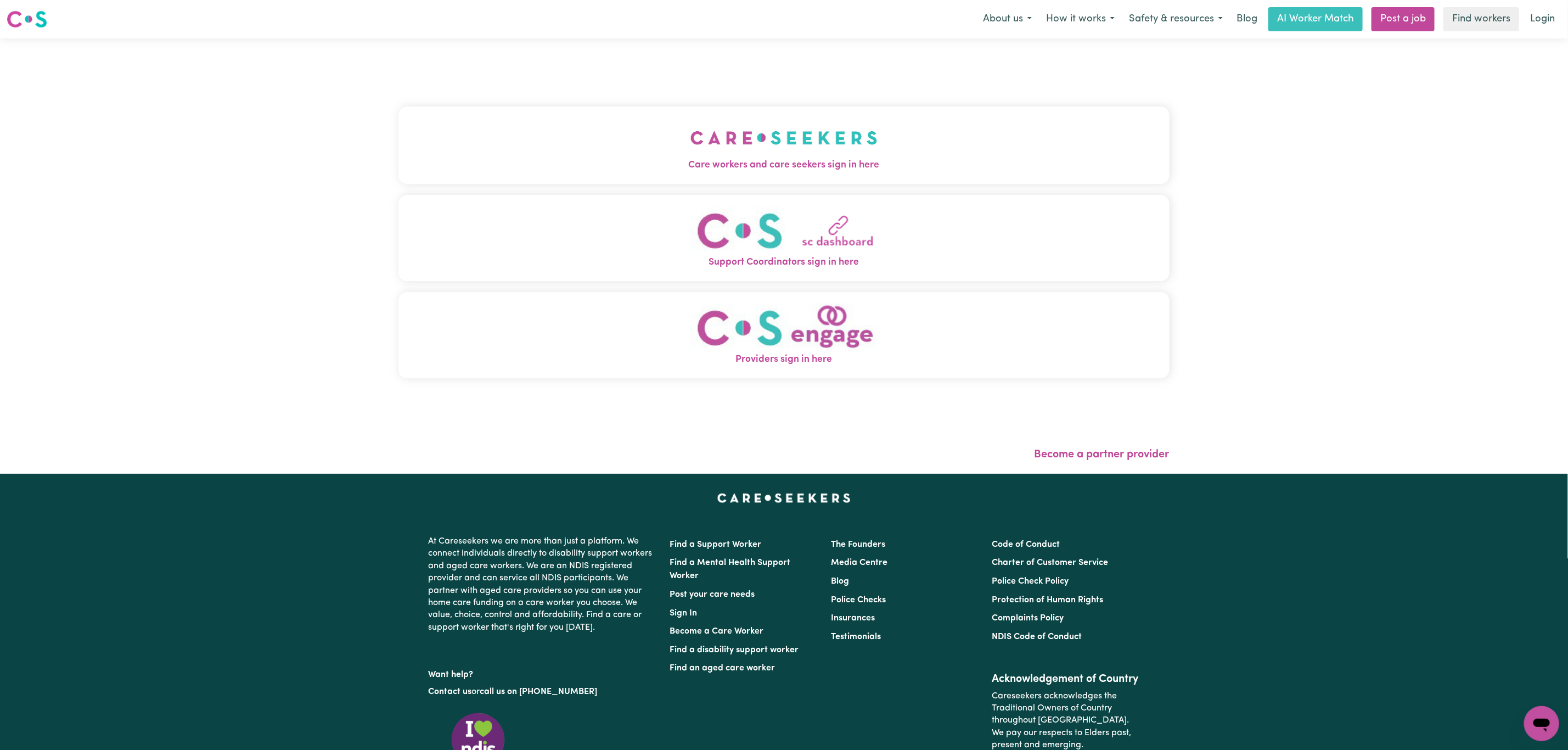
click at [690, 227] on img "Support Coordinators sign in here" at bounding box center [784, 230] width 187 height 50
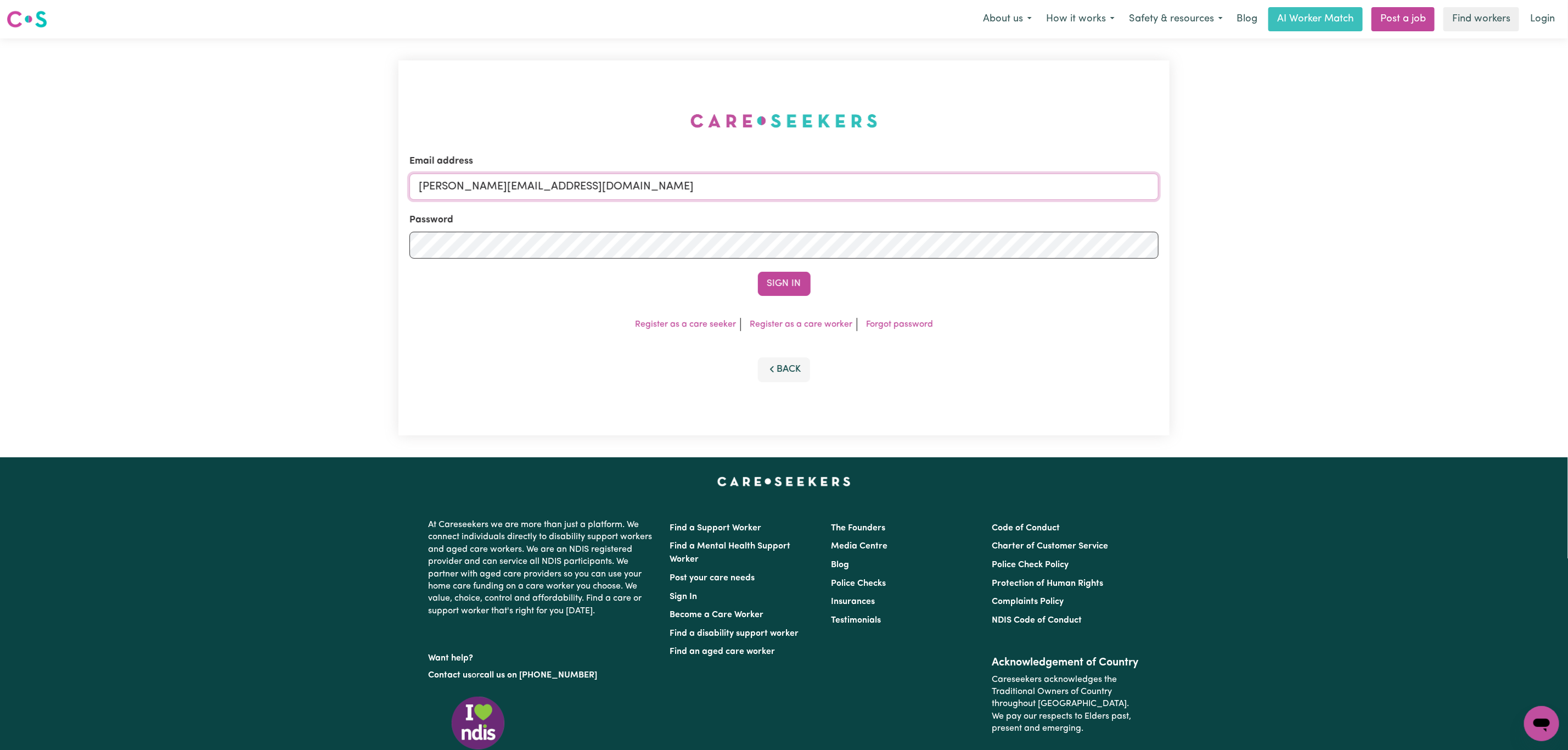
drag, startPoint x: 501, startPoint y: 188, endPoint x: 504, endPoint y: 199, distance: 11.4
click at [501, 188] on input "mikayla+engage@careseekers.com.au" at bounding box center [784, 187] width 749 height 26
drag, startPoint x: 669, startPoint y: 193, endPoint x: 878, endPoint y: 227, distance: 211.7
click at [890, 195] on input "superuser~mikayla@careseekers.com.au" at bounding box center [784, 187] width 749 height 26
type input "superuser~tashaanneallen@icloud.com"
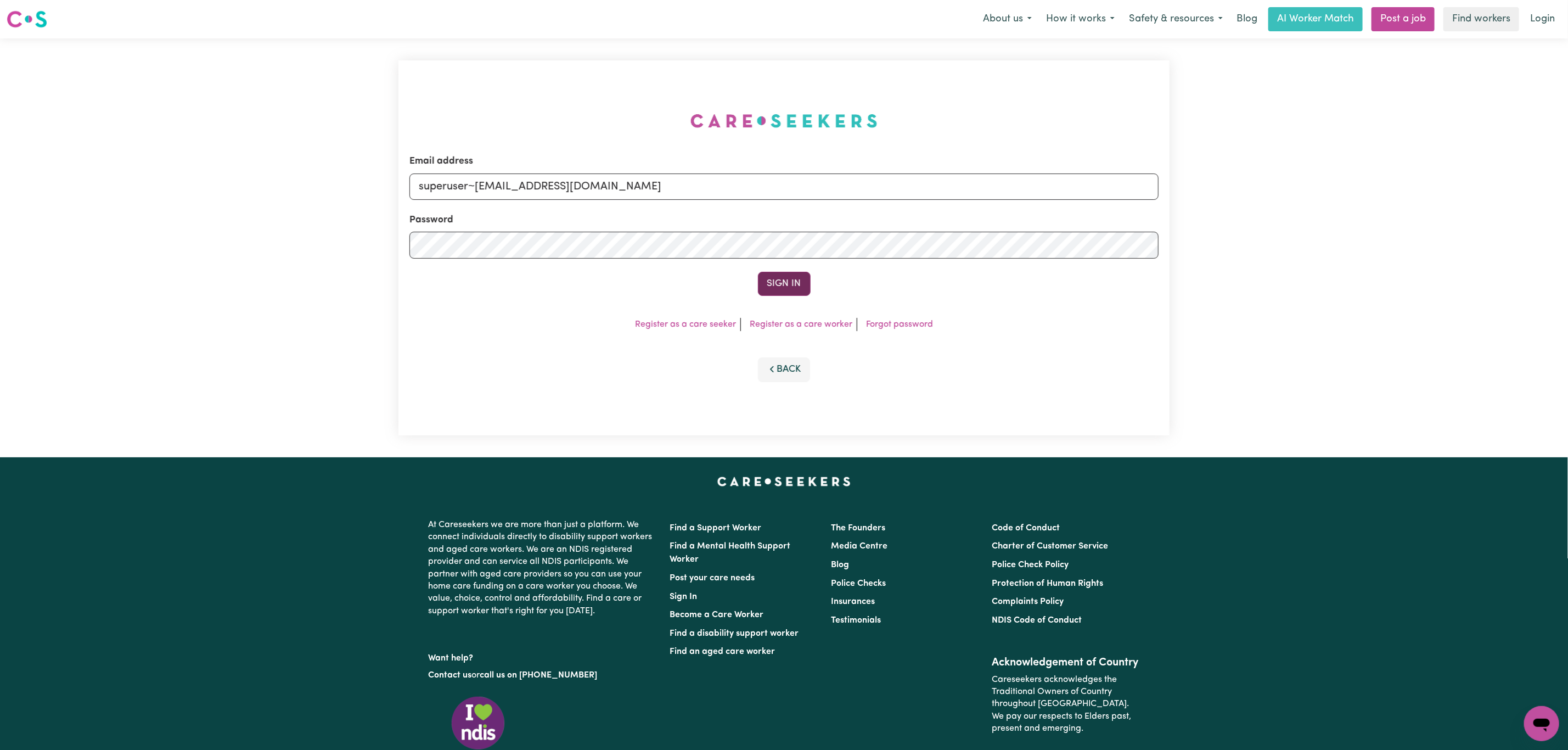
click at [789, 282] on button "Sign In" at bounding box center [784, 284] width 53 height 24
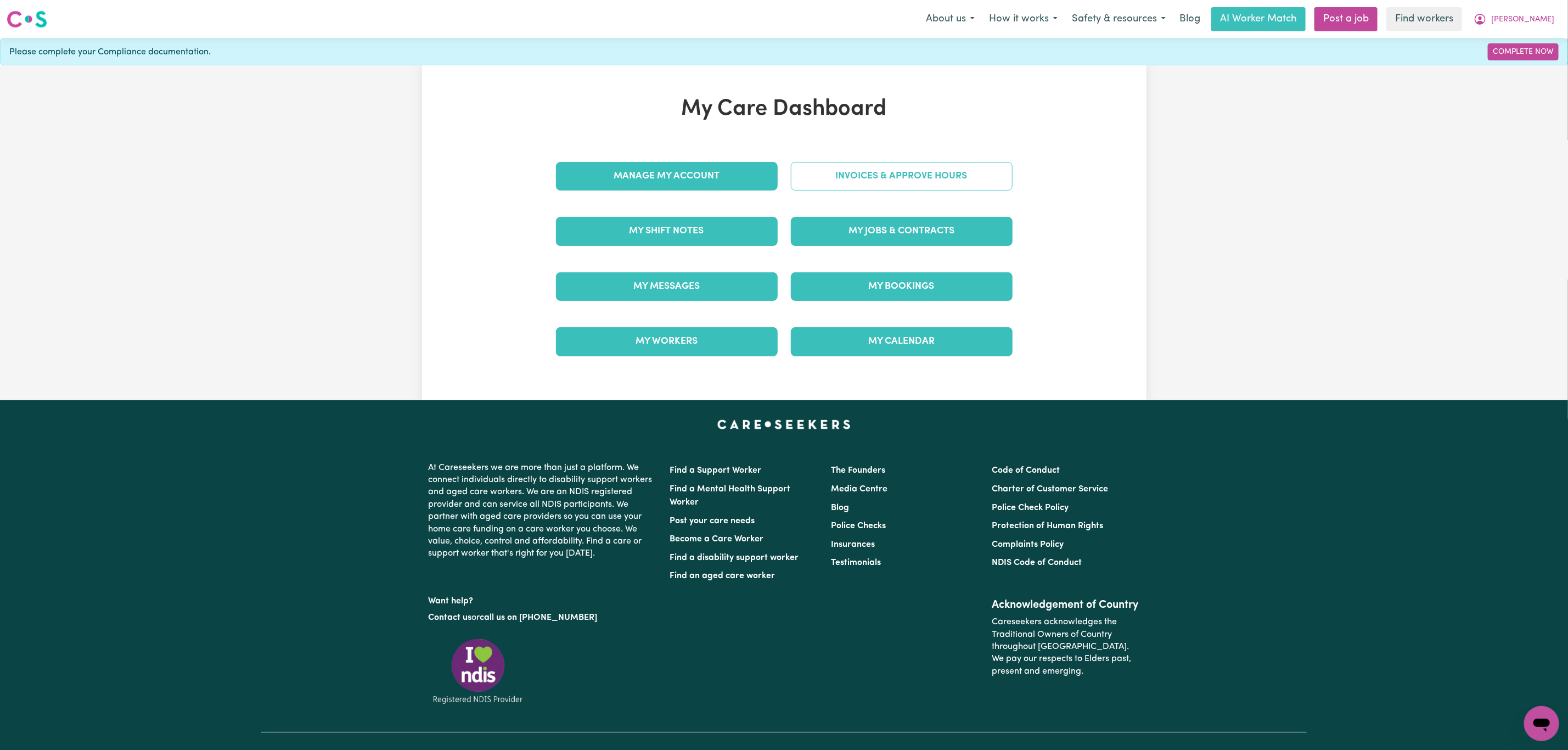
click at [879, 178] on link "Invoices & Approve Hours" at bounding box center [902, 176] width 222 height 29
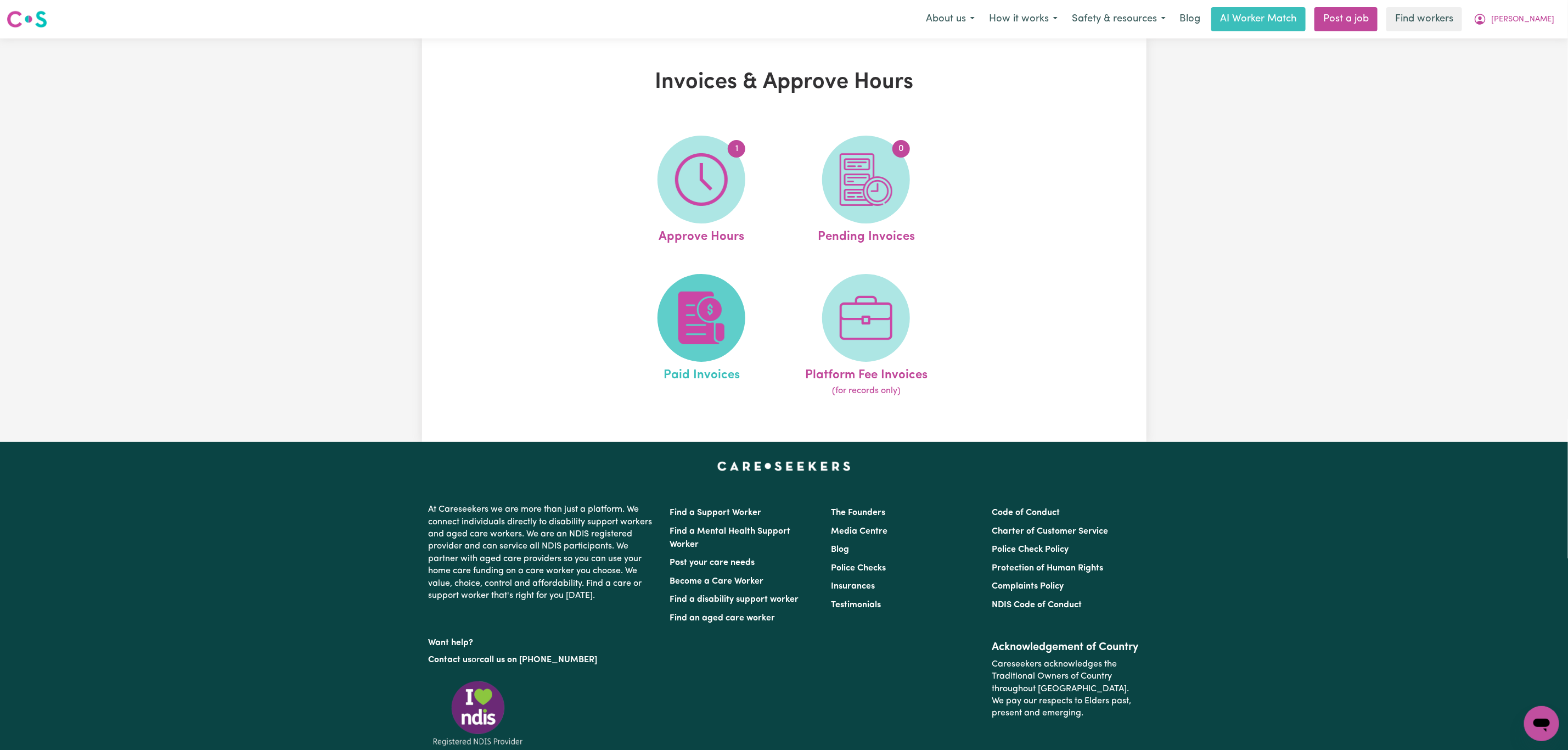
click at [697, 325] on img at bounding box center [701, 318] width 53 height 53
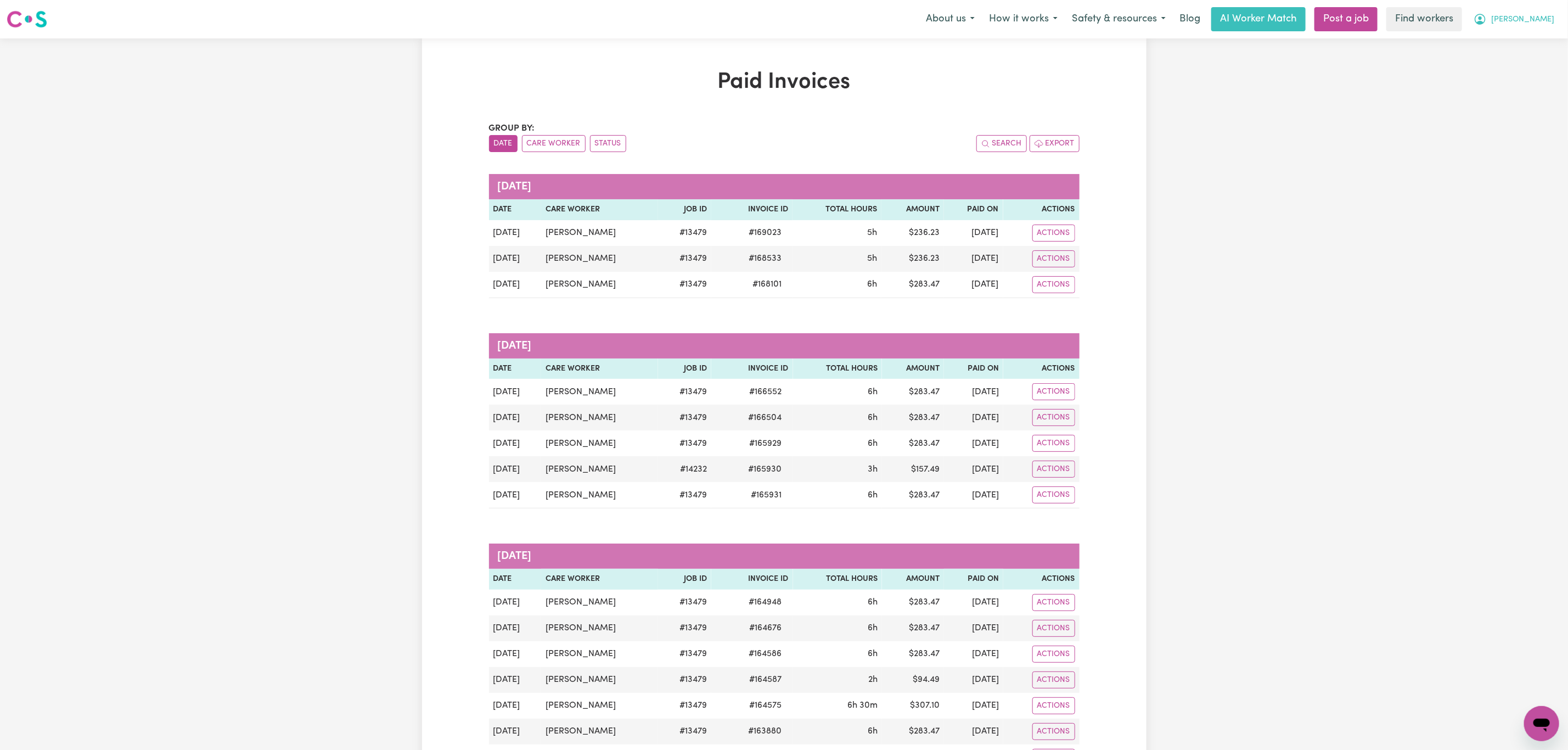
click at [1550, 8] on button "[PERSON_NAME]" at bounding box center [1514, 20] width 95 height 23
click at [1531, 44] on link "My Dashboard" at bounding box center [1517, 43] width 87 height 21
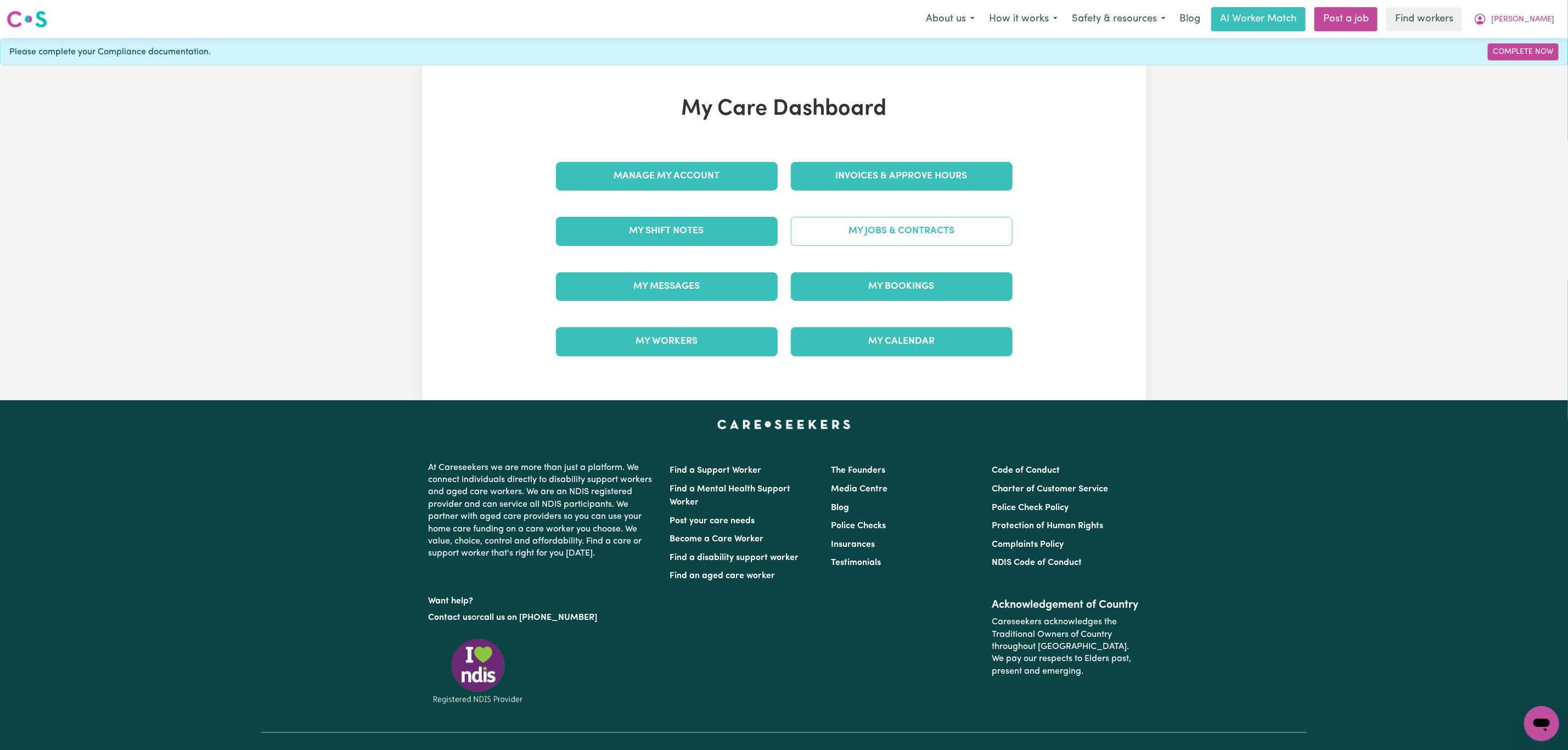
click at [851, 228] on link "My Jobs & Contracts" at bounding box center [902, 231] width 222 height 29
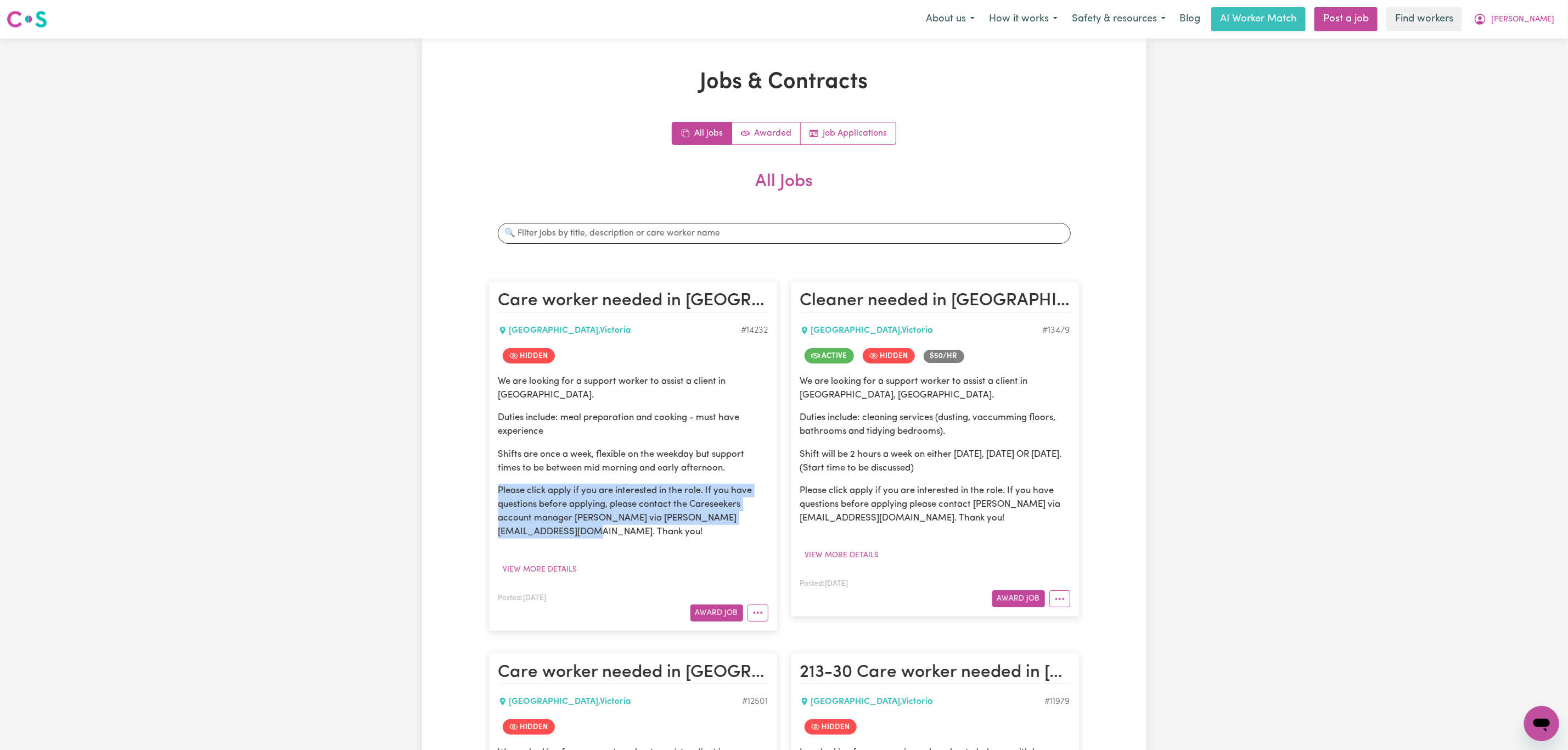
drag, startPoint x: 547, startPoint y: 538, endPoint x: 487, endPoint y: 494, distance: 74.4
click at [487, 494] on div "Care worker needed in [GEOGRAPHIC_DATA] [GEOGRAPHIC_DATA] , [GEOGRAPHIC_DATA] #…" at bounding box center [633, 455] width 302 height 371
copy p "Please click apply if you are interested in the role. If you have questions bef…"
